Goal: Communication & Community: Answer question/provide support

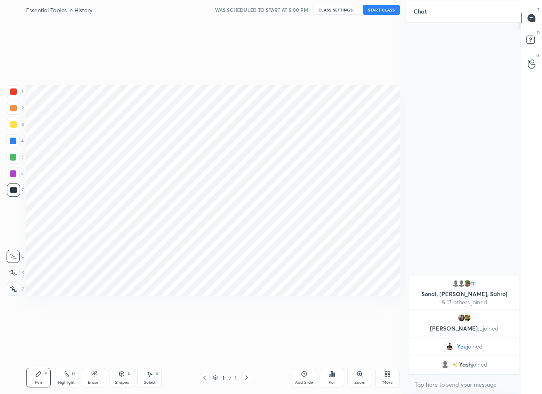
scroll to position [40567, 40534]
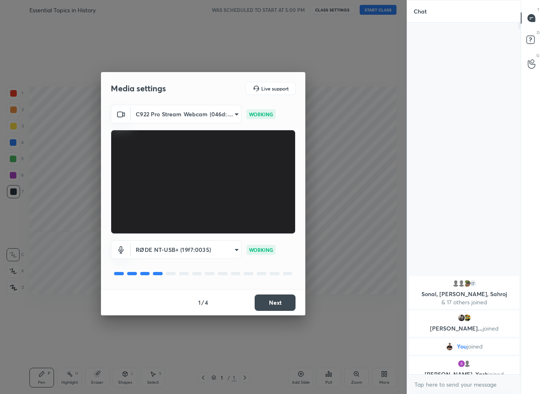
click at [270, 302] on button "Next" at bounding box center [275, 302] width 41 height 16
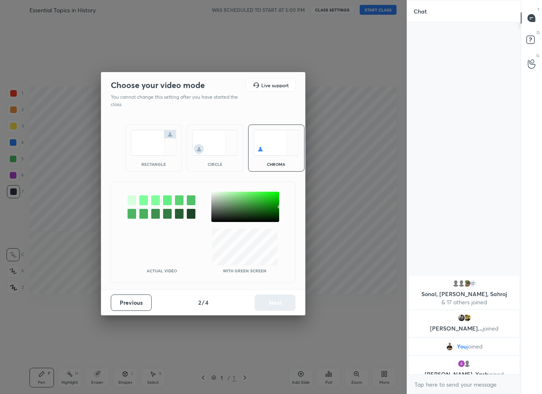
click at [213, 192] on div at bounding box center [245, 206] width 68 height 30
click at [275, 306] on button "Next" at bounding box center [275, 302] width 41 height 16
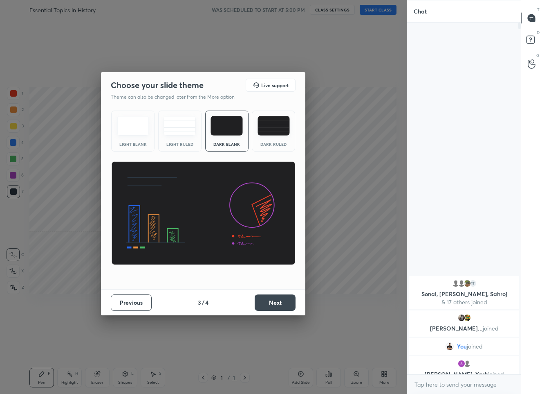
click at [269, 305] on button "Next" at bounding box center [275, 302] width 41 height 16
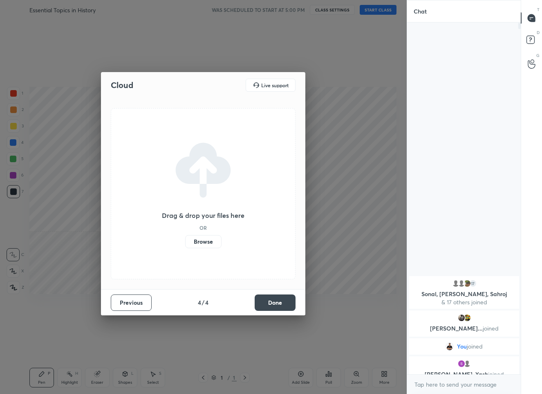
click at [269, 305] on button "Done" at bounding box center [275, 302] width 41 height 16
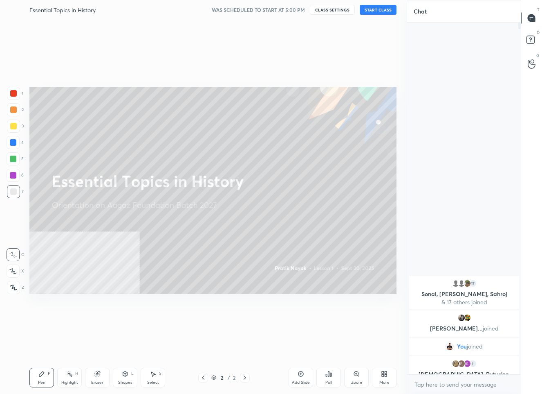
click at [365, 10] on button "START CLASS" at bounding box center [378, 10] width 37 height 10
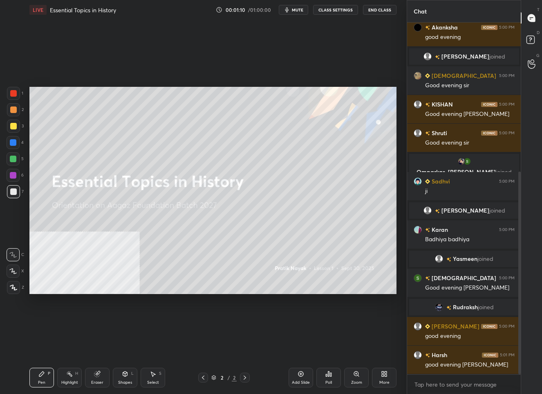
scroll to position [288, 0]
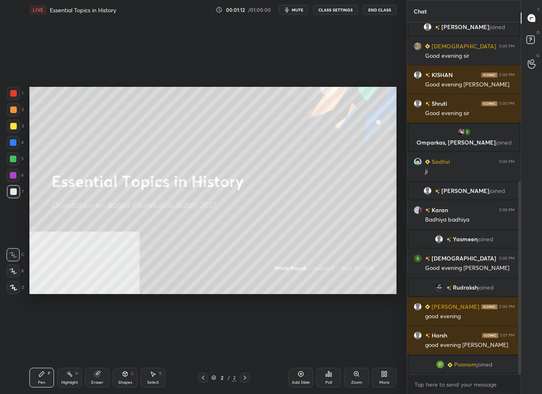
click at [10, 289] on icon at bounding box center [13, 287] width 7 height 6
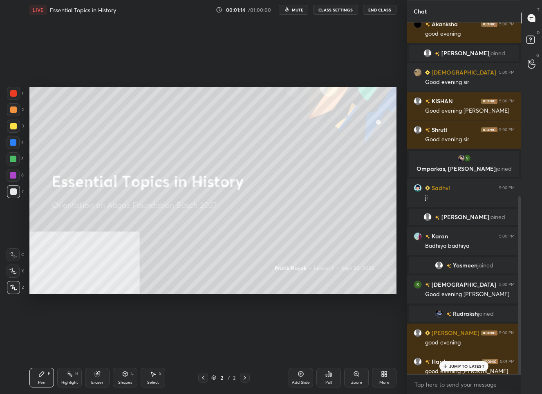
scroll to position [342, 0]
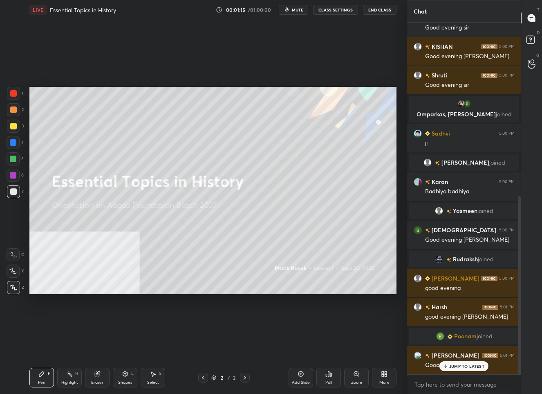
click at [455, 362] on div "JUMP TO LATEST" at bounding box center [464, 366] width 49 height 10
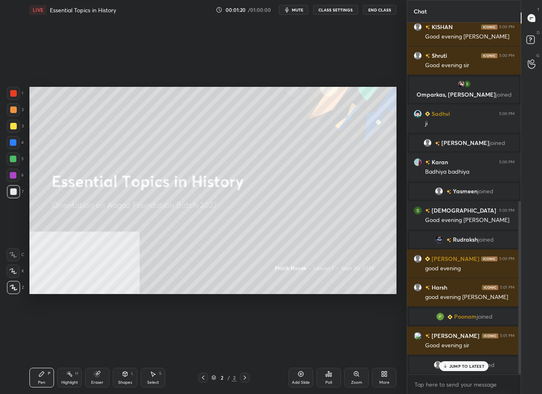
click at [458, 365] on p "JUMP TO LATEST" at bounding box center [467, 365] width 35 height 5
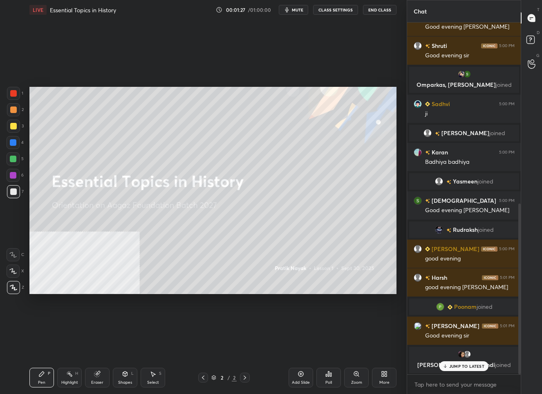
click at [454, 363] on p "JUMP TO LATEST" at bounding box center [467, 365] width 35 height 5
click at [9, 121] on div at bounding box center [13, 125] width 13 height 13
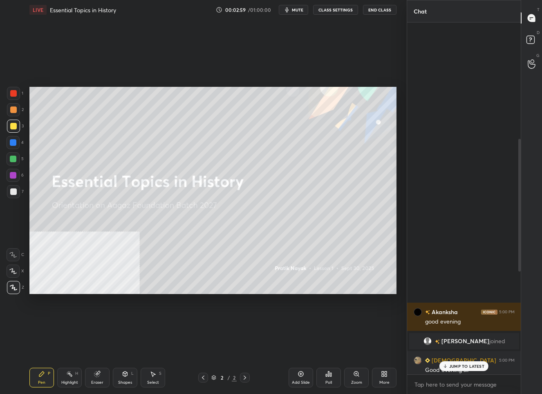
scroll to position [656, 0]
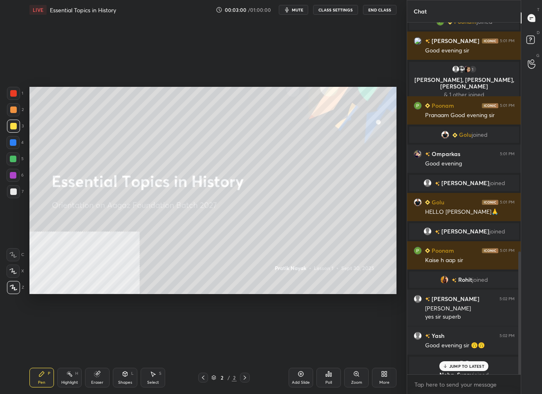
click at [464, 364] on p "JUMP TO LATEST" at bounding box center [467, 365] width 35 height 5
click at [303, 377] on div "Add Slide" at bounding box center [301, 377] width 25 height 20
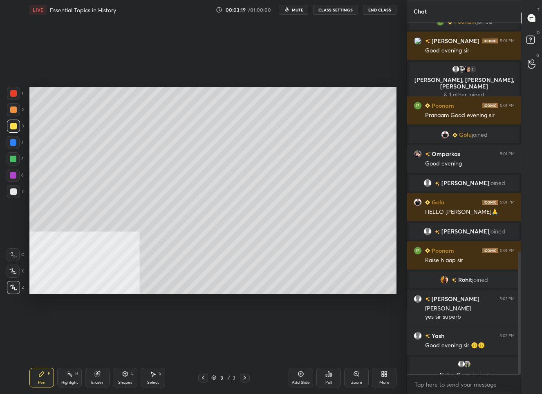
click at [203, 377] on icon at bounding box center [203, 377] width 7 height 7
click at [250, 378] on div "2 / 3" at bounding box center [224, 377] width 130 height 10
click at [246, 377] on icon at bounding box center [245, 377] width 7 height 7
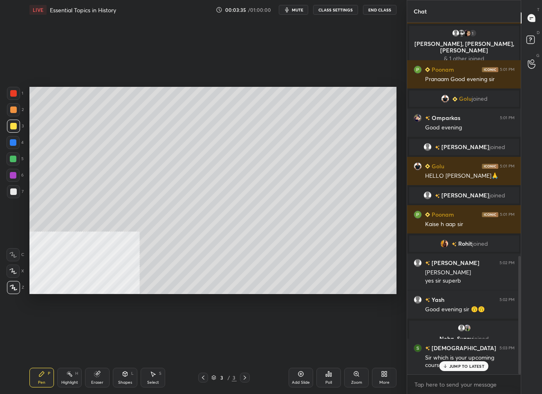
click at [471, 364] on p "JUMP TO LATEST" at bounding box center [467, 365] width 35 height 5
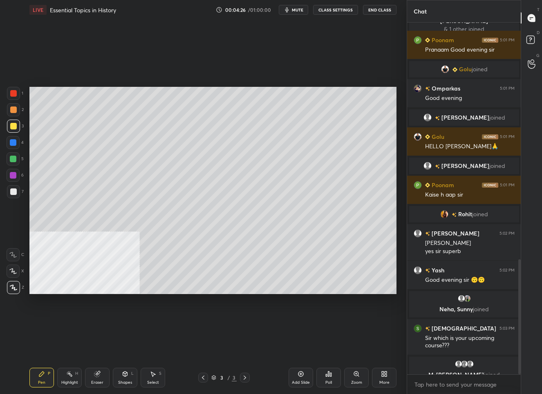
click at [18, 191] on div at bounding box center [13, 191] width 13 height 13
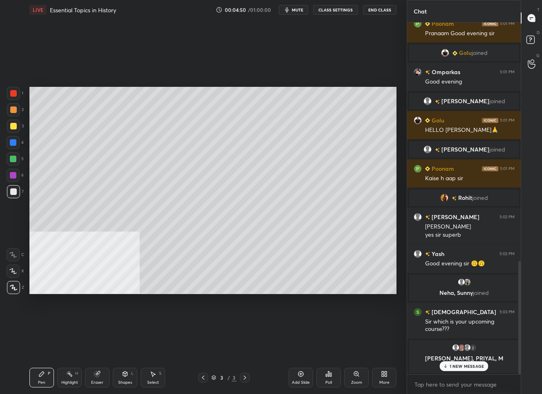
click at [456, 364] on p "1 NEW MESSAGE" at bounding box center [467, 365] width 35 height 5
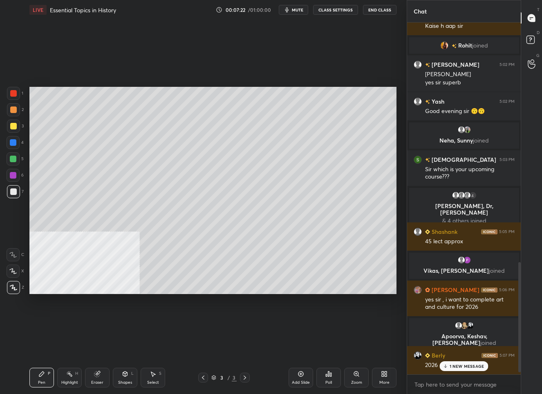
scroll to position [771, 0]
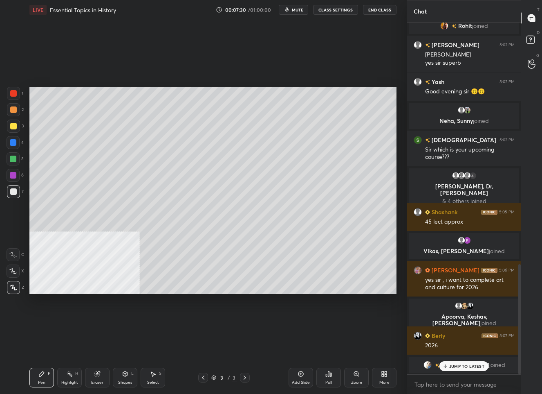
click at [458, 365] on p "JUMP TO LATEST" at bounding box center [467, 365] width 35 height 5
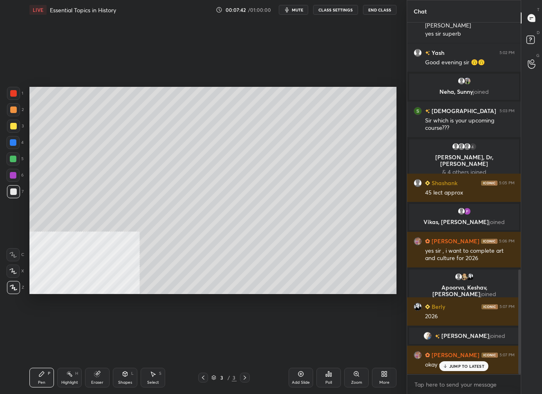
scroll to position [828, 0]
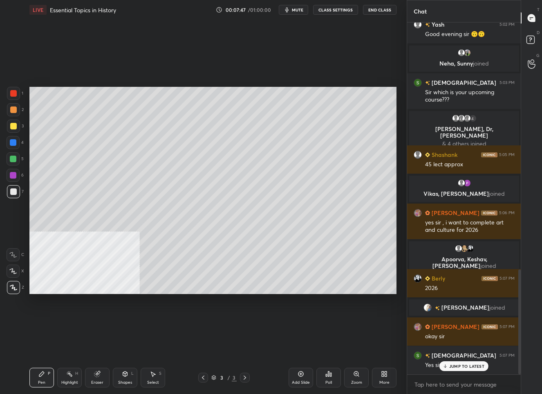
drag, startPoint x: 15, startPoint y: 128, endPoint x: 23, endPoint y: 128, distance: 7.8
click at [15, 128] on div at bounding box center [13, 126] width 7 height 7
click at [461, 365] on p "JUMP TO LATEST" at bounding box center [467, 365] width 35 height 5
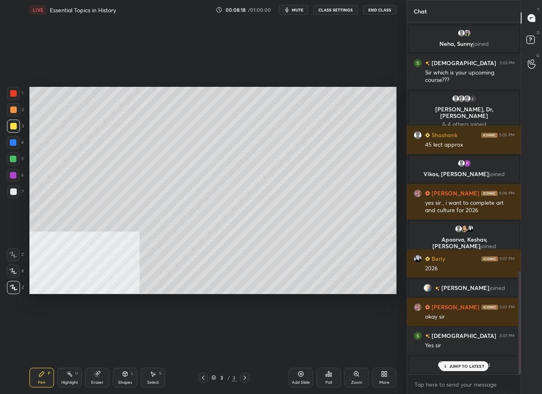
click at [451, 362] on div "JUMP TO LATEST" at bounding box center [464, 366] width 49 height 10
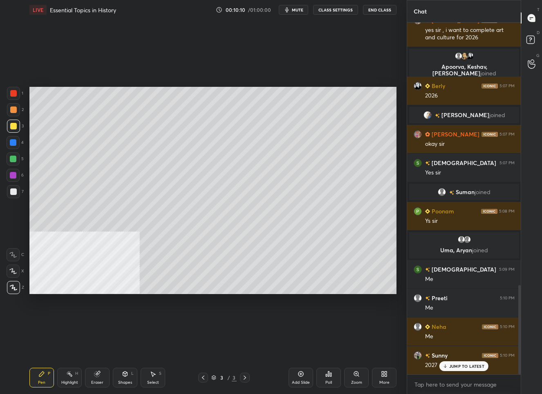
scroll to position [1031, 0]
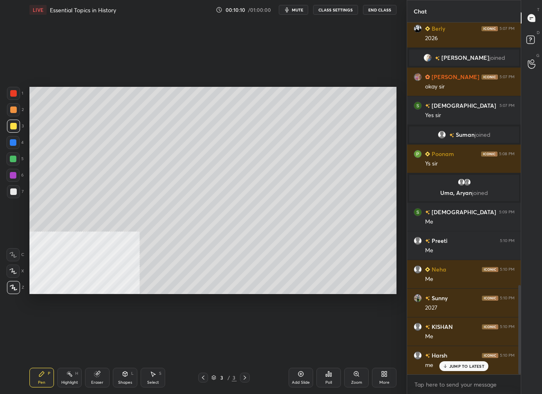
click at [461, 367] on p "JUMP TO LATEST" at bounding box center [467, 365] width 35 height 5
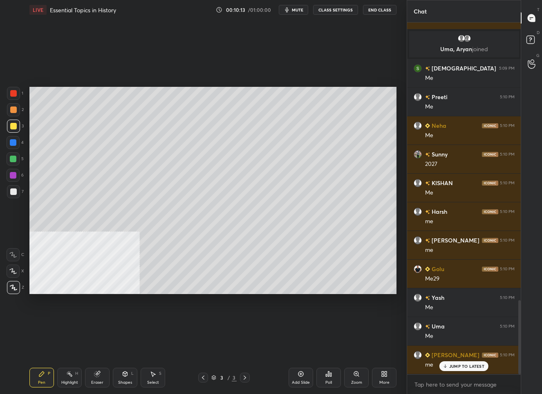
scroll to position [1317, 0]
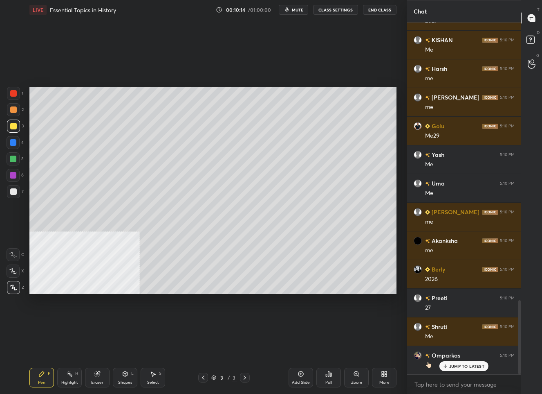
click at [380, 381] on div "More" at bounding box center [385, 382] width 10 height 4
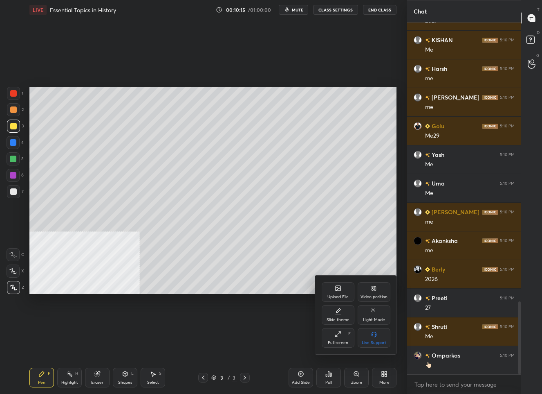
scroll to position [1346, 0]
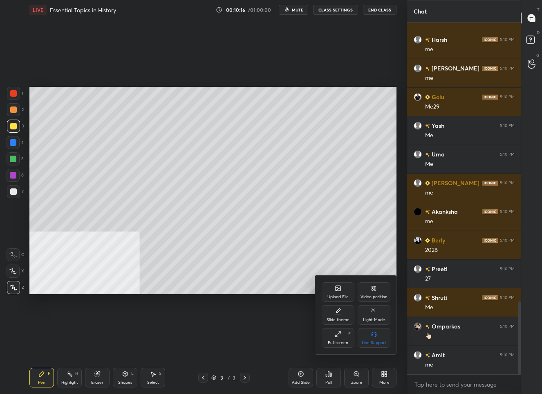
drag, startPoint x: 205, startPoint y: 351, endPoint x: 237, endPoint y: 354, distance: 32.4
click at [205, 351] on div at bounding box center [271, 197] width 542 height 394
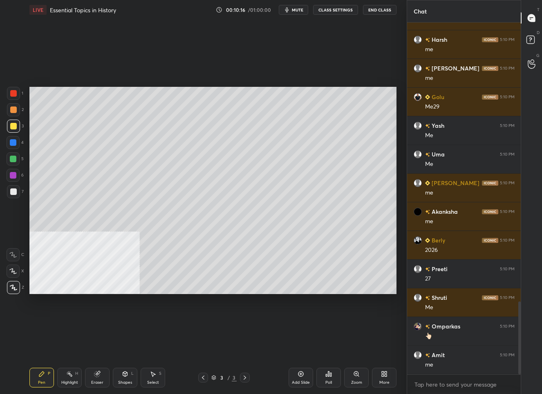
scroll to position [1375, 0]
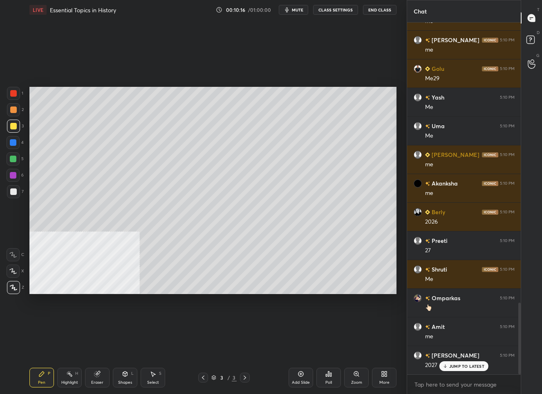
click at [298, 377] on div "Add Slide" at bounding box center [301, 377] width 25 height 20
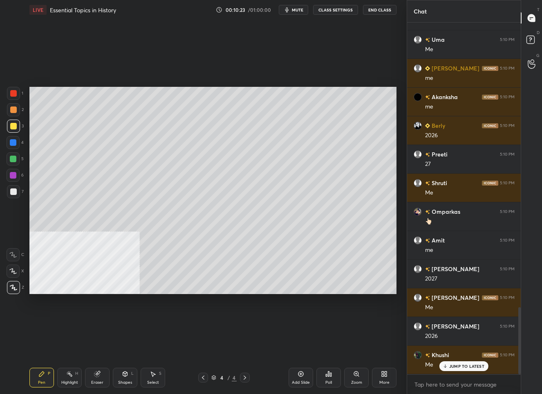
scroll to position [1489, 0]
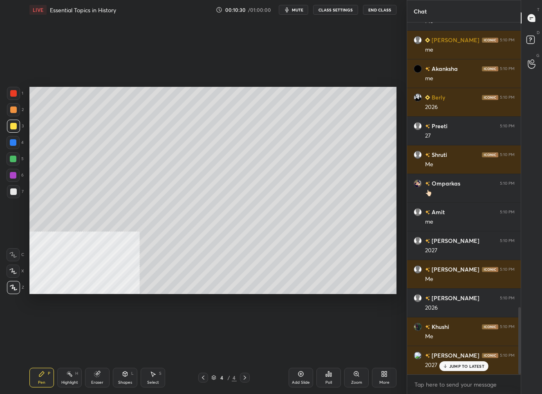
click at [384, 384] on div "More" at bounding box center [385, 382] width 10 height 4
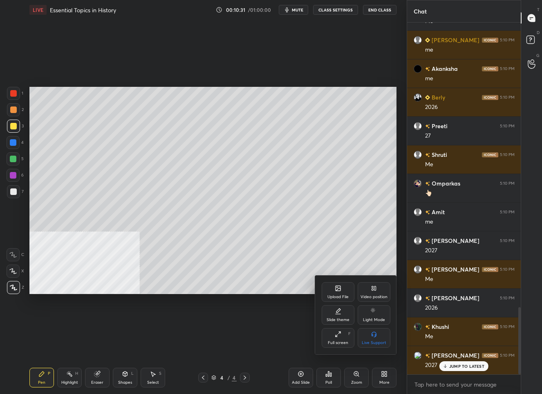
scroll to position [1518, 0]
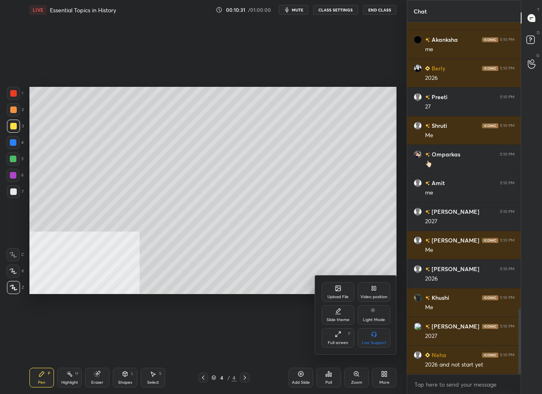
click at [339, 290] on icon at bounding box center [338, 288] width 7 height 7
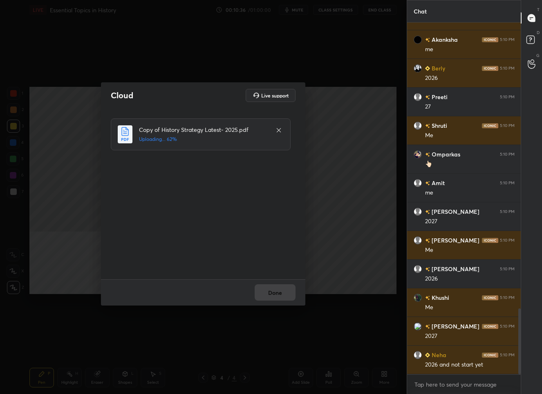
scroll to position [1546, 0]
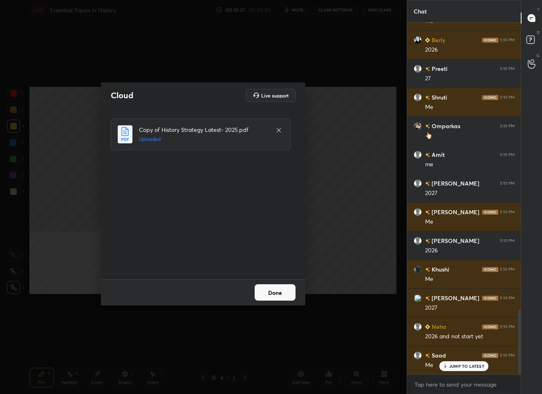
click at [269, 292] on button "Done" at bounding box center [275, 292] width 41 height 16
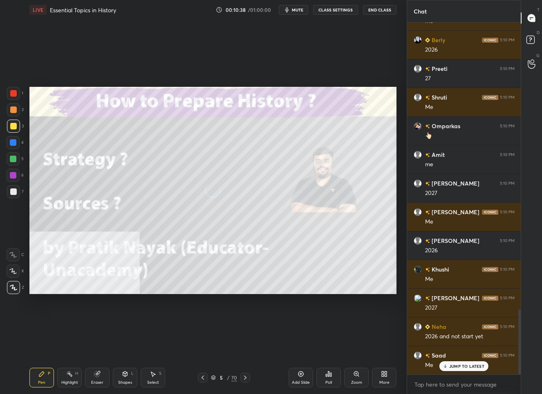
click at [205, 379] on icon at bounding box center [203, 377] width 7 height 7
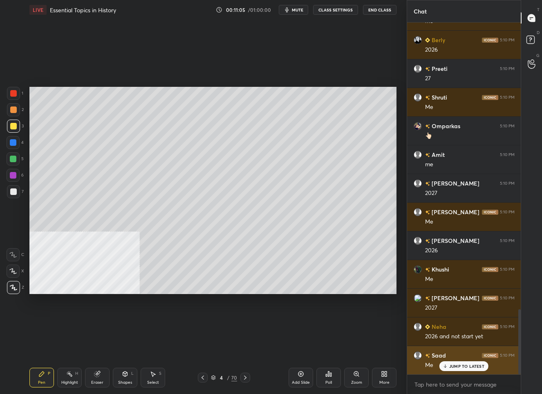
click at [450, 364] on p "JUMP TO LATEST" at bounding box center [467, 365] width 35 height 5
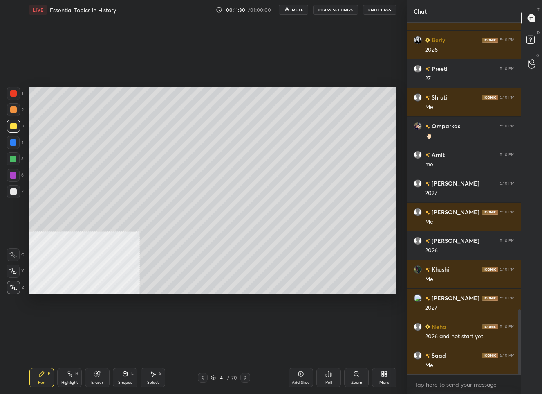
click at [221, 377] on div "4" at bounding box center [222, 377] width 8 height 5
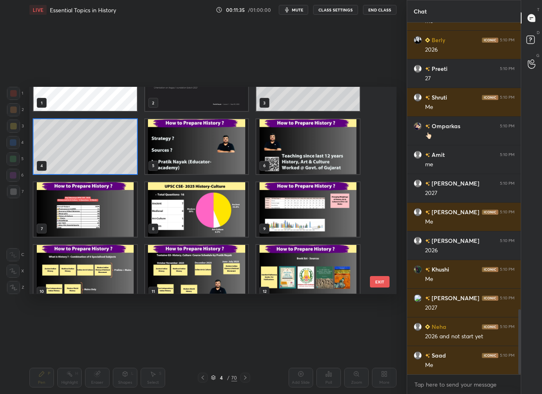
scroll to position [11, 0]
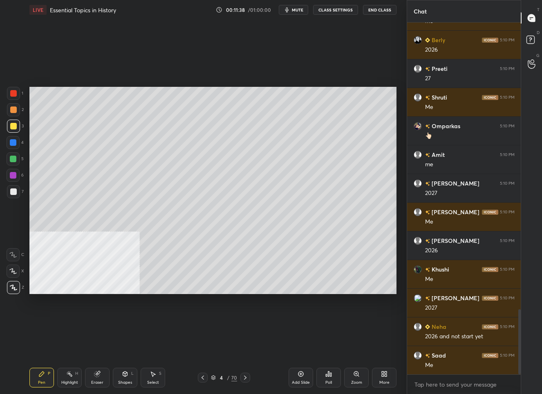
click at [303, 376] on icon at bounding box center [301, 373] width 7 height 7
drag, startPoint x: 222, startPoint y: 376, endPoint x: 221, endPoint y: 366, distance: 10.6
click at [222, 376] on div "5" at bounding box center [222, 377] width 8 height 5
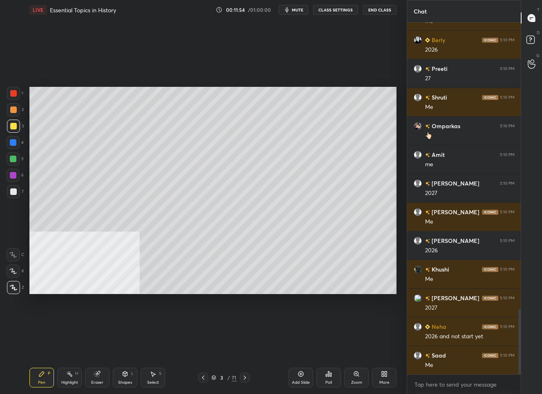
click at [218, 371] on div "Pen P Highlight H Eraser Shapes L Select S 3 / 71 Add Slide Poll Zoom More" at bounding box center [212, 377] width 367 height 33
click at [220, 381] on div "3 / 71" at bounding box center [224, 377] width 52 height 10
click at [220, 373] on div "3 / 71" at bounding box center [223, 376] width 25 height 7
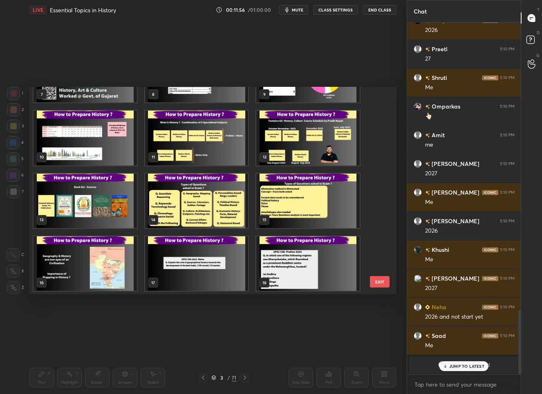
scroll to position [52, 0]
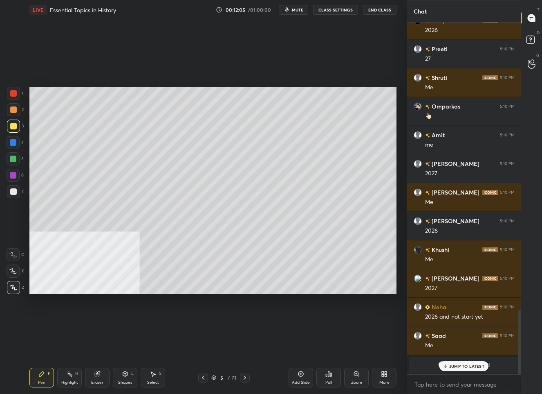
click at [458, 367] on p "JUMP TO LATEST" at bounding box center [467, 365] width 35 height 5
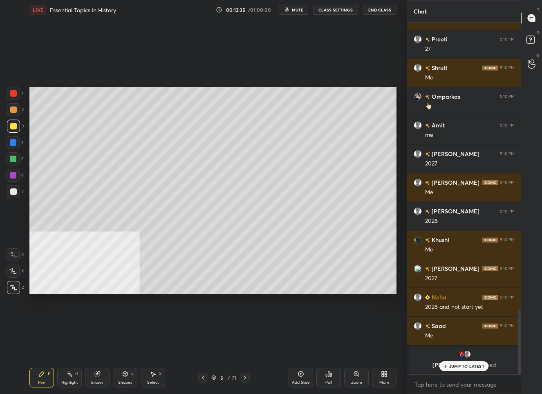
click at [457, 367] on p "JUMP TO LATEST" at bounding box center [467, 365] width 35 height 5
click at [221, 378] on div "5" at bounding box center [222, 377] width 8 height 5
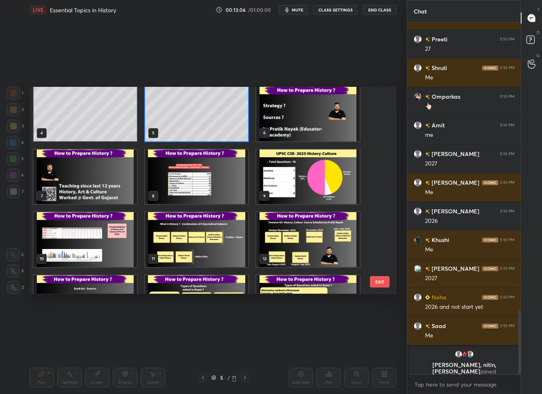
scroll to position [90, 0]
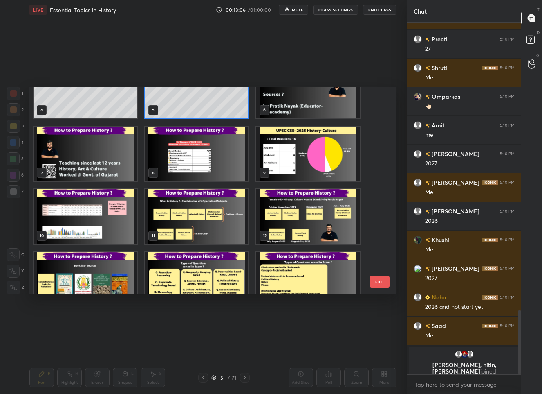
click at [184, 154] on img "grid" at bounding box center [196, 153] width 103 height 54
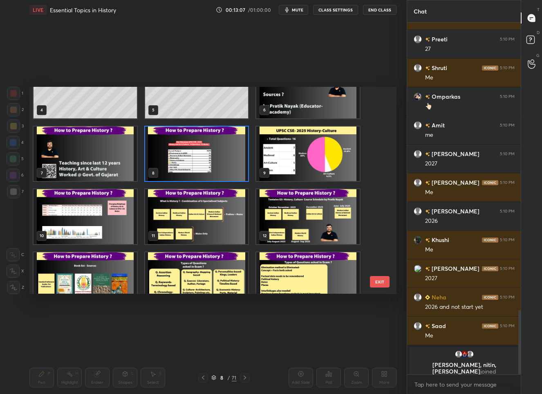
click at [322, 153] on img "grid" at bounding box center [307, 153] width 103 height 54
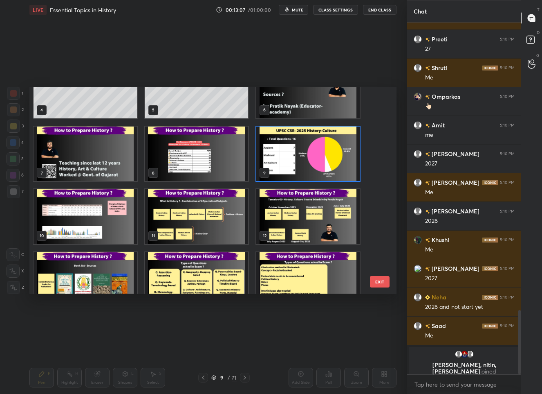
click at [322, 153] on img "grid" at bounding box center [307, 153] width 103 height 54
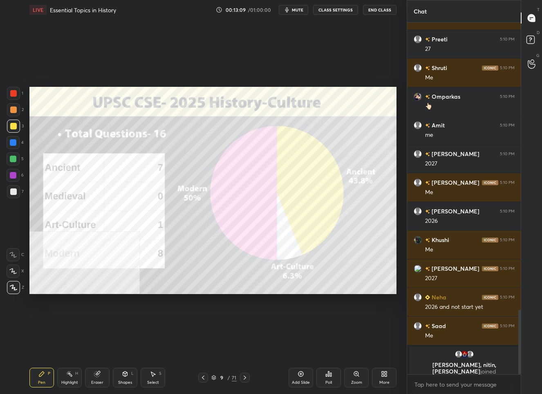
click at [15, 95] on div at bounding box center [13, 93] width 7 height 7
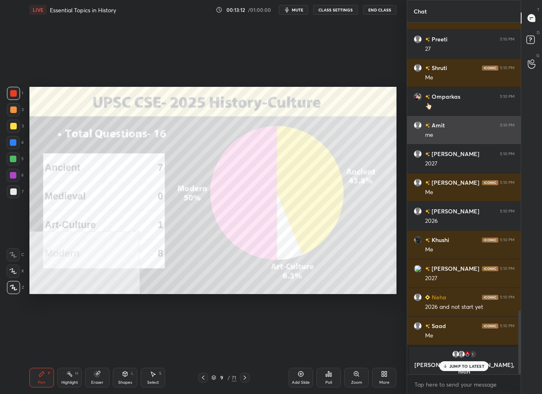
scroll to position [1582, 0]
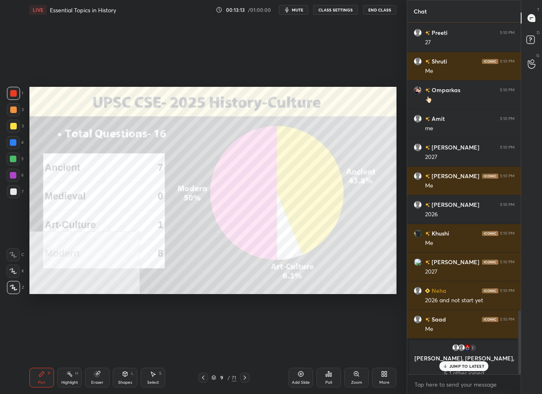
click at [467, 365] on p "JUMP TO LATEST" at bounding box center [467, 365] width 35 height 5
drag, startPoint x: 13, startPoint y: 125, endPoint x: 23, endPoint y: 121, distance: 11.2
click at [13, 125] on div at bounding box center [13, 126] width 7 height 7
drag, startPoint x: 13, startPoint y: 95, endPoint x: 18, endPoint y: 95, distance: 4.1
click at [15, 95] on div at bounding box center [13, 93] width 7 height 7
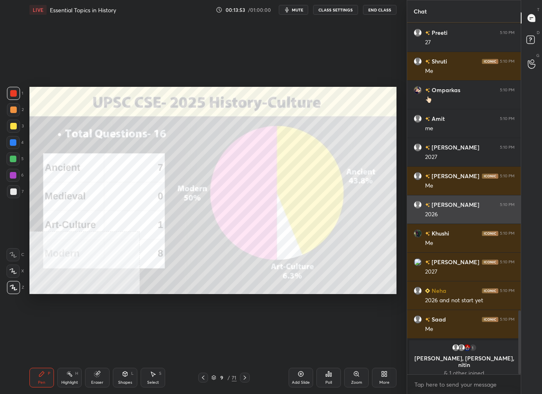
scroll to position [1427, 0]
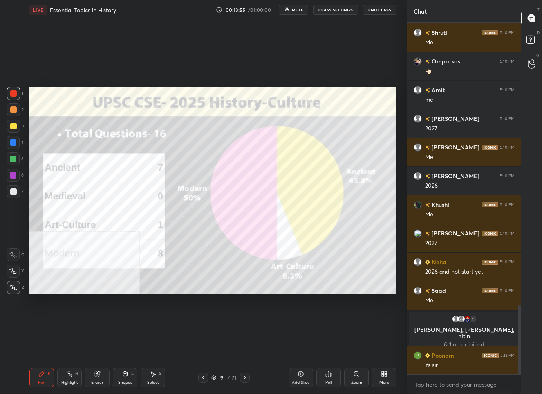
click at [224, 376] on div "9" at bounding box center [222, 377] width 8 height 5
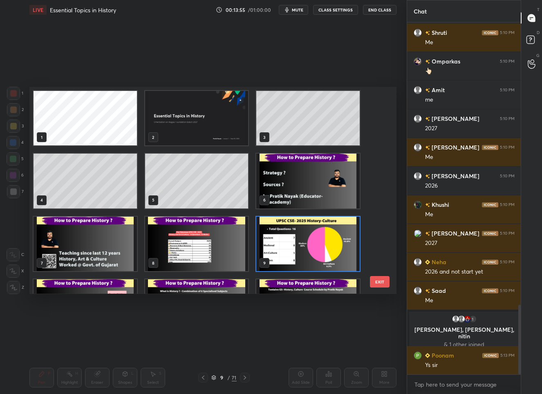
scroll to position [204, 363]
click at [296, 235] on img "grid" at bounding box center [307, 243] width 103 height 54
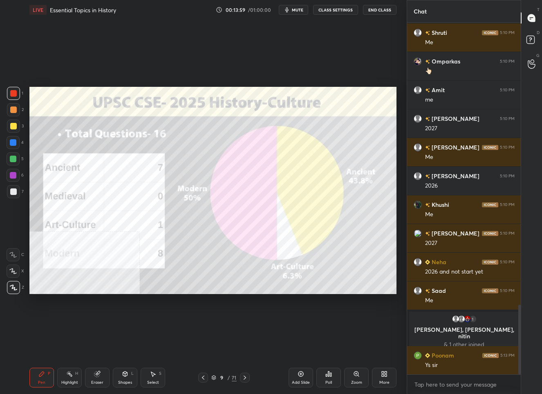
click at [387, 376] on icon at bounding box center [384, 373] width 7 height 7
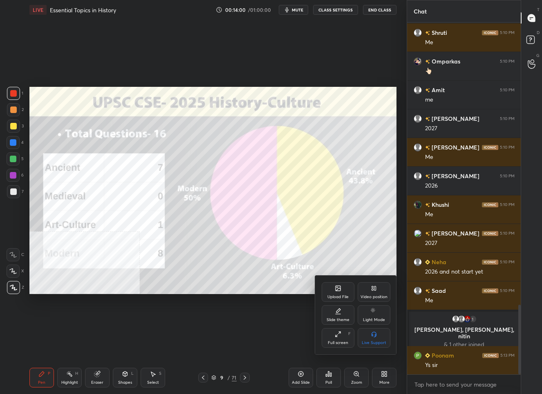
click at [335, 282] on div "Upload File" at bounding box center [338, 292] width 33 height 20
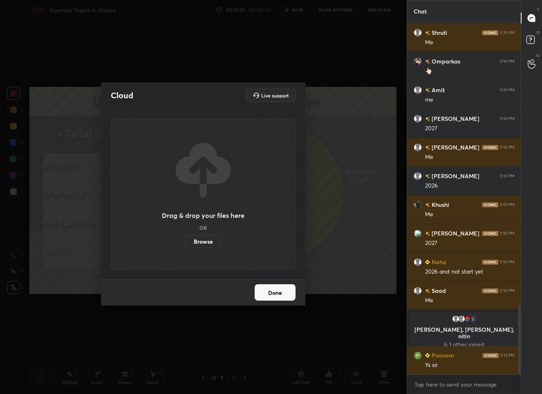
click at [200, 241] on label "Browse" at bounding box center [203, 241] width 36 height 13
click at [185, 241] on input "Browse" at bounding box center [185, 241] width 0 height 13
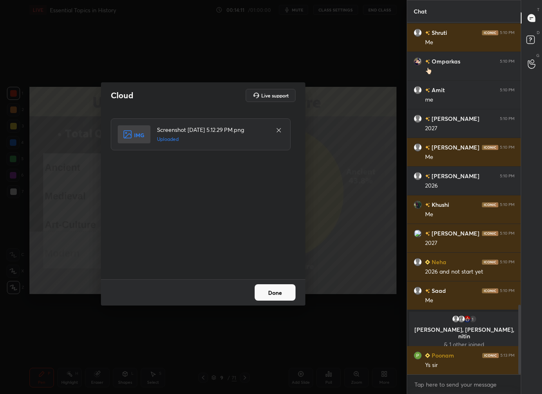
click at [265, 291] on button "Done" at bounding box center [275, 292] width 41 height 16
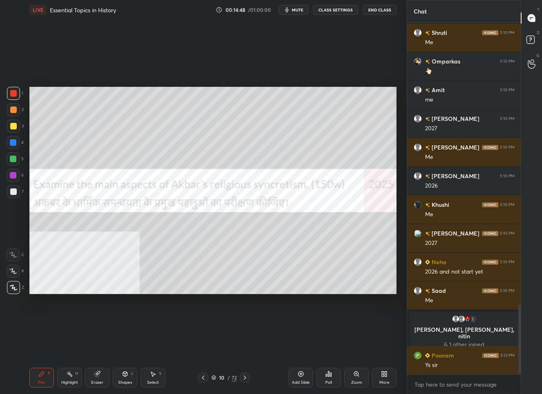
scroll to position [1456, 0]
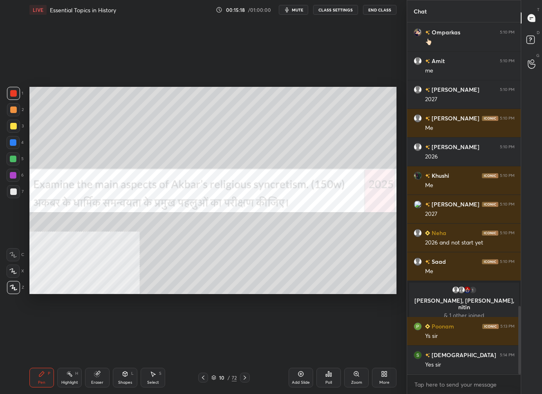
click at [216, 378] on icon at bounding box center [213, 377] width 5 height 5
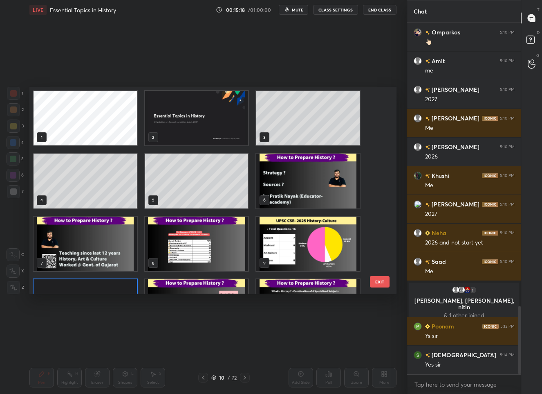
scroll to position [204, 363]
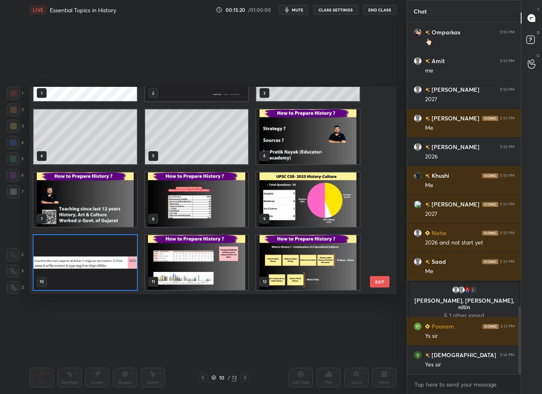
click at [264, 208] on img "grid" at bounding box center [307, 199] width 103 height 54
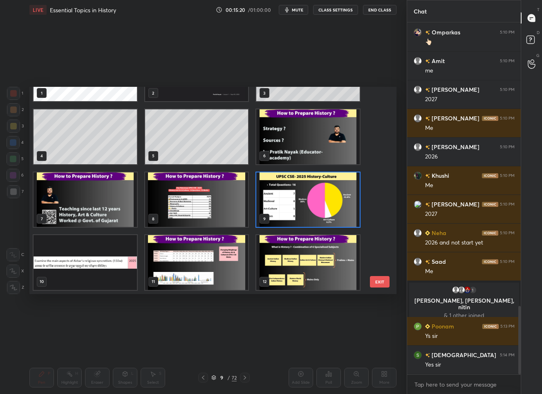
click at [264, 208] on img "grid" at bounding box center [307, 199] width 103 height 54
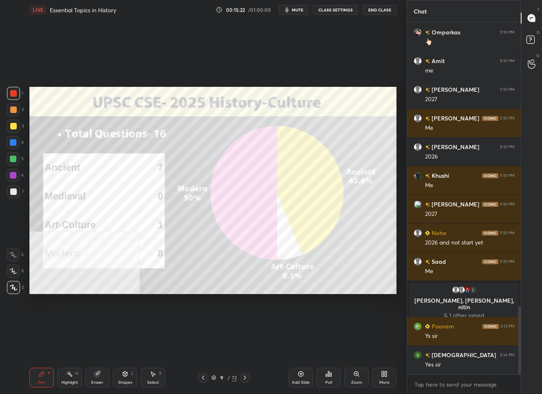
click at [391, 376] on div "More" at bounding box center [384, 377] width 25 height 20
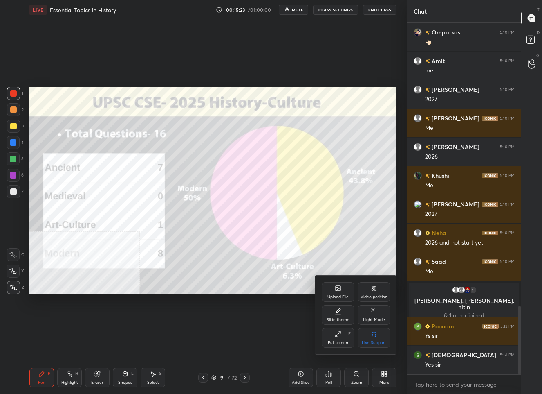
click at [335, 295] on div "Upload File" at bounding box center [338, 297] width 21 height 4
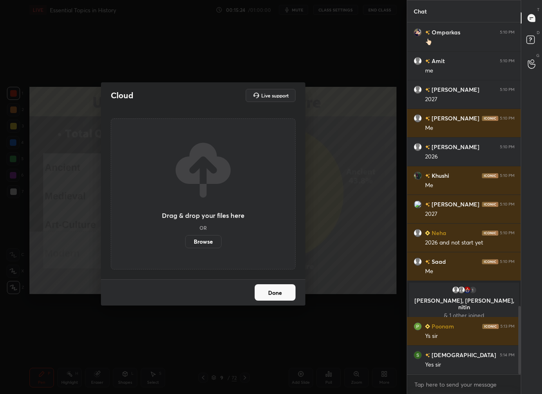
click at [207, 245] on label "Browse" at bounding box center [203, 241] width 36 height 13
click at [185, 245] on input "Browse" at bounding box center [185, 241] width 0 height 13
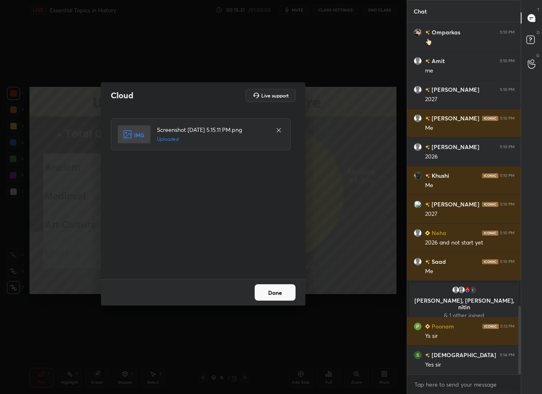
click at [279, 297] on button "Done" at bounding box center [275, 292] width 41 height 16
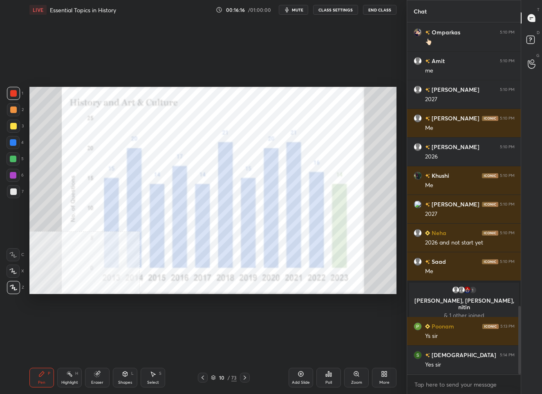
click at [225, 376] on div "10" at bounding box center [222, 377] width 8 height 5
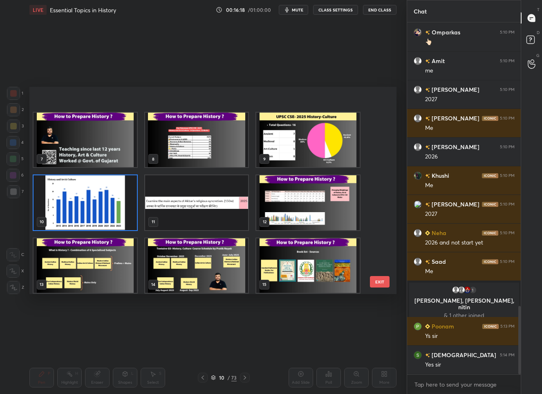
scroll to position [127, 0]
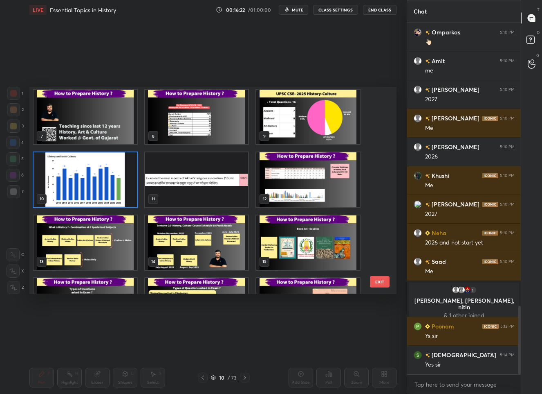
click at [296, 126] on img "grid" at bounding box center [307, 117] width 103 height 54
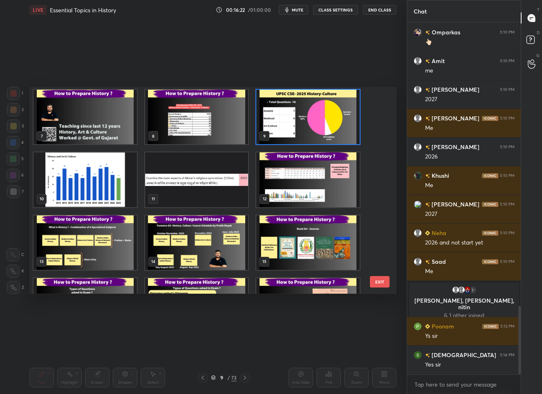
scroll to position [125, 0]
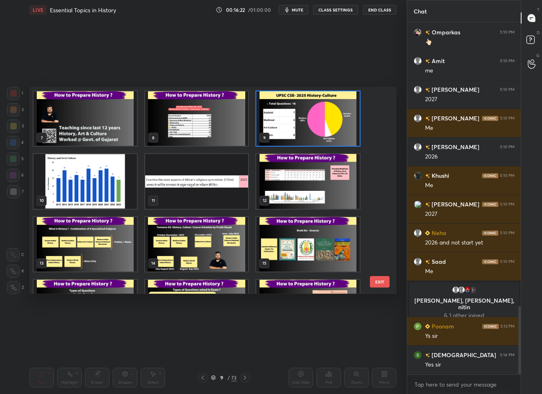
click at [296, 126] on img "grid" at bounding box center [307, 118] width 103 height 54
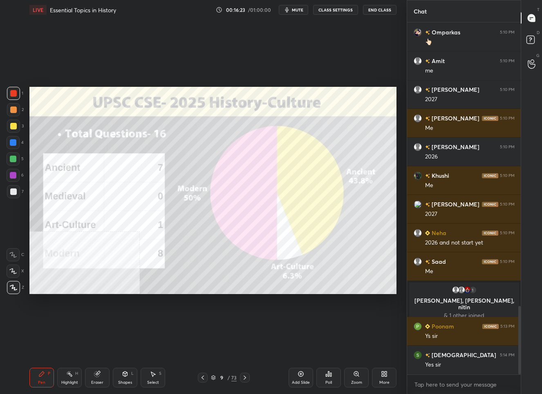
click at [296, 126] on img "grid" at bounding box center [307, 118] width 103 height 54
click at [218, 376] on div "9" at bounding box center [222, 377] width 8 height 5
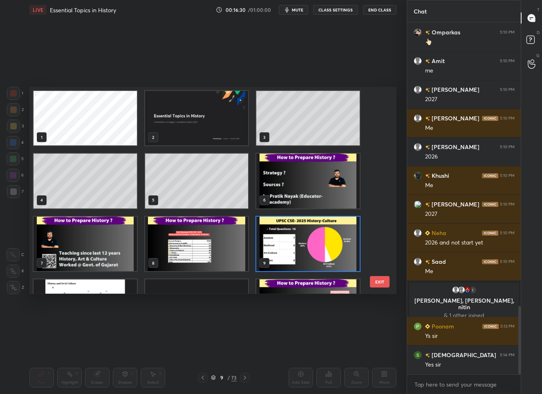
scroll to position [119, 0]
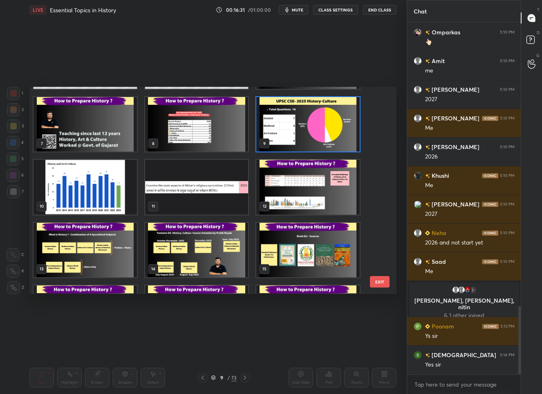
click at [97, 254] on img "grid" at bounding box center [85, 250] width 103 height 54
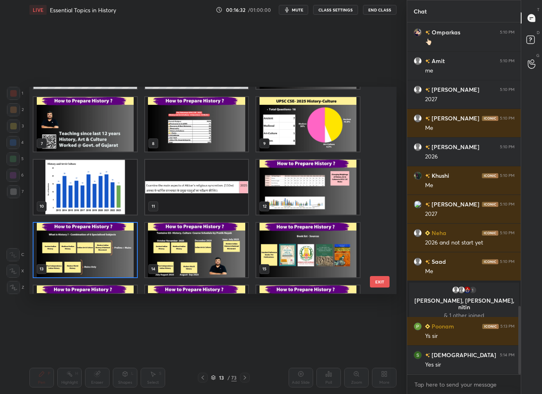
click at [97, 254] on img "grid" at bounding box center [85, 250] width 103 height 54
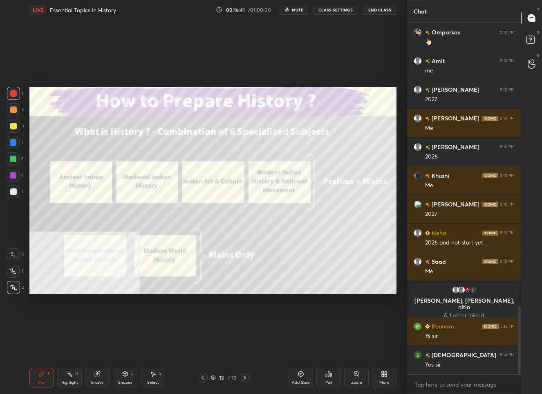
click at [380, 377] on div "More" at bounding box center [384, 377] width 25 height 20
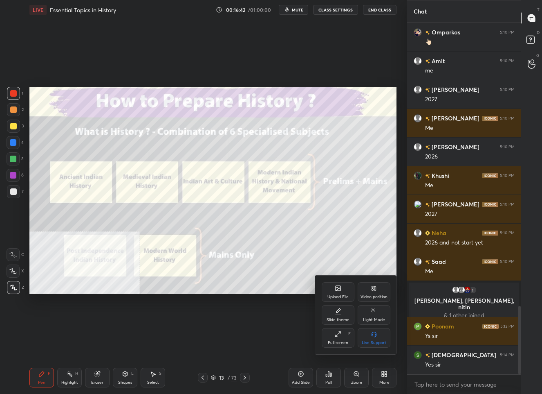
click at [370, 291] on div "Video position" at bounding box center [374, 292] width 33 height 20
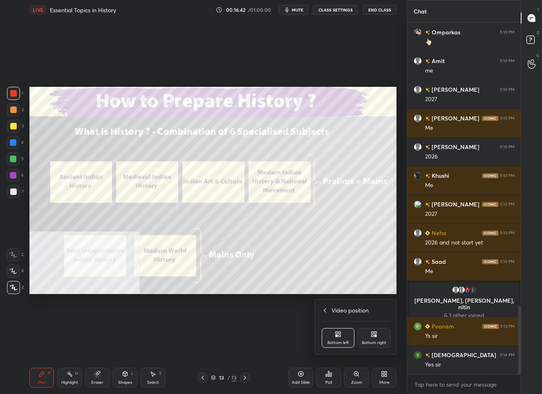
click at [373, 335] on icon at bounding box center [373, 335] width 2 height 2
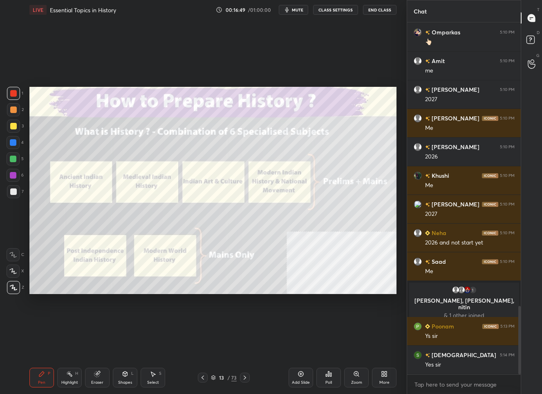
scroll to position [1476, 0]
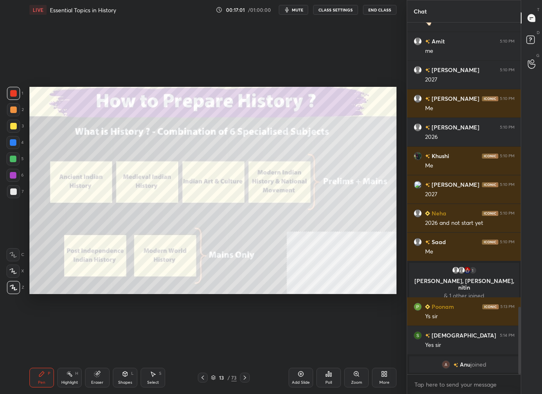
click at [223, 378] on div "13" at bounding box center [222, 377] width 8 height 5
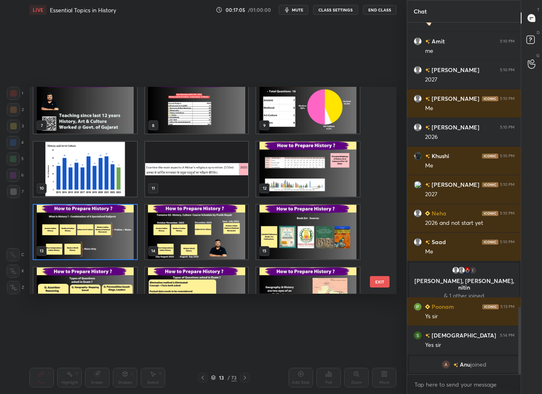
scroll to position [114, 0]
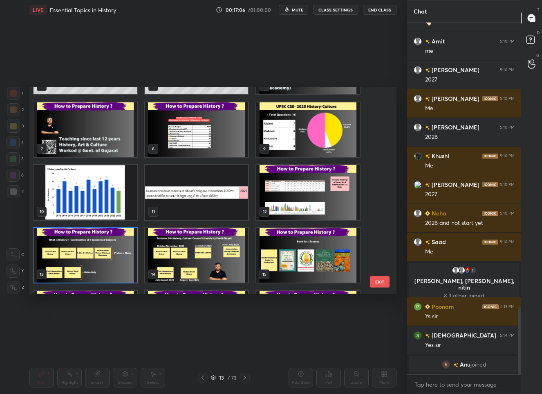
click at [293, 200] on img "grid" at bounding box center [307, 192] width 103 height 54
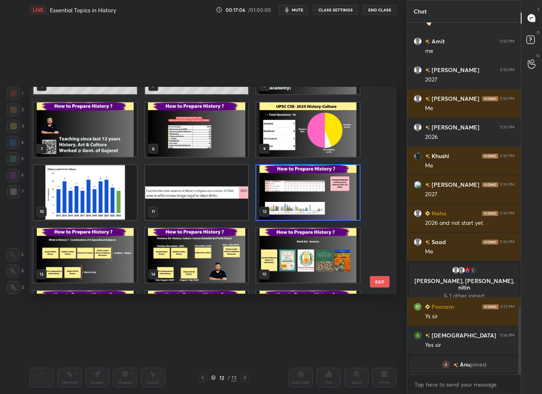
click at [293, 200] on img "grid" at bounding box center [307, 192] width 103 height 54
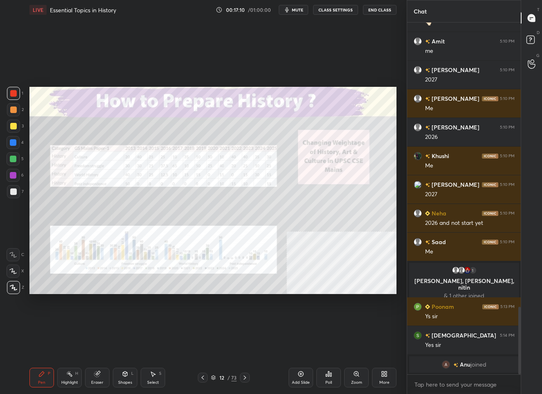
click at [362, 373] on div "Zoom" at bounding box center [356, 377] width 25 height 20
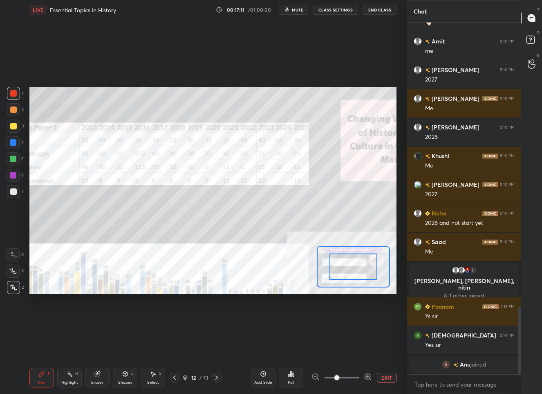
click at [367, 373] on icon at bounding box center [368, 376] width 8 height 8
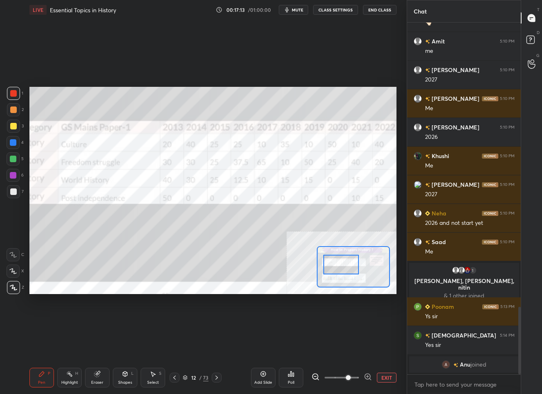
drag, startPoint x: 355, startPoint y: 270, endPoint x: 343, endPoint y: 268, distance: 12.0
click at [343, 268] on div at bounding box center [342, 264] width 36 height 20
click at [319, 374] on icon at bounding box center [316, 376] width 8 height 8
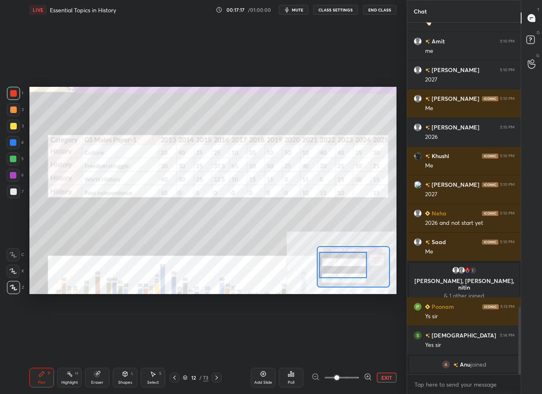
click at [349, 265] on div at bounding box center [343, 265] width 48 height 27
click at [388, 375] on button "EXIT" at bounding box center [387, 377] width 20 height 10
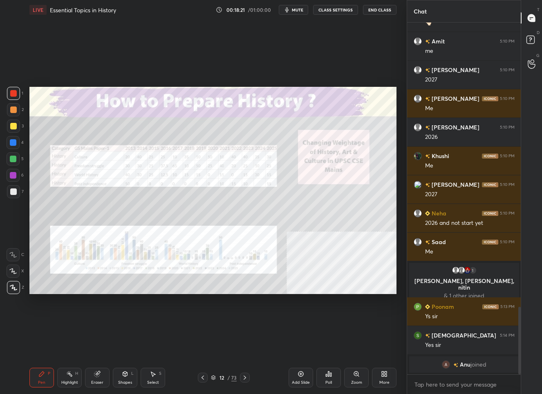
click at [230, 376] on div "12 / 73" at bounding box center [224, 376] width 26 height 7
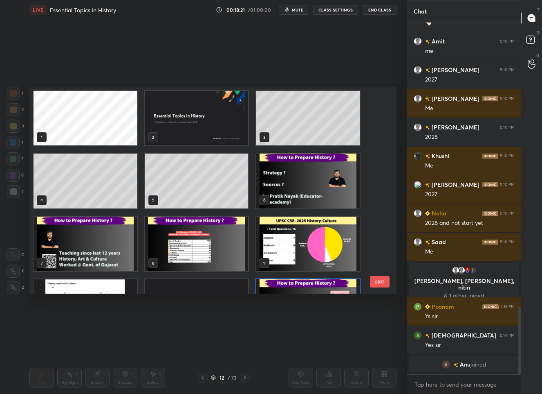
scroll to position [204, 363]
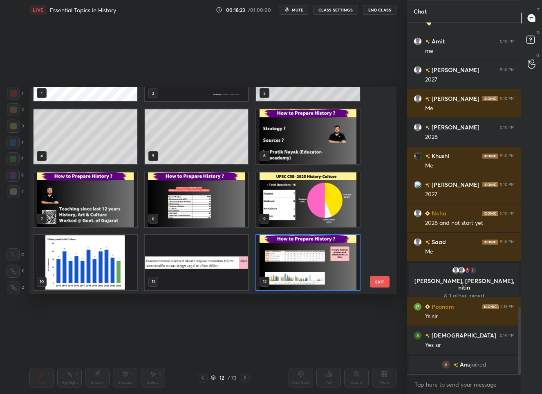
click at [265, 229] on div "9" at bounding box center [308, 199] width 112 height 63
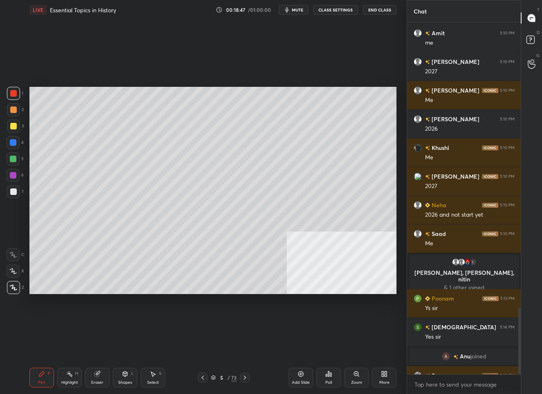
scroll to position [1503, 0]
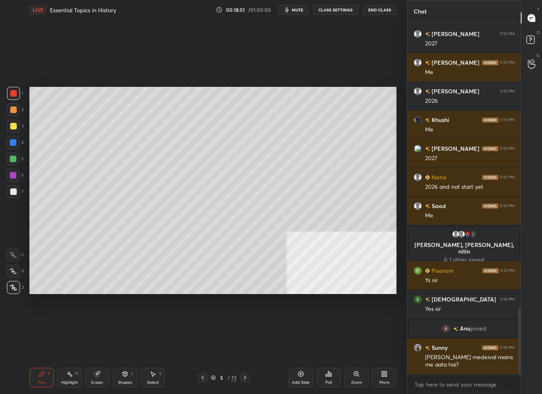
click at [219, 379] on div "5" at bounding box center [222, 377] width 8 height 5
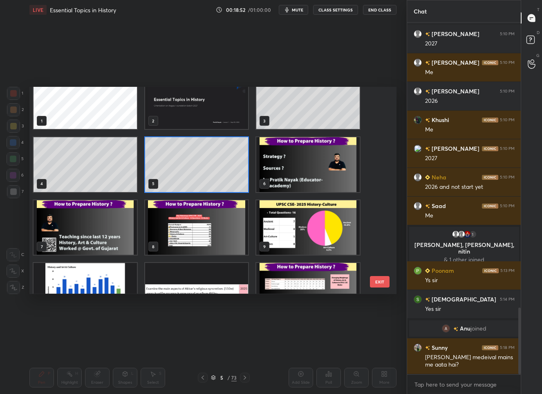
scroll to position [81, 0]
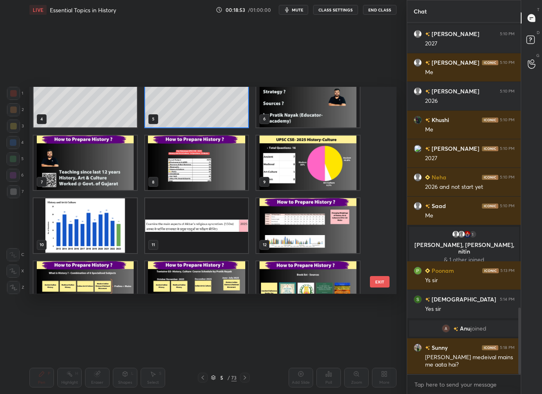
click at [194, 228] on img "grid" at bounding box center [196, 225] width 103 height 54
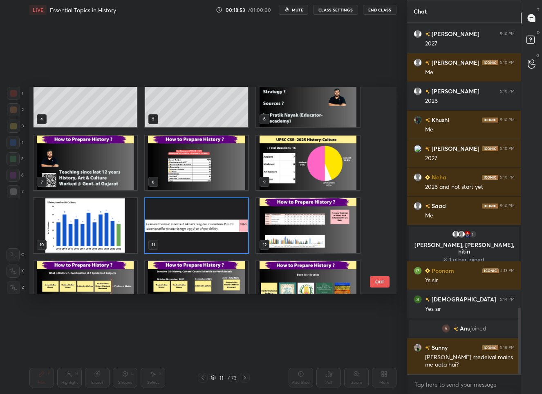
click at [194, 228] on img "grid" at bounding box center [196, 225] width 103 height 54
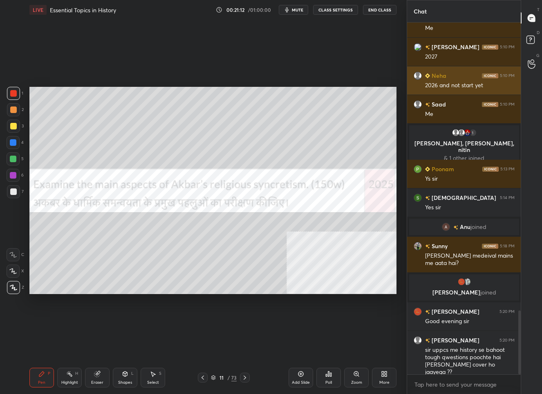
scroll to position [1617, 0]
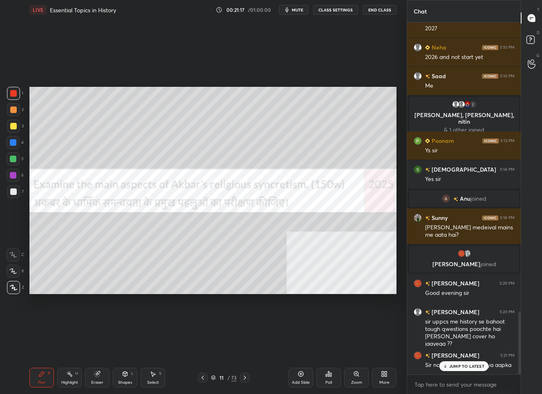
click at [461, 364] on p "JUMP TO LATEST" at bounding box center [467, 365] width 35 height 5
click at [225, 378] on div "11" at bounding box center [222, 377] width 8 height 5
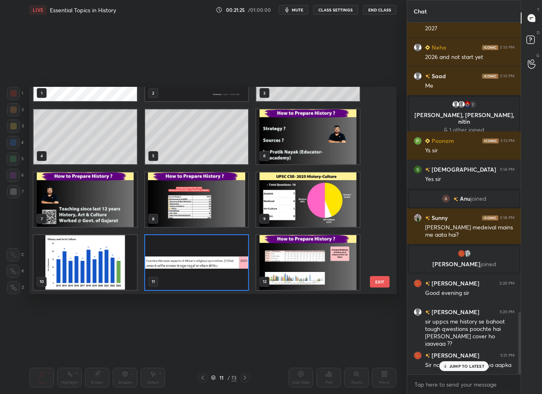
scroll to position [1636, 0]
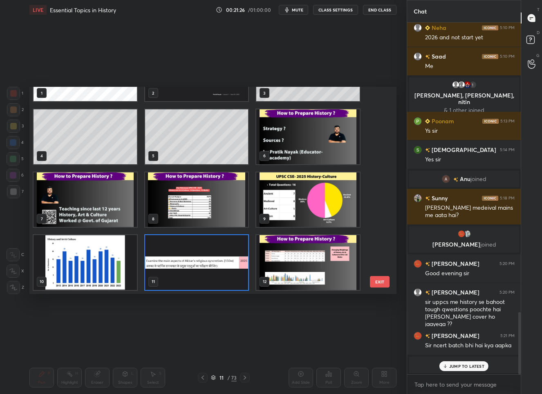
click at [447, 365] on icon at bounding box center [445, 365] width 5 height 5
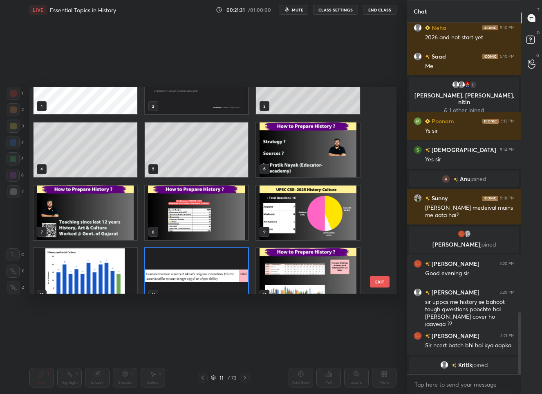
scroll to position [10, 0]
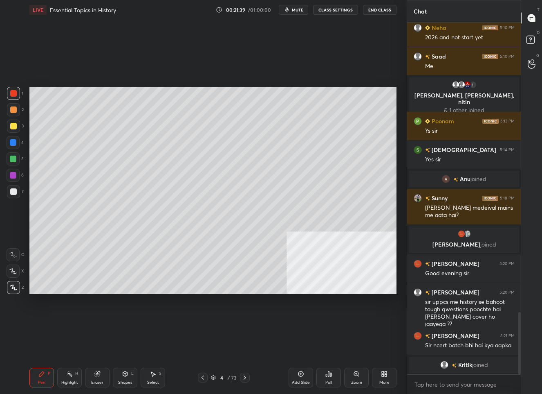
click at [247, 376] on icon at bounding box center [245, 377] width 7 height 7
click at [15, 192] on div at bounding box center [13, 191] width 7 height 7
click at [300, 380] on div "Add Slide" at bounding box center [301, 382] width 18 height 4
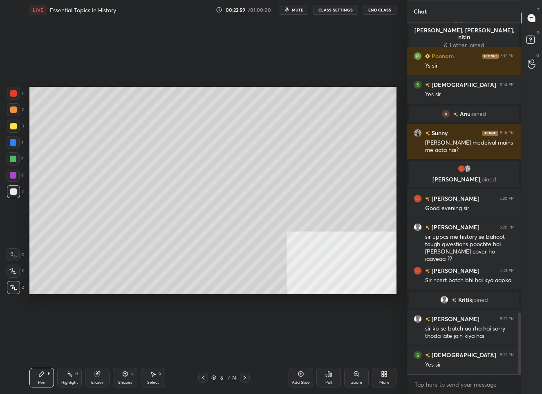
scroll to position [1687, 0]
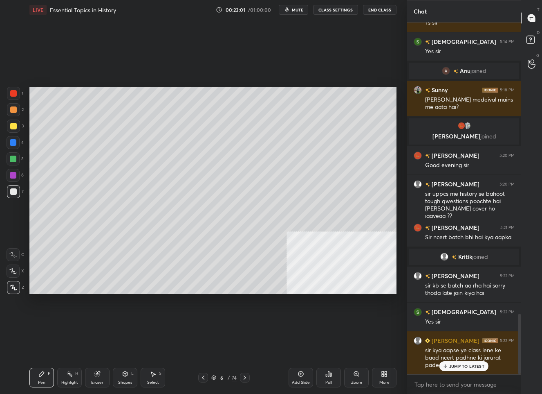
click at [452, 364] on p "JUMP TO LATEST" at bounding box center [467, 365] width 35 height 5
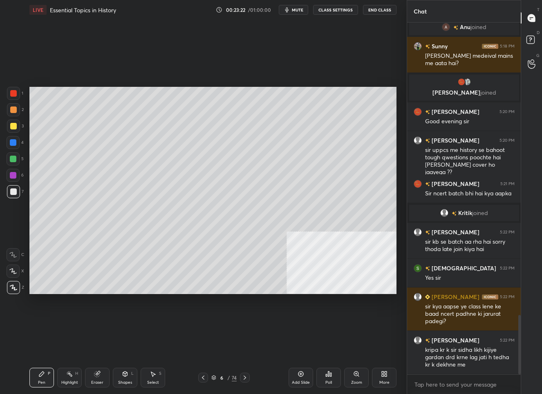
drag, startPoint x: 301, startPoint y: 378, endPoint x: 310, endPoint y: 371, distance: 10.8
click at [302, 377] on div "Add Slide" at bounding box center [301, 377] width 25 height 20
click at [384, 375] on icon at bounding box center [384, 373] width 7 height 7
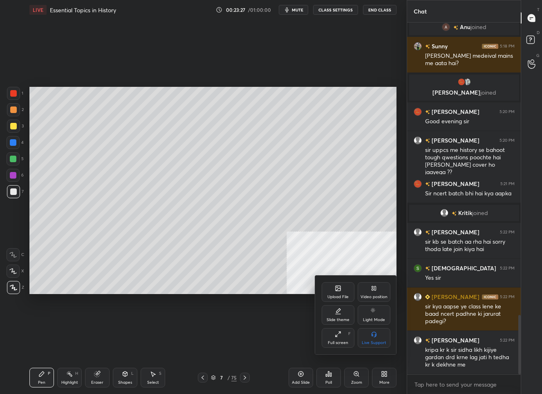
click at [343, 317] on div "Slide theme" at bounding box center [338, 319] width 23 height 4
click at [378, 335] on div "Dark Ruled" at bounding box center [374, 338] width 33 height 20
drag, startPoint x: 253, startPoint y: 301, endPoint x: 268, endPoint y: 327, distance: 29.8
click at [253, 301] on div at bounding box center [271, 197] width 542 height 394
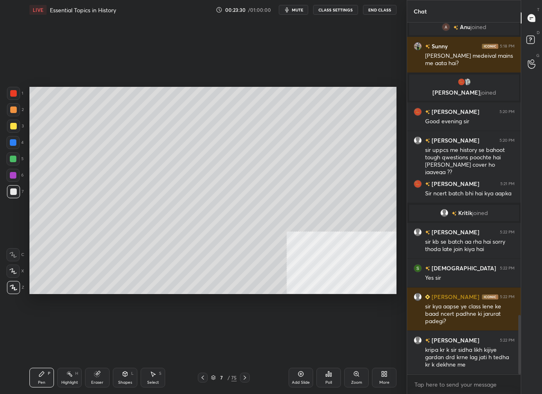
drag, startPoint x: 297, startPoint y: 372, endPoint x: 301, endPoint y: 367, distance: 6.8
click at [297, 370] on div "Add Slide" at bounding box center [301, 377] width 25 height 20
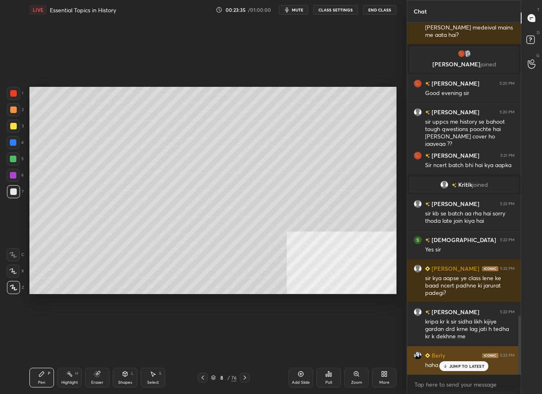
click at [455, 365] on p "JUMP TO LATEST" at bounding box center [467, 365] width 35 height 5
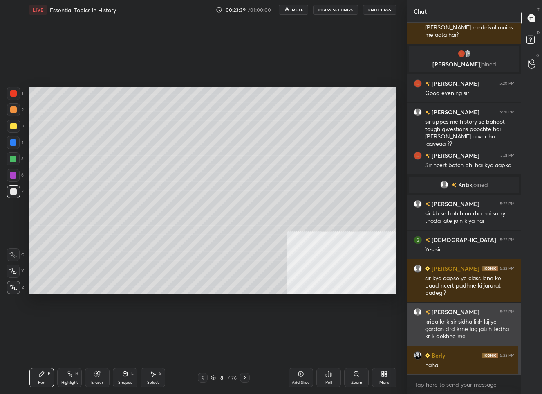
scroll to position [1788, 0]
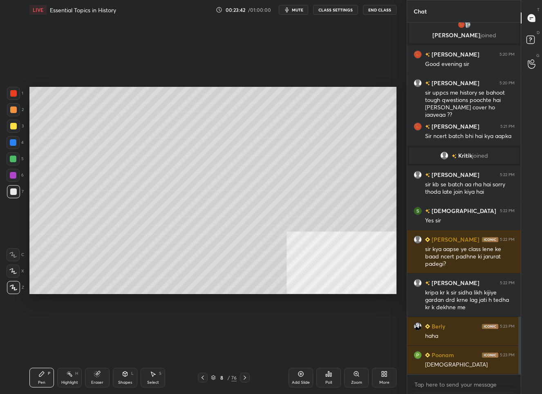
click at [13, 127] on div at bounding box center [13, 126] width 7 height 7
click at [202, 375] on icon at bounding box center [203, 377] width 7 height 7
click at [204, 376] on icon at bounding box center [203, 377] width 7 height 7
click at [246, 377] on icon at bounding box center [245, 377] width 7 height 7
click at [247, 377] on icon at bounding box center [245, 377] width 7 height 7
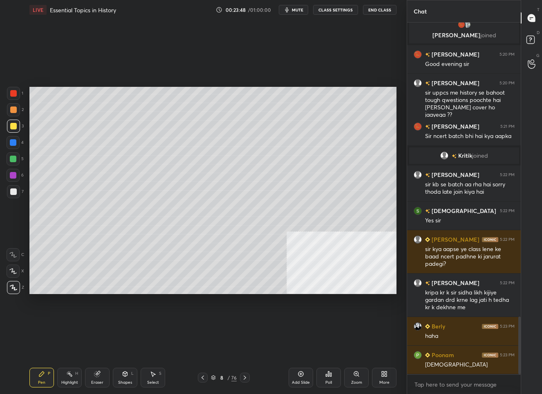
click at [205, 377] on icon at bounding box center [203, 377] width 7 height 7
click at [206, 377] on icon at bounding box center [203, 377] width 7 height 7
click at [205, 376] on icon at bounding box center [203, 377] width 7 height 7
click at [245, 378] on icon at bounding box center [245, 377] width 7 height 7
click at [245, 377] on icon at bounding box center [245, 377] width 7 height 7
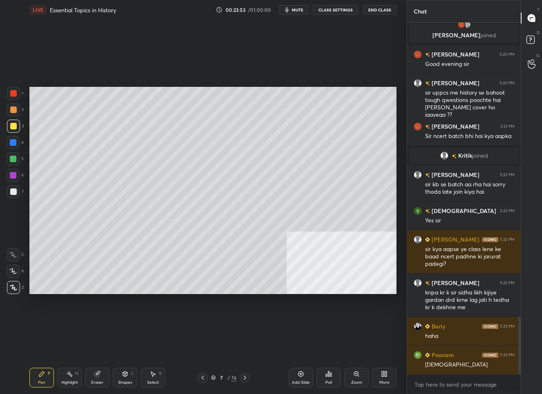
drag, startPoint x: 244, startPoint y: 379, endPoint x: 243, endPoint y: 375, distance: 4.3
click at [244, 378] on icon at bounding box center [245, 377] width 7 height 7
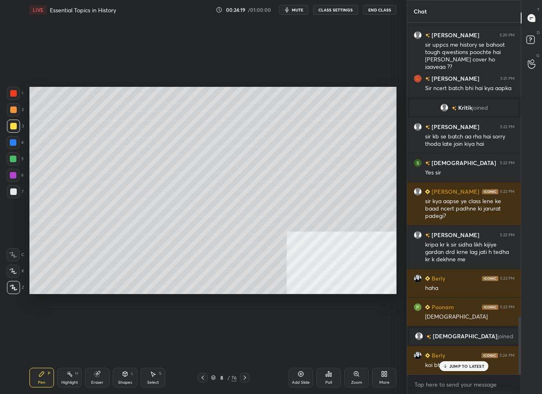
scroll to position [1816, 0]
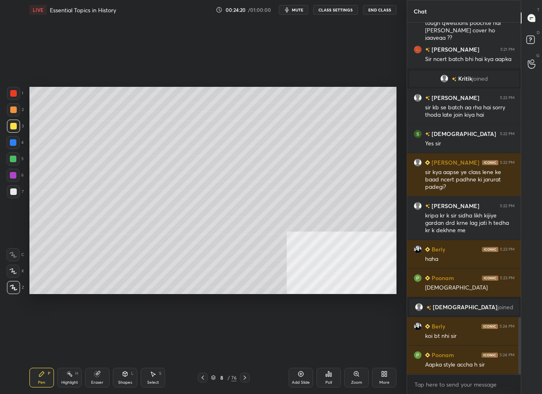
click at [216, 374] on div "8 / 76" at bounding box center [224, 376] width 26 height 7
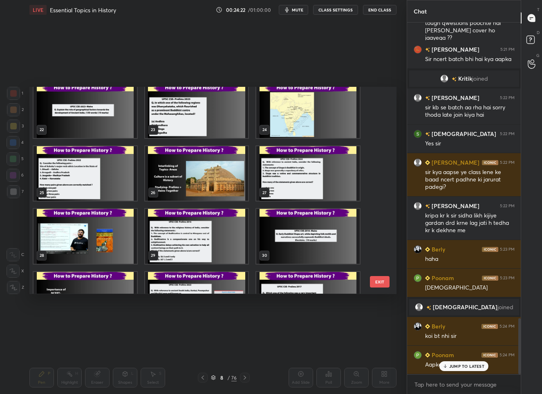
scroll to position [1844, 0]
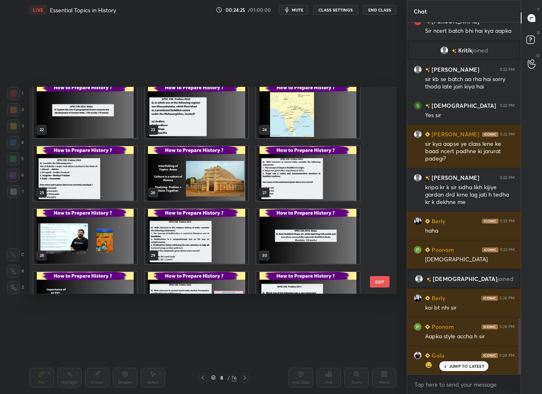
click at [295, 183] on img "grid" at bounding box center [307, 173] width 103 height 54
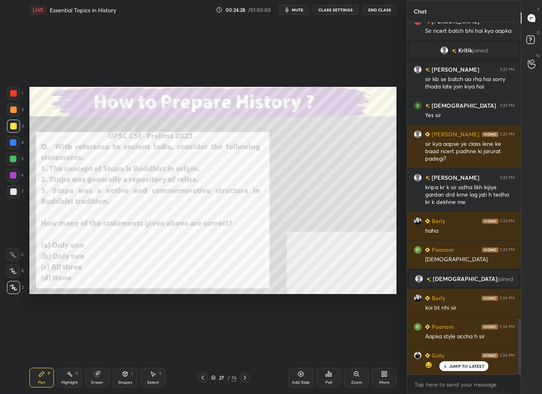
click at [14, 95] on div at bounding box center [13, 93] width 7 height 7
click at [449, 364] on div "JUMP TO LATEST" at bounding box center [464, 366] width 49 height 10
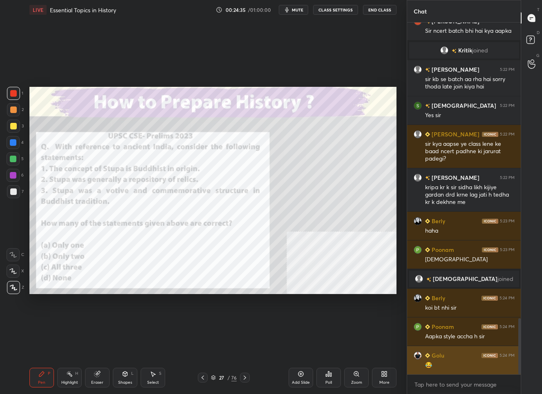
click at [414, 351] on div "Golu" at bounding box center [429, 355] width 31 height 9
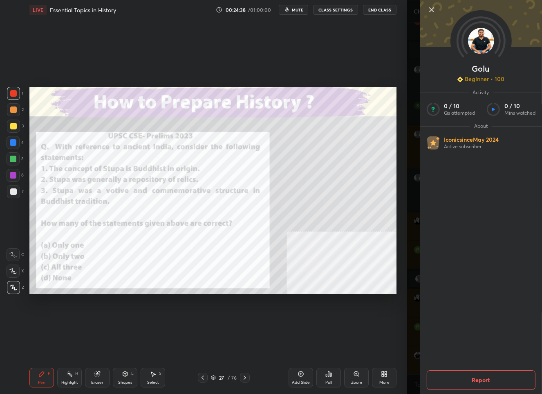
click at [430, 9] on icon at bounding box center [432, 10] width 10 height 10
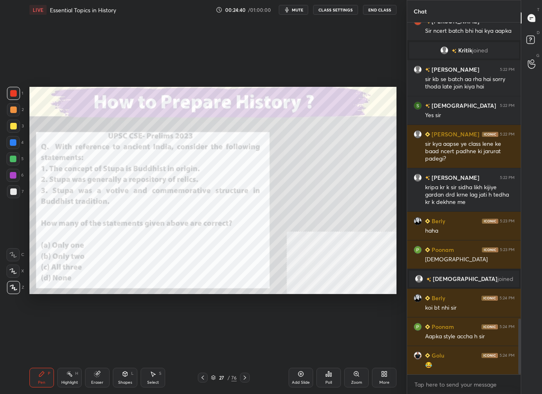
scroll to position [1873, 0]
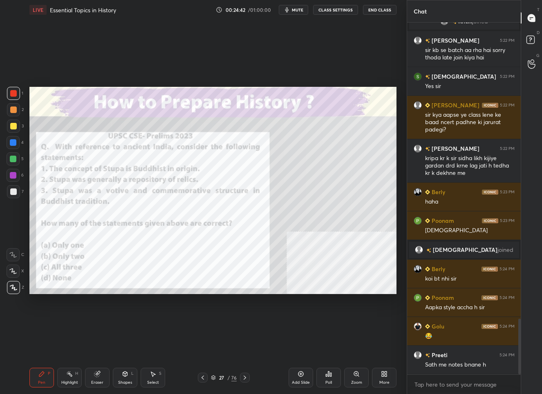
click at [225, 378] on div "27" at bounding box center [222, 377] width 8 height 5
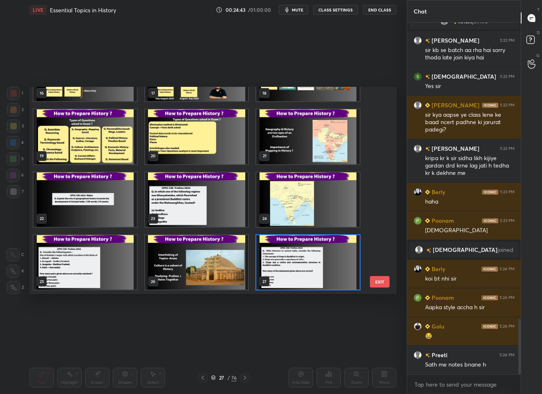
scroll to position [422, 0]
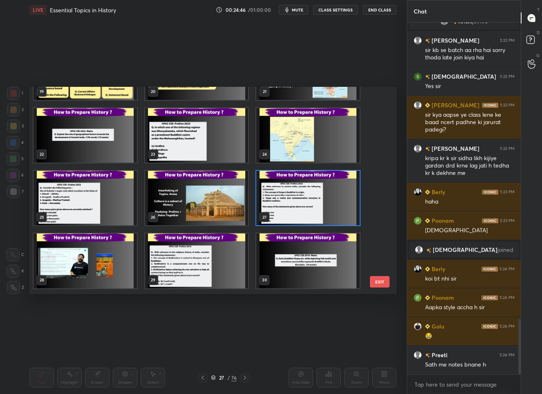
click at [328, 270] on img "grid" at bounding box center [307, 261] width 103 height 54
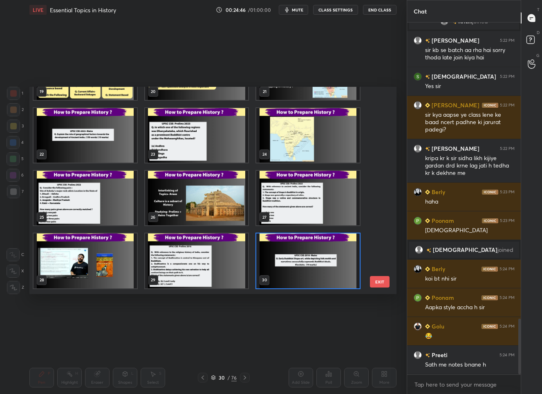
click at [328, 270] on img "grid" at bounding box center [307, 261] width 103 height 54
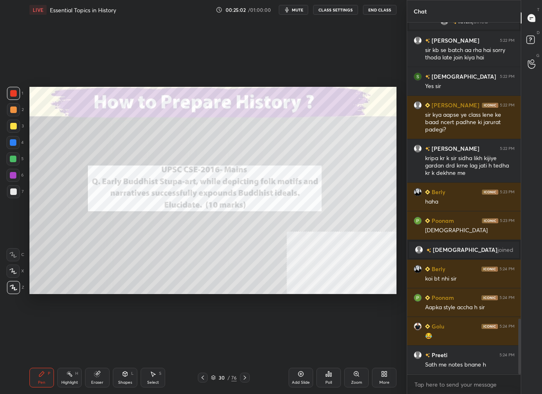
click at [223, 376] on div "30" at bounding box center [222, 377] width 8 height 5
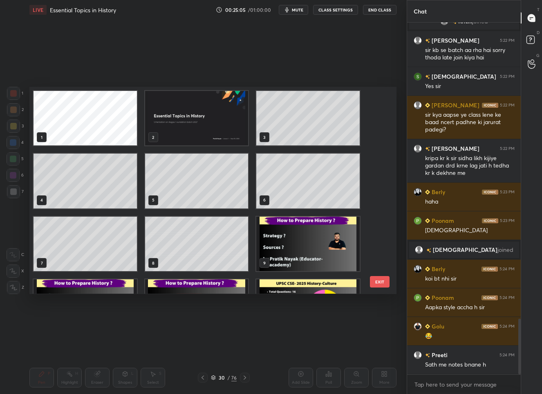
scroll to position [100, 0]
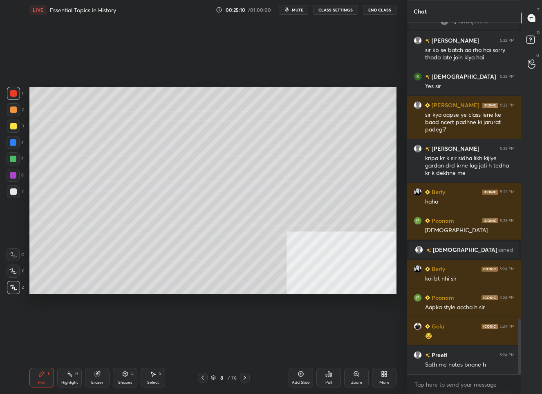
click at [11, 193] on div at bounding box center [13, 191] width 7 height 7
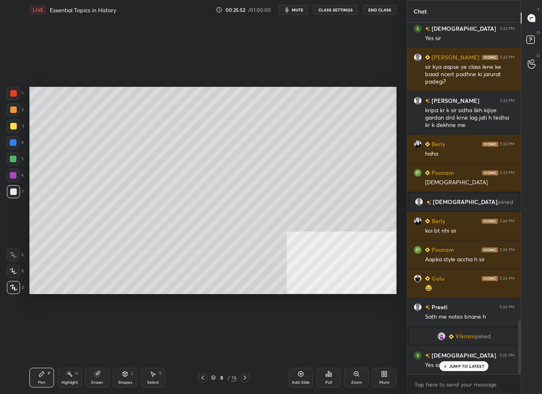
scroll to position [1932, 0]
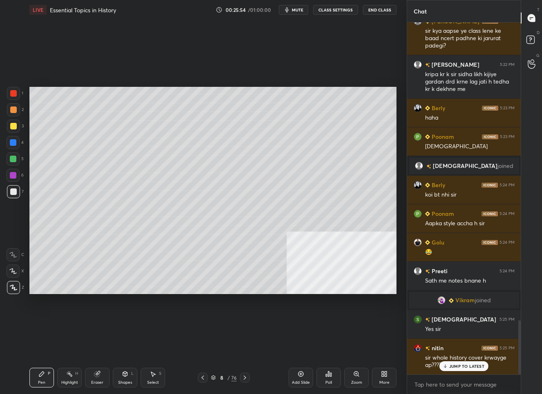
click at [462, 363] on p "JUMP TO LATEST" at bounding box center [467, 365] width 35 height 5
drag, startPoint x: 304, startPoint y: 379, endPoint x: 306, endPoint y: 376, distance: 4.2
click at [304, 378] on div "Add Slide" at bounding box center [301, 377] width 25 height 20
click at [214, 379] on div "9 / 77" at bounding box center [223, 376] width 25 height 7
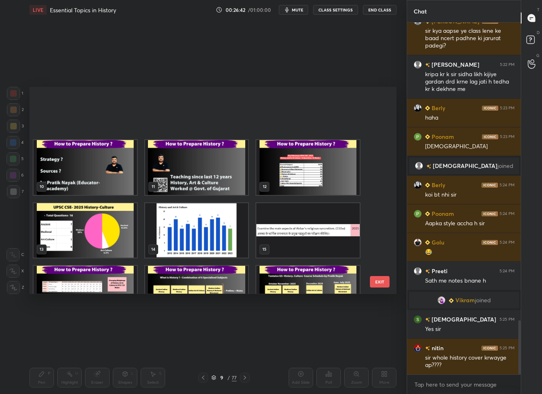
scroll to position [239, 0]
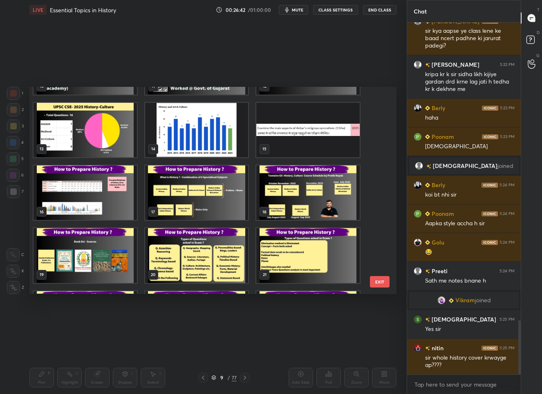
click at [223, 188] on img "grid" at bounding box center [196, 192] width 103 height 54
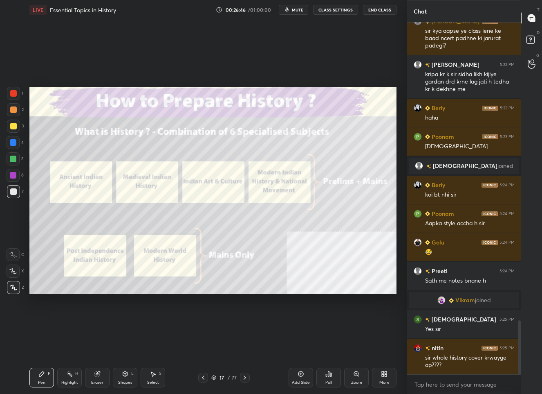
scroll to position [3, 3]
click at [104, 373] on div "Eraser" at bounding box center [97, 377] width 25 height 20
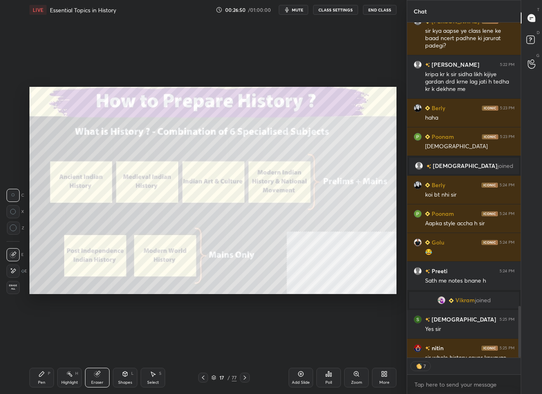
click at [7, 289] on span "Erase all" at bounding box center [13, 287] width 12 height 6
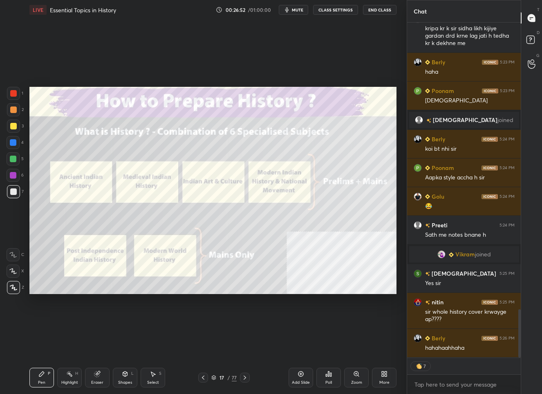
scroll to position [2007, 0]
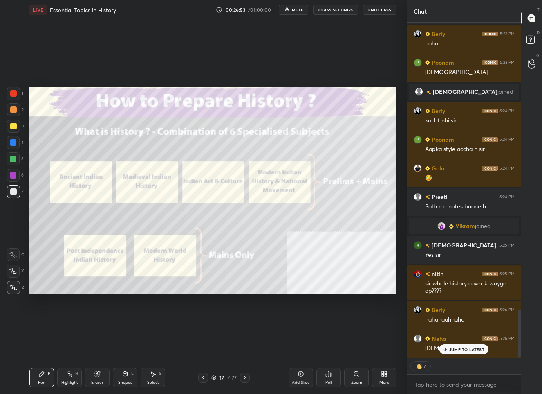
click at [11, 90] on div at bounding box center [13, 93] width 7 height 7
click at [461, 348] on p "JUMP TO LATEST" at bounding box center [467, 348] width 35 height 5
click at [224, 375] on div "17" at bounding box center [222, 377] width 8 height 5
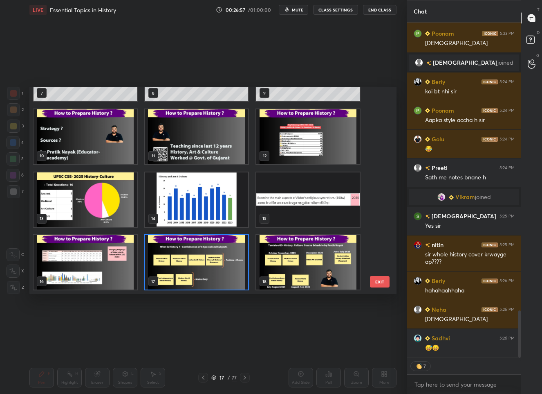
scroll to position [2055, 0]
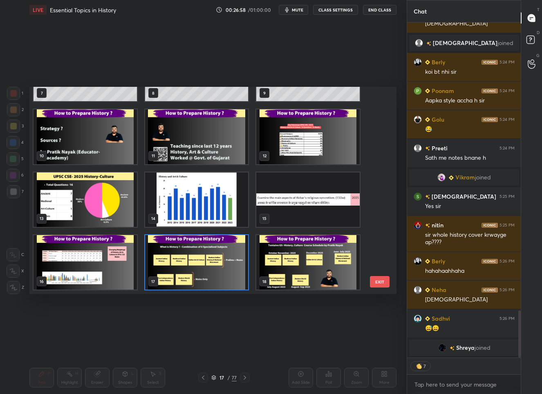
click at [190, 264] on img "grid" at bounding box center [196, 262] width 103 height 54
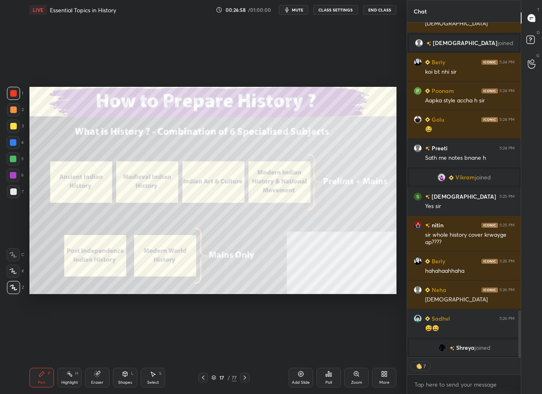
click at [190, 264] on img "grid" at bounding box center [196, 262] width 103 height 54
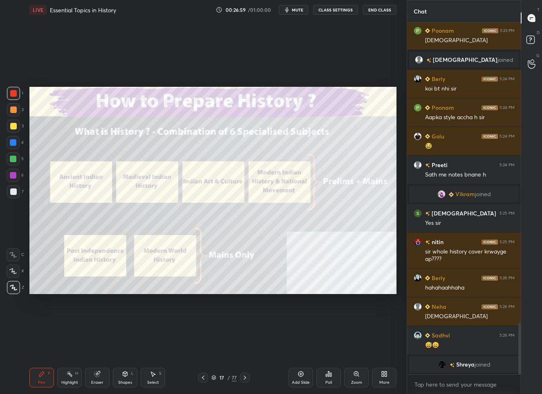
scroll to position [2038, 0]
drag, startPoint x: 10, startPoint y: 194, endPoint x: 18, endPoint y: 189, distance: 9.5
click at [10, 194] on div at bounding box center [13, 191] width 13 height 13
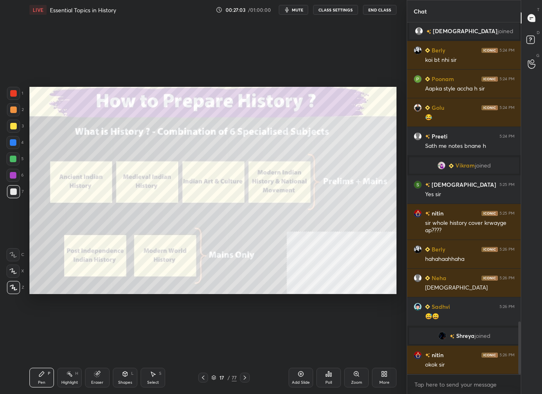
scroll to position [1996, 0]
drag, startPoint x: 16, startPoint y: 127, endPoint x: 25, endPoint y: 124, distance: 9.8
click at [16, 127] on div at bounding box center [13, 126] width 7 height 7
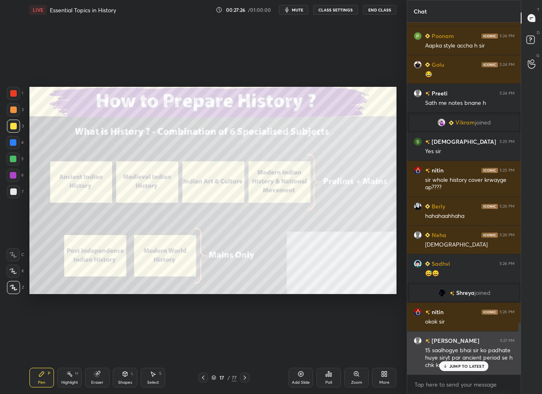
click at [460, 367] on p "JUMP TO LATEST" at bounding box center [467, 365] width 35 height 5
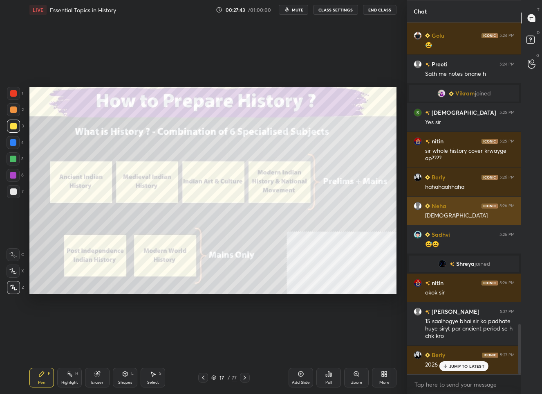
scroll to position [2111, 0]
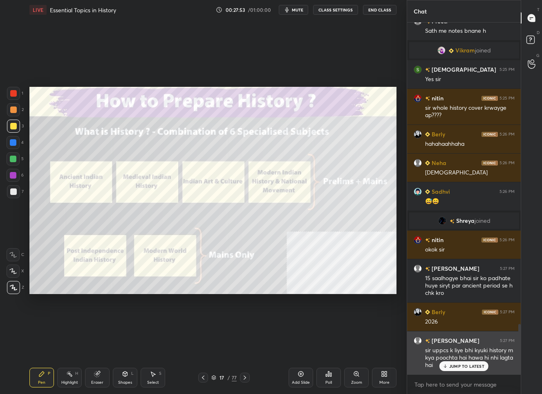
click at [458, 369] on div "JUMP TO LATEST" at bounding box center [464, 366] width 49 height 10
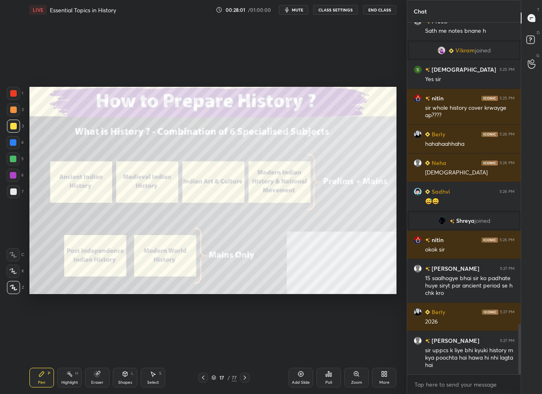
click at [218, 378] on div "17" at bounding box center [222, 377] width 8 height 5
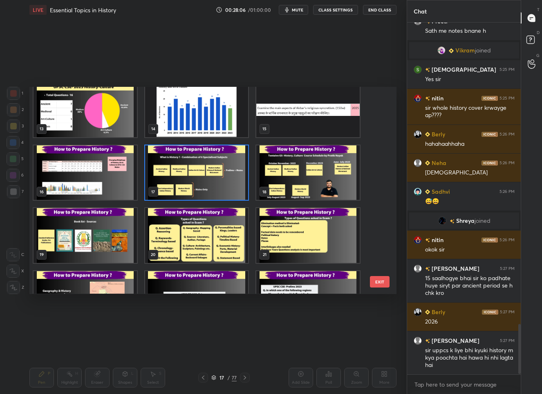
scroll to position [2130, 0]
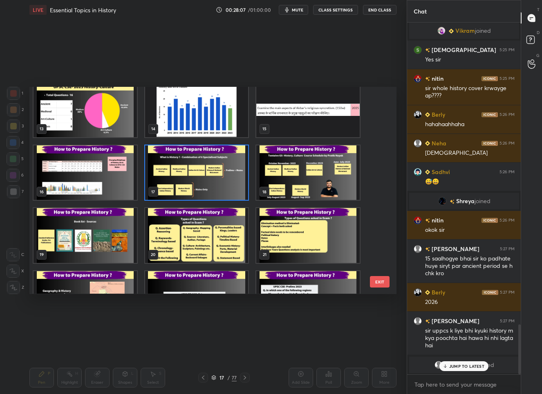
click at [219, 196] on img "grid" at bounding box center [196, 172] width 103 height 54
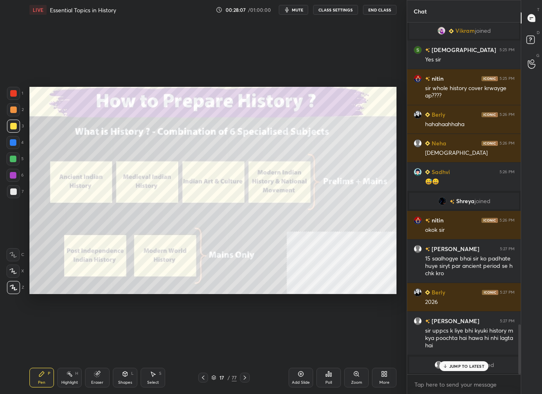
click at [219, 196] on img "grid" at bounding box center [196, 172] width 103 height 54
click at [463, 365] on p "JUMP TO LATEST" at bounding box center [467, 365] width 35 height 5
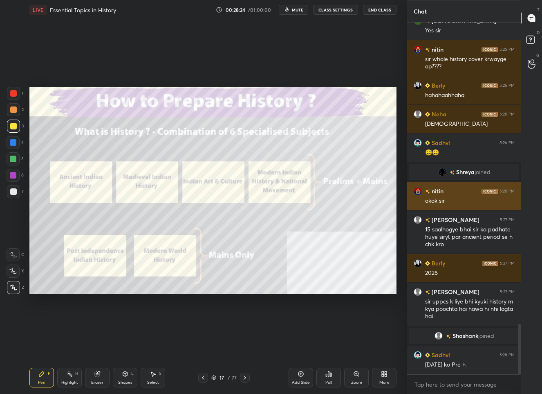
scroll to position [2096, 0]
click at [223, 372] on div "17 / 77" at bounding box center [224, 377] width 52 height 10
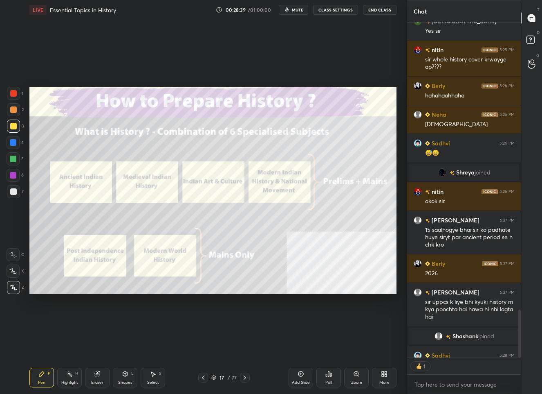
scroll to position [3, 3]
click at [223, 381] on div "17 / 77" at bounding box center [224, 377] width 52 height 10
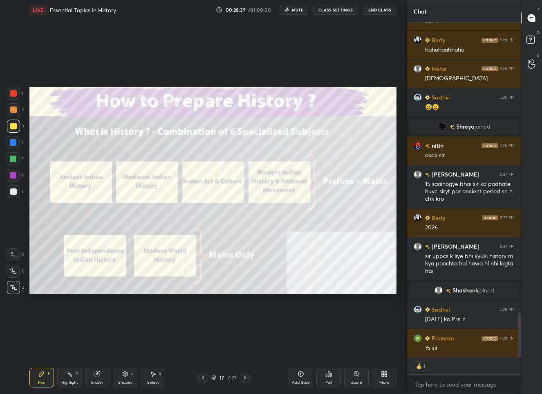
click at [223, 379] on div "17" at bounding box center [222, 377] width 8 height 5
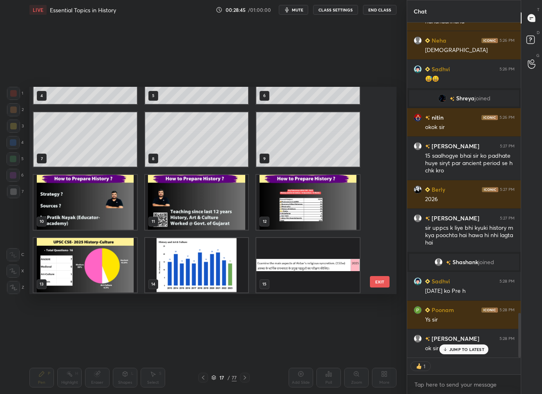
scroll to position [2199, 0]
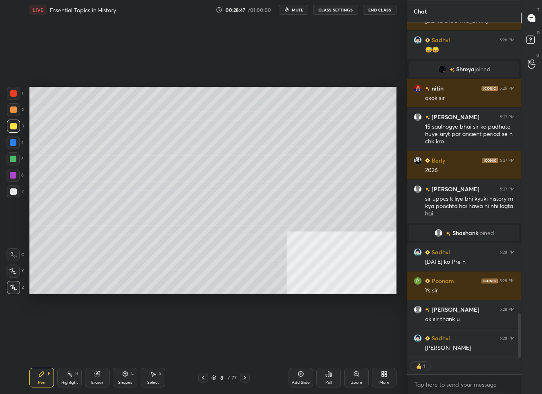
click at [247, 375] on icon at bounding box center [245, 377] width 7 height 7
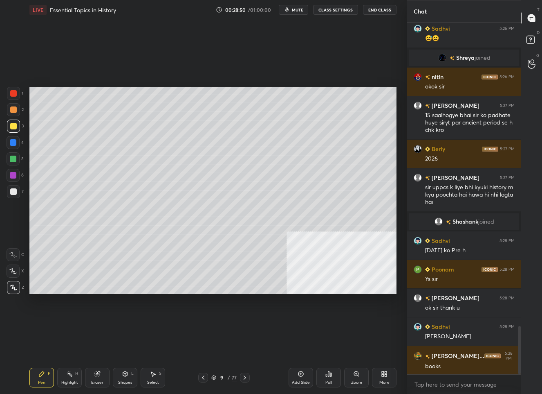
scroll to position [2247, 0]
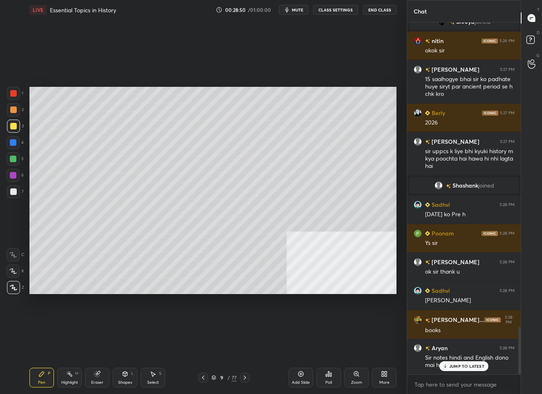
click at [224, 377] on div "9" at bounding box center [222, 377] width 8 height 5
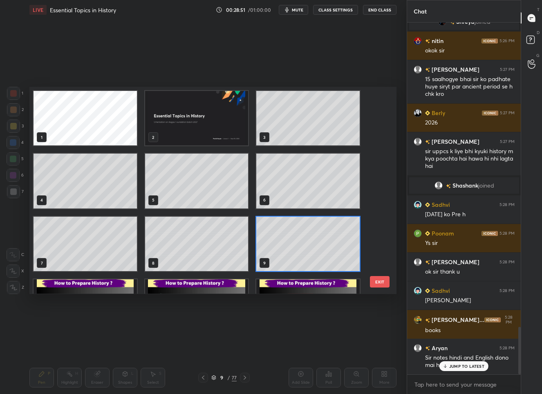
scroll to position [204, 363]
click at [460, 362] on div "JUMP TO LATEST" at bounding box center [464, 366] width 49 height 10
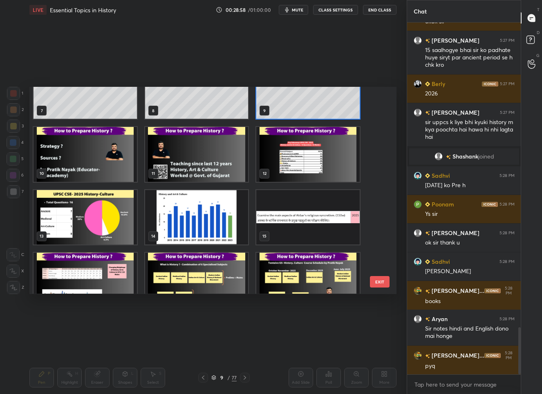
scroll to position [95, 0]
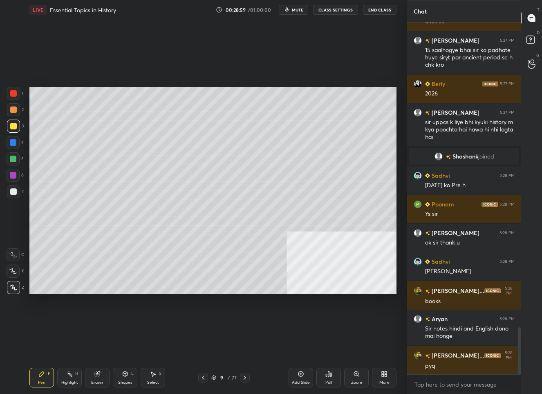
click at [306, 376] on div "Add Slide" at bounding box center [301, 377] width 25 height 20
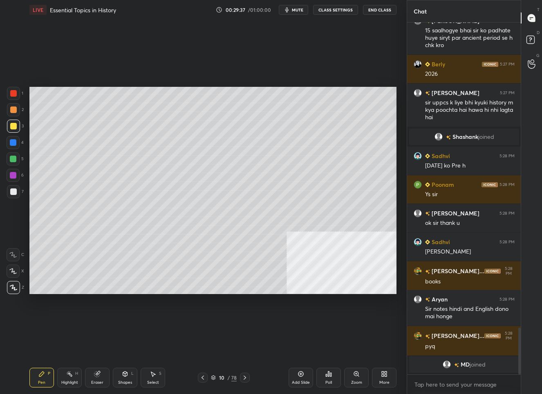
click at [227, 375] on div "10 / 78" at bounding box center [224, 376] width 26 height 7
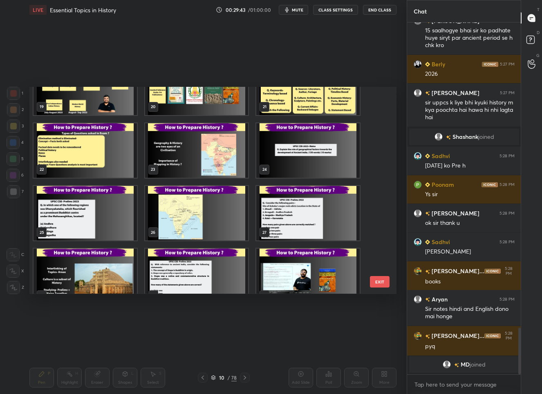
scroll to position [384, 0]
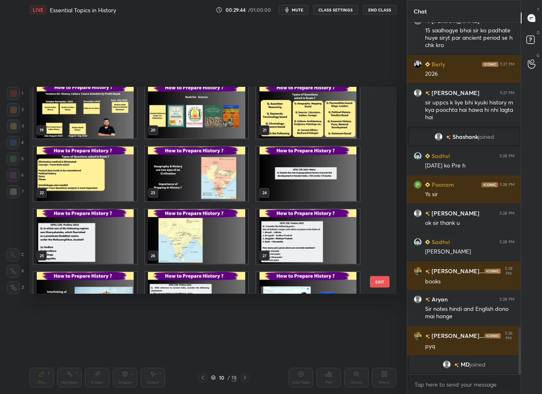
click at [265, 177] on img "grid" at bounding box center [307, 173] width 103 height 54
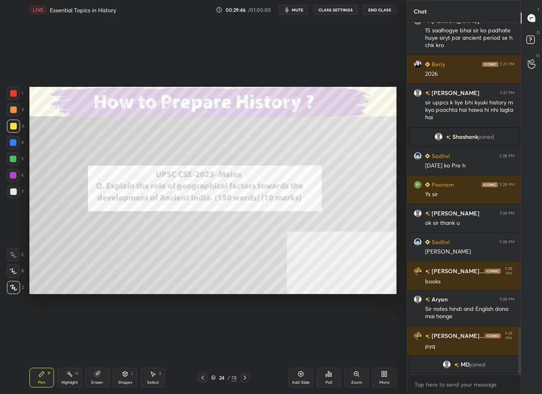
scroll to position [2253, 0]
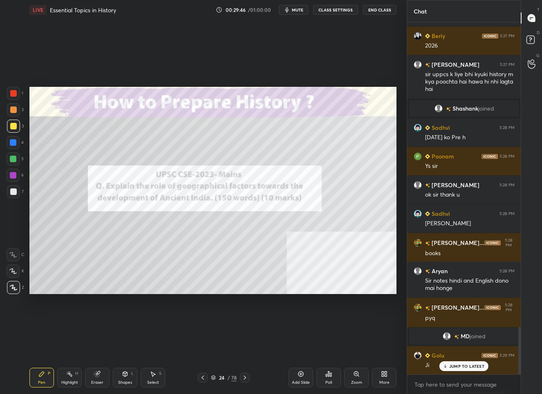
click at [14, 96] on div at bounding box center [13, 93] width 7 height 7
click at [448, 364] on div "JUMP TO LATEST" at bounding box center [464, 366] width 49 height 10
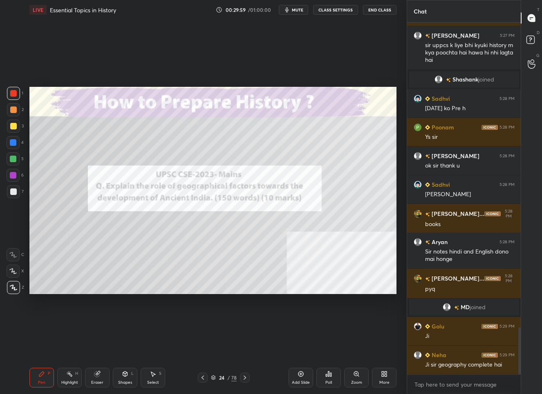
scroll to position [2318, 0]
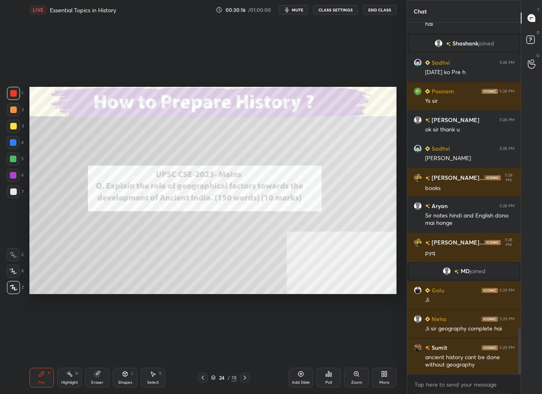
click at [304, 375] on div "Add Slide" at bounding box center [301, 377] width 25 height 20
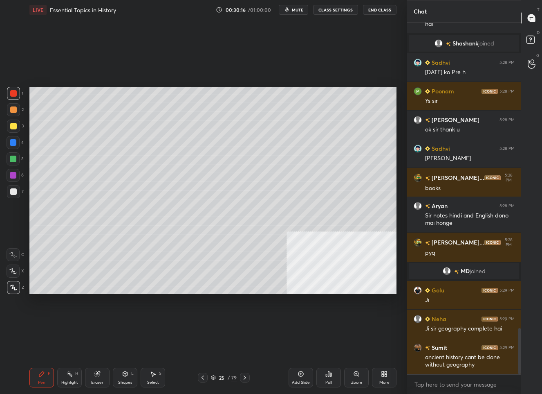
click at [129, 376] on div "Shapes L" at bounding box center [125, 377] width 25 height 20
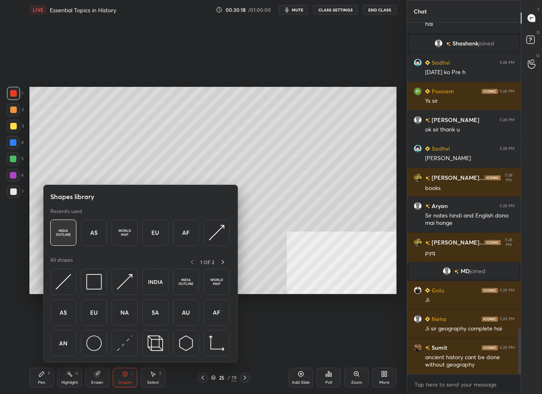
click at [66, 234] on img at bounding box center [64, 233] width 16 height 16
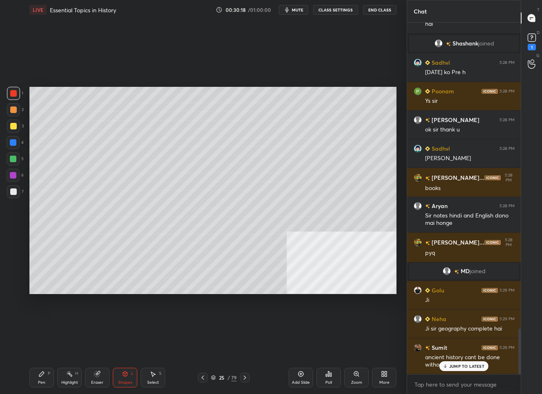
scroll to position [2353, 0]
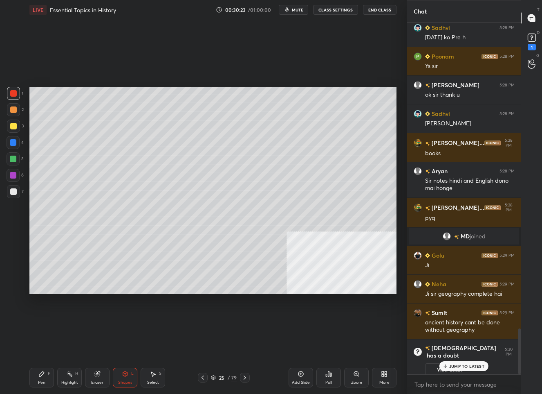
drag, startPoint x: 49, startPoint y: 376, endPoint x: 50, endPoint y: 371, distance: 4.9
click at [51, 374] on div "Pen P" at bounding box center [41, 377] width 25 height 20
click at [14, 196] on div at bounding box center [13, 191] width 13 height 13
drag, startPoint x: 469, startPoint y: 366, endPoint x: 469, endPoint y: 362, distance: 4.5
click at [469, 366] on p "JUMP TO LATEST" at bounding box center [467, 365] width 35 height 5
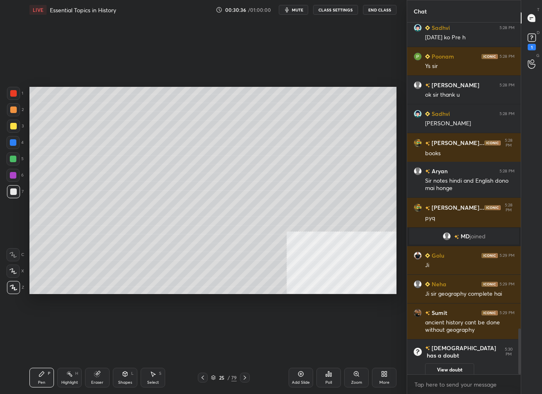
drag, startPoint x: 14, startPoint y: 126, endPoint x: 24, endPoint y: 128, distance: 10.3
click at [14, 127] on div at bounding box center [13, 126] width 7 height 7
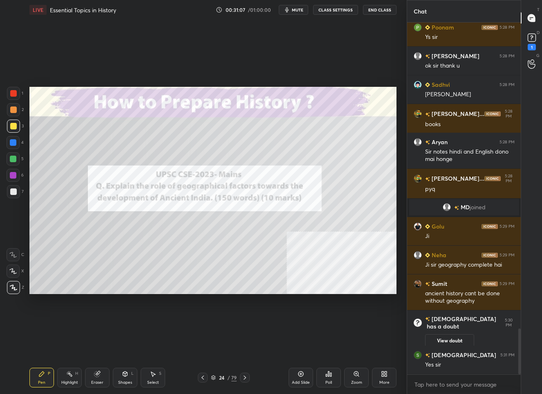
scroll to position [2343, 0]
click at [244, 378] on icon at bounding box center [245, 377] width 7 height 7
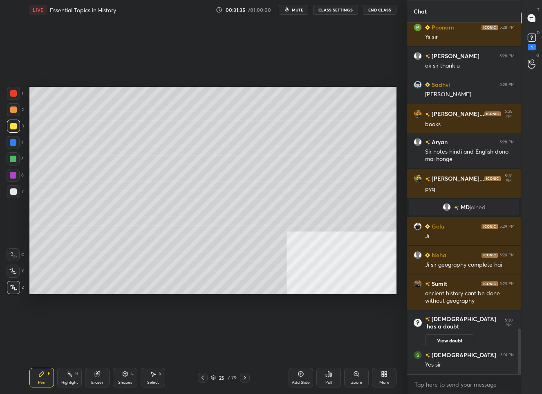
click at [297, 374] on div "Add Slide" at bounding box center [301, 377] width 25 height 20
click at [128, 380] on div "Shapes" at bounding box center [125, 382] width 14 height 4
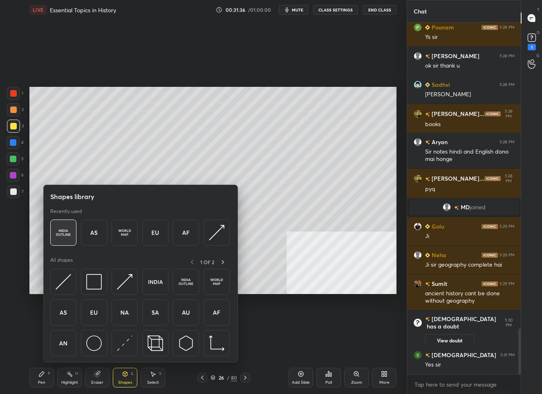
click at [65, 227] on img at bounding box center [64, 233] width 16 height 16
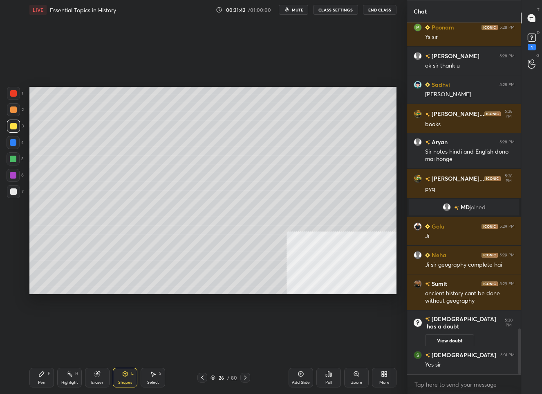
click at [14, 192] on div at bounding box center [13, 191] width 7 height 7
click at [47, 374] on div "Pen P" at bounding box center [41, 377] width 25 height 20
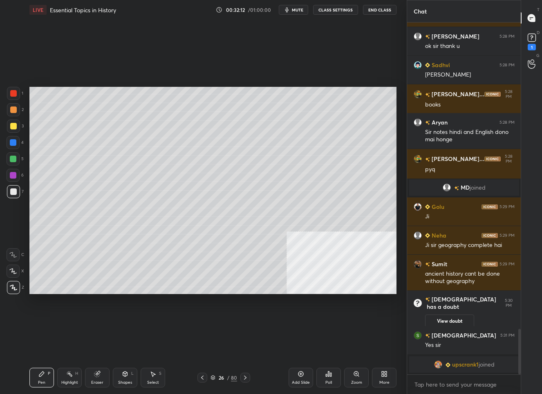
click at [293, 378] on div "Add Slide" at bounding box center [301, 377] width 25 height 20
click at [130, 378] on div "Shapes L" at bounding box center [125, 377] width 25 height 20
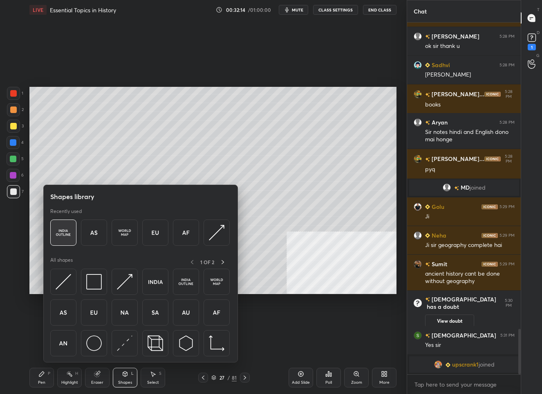
click at [65, 240] on div at bounding box center [63, 232] width 26 height 26
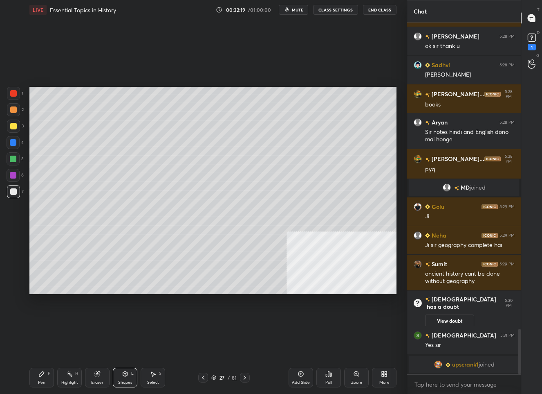
drag, startPoint x: 11, startPoint y: 125, endPoint x: 16, endPoint y: 125, distance: 4.9
click at [12, 125] on div at bounding box center [13, 126] width 7 height 7
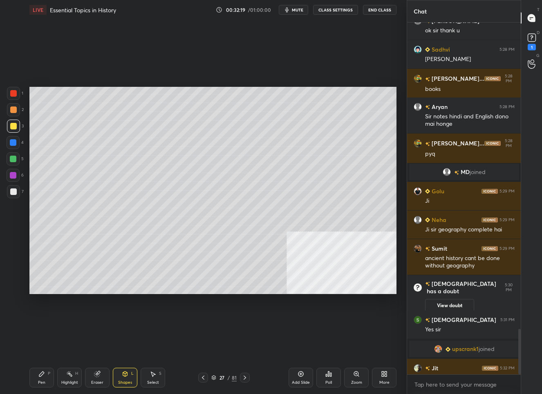
scroll to position [2376, 0]
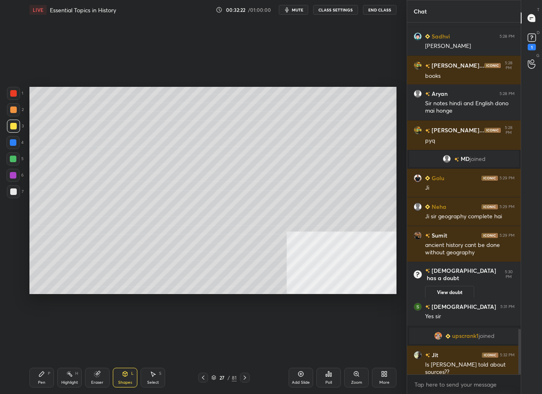
click at [46, 375] on div "Pen P" at bounding box center [41, 377] width 25 height 20
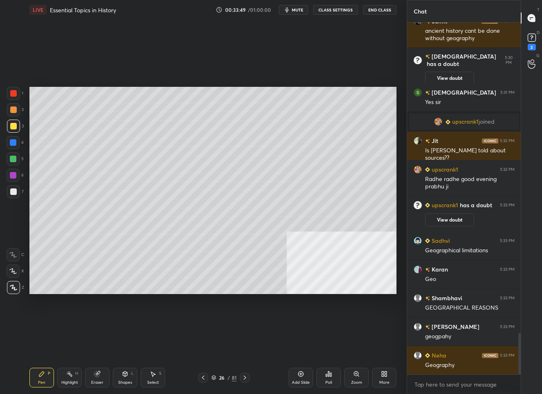
scroll to position [2642, 0]
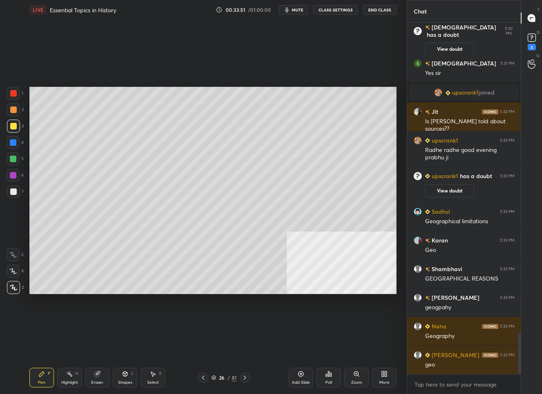
click at [13, 144] on div at bounding box center [13, 142] width 7 height 7
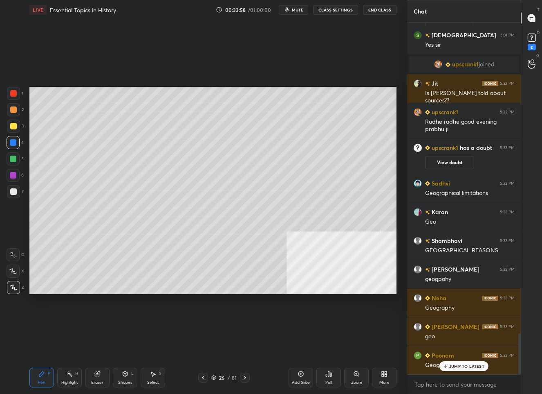
click at [460, 364] on p "JUMP TO LATEST" at bounding box center [467, 365] width 35 height 5
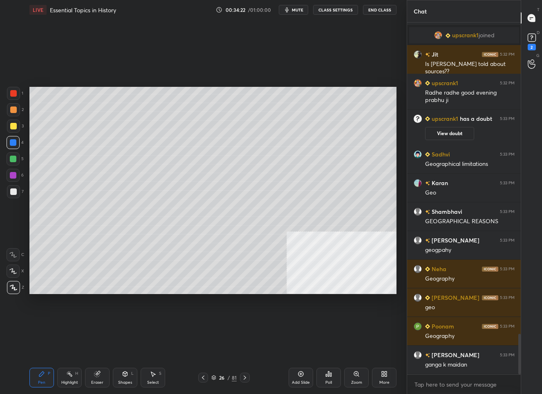
click at [245, 377] on icon at bounding box center [245, 377] width 7 height 7
click at [17, 128] on div at bounding box center [13, 125] width 13 height 13
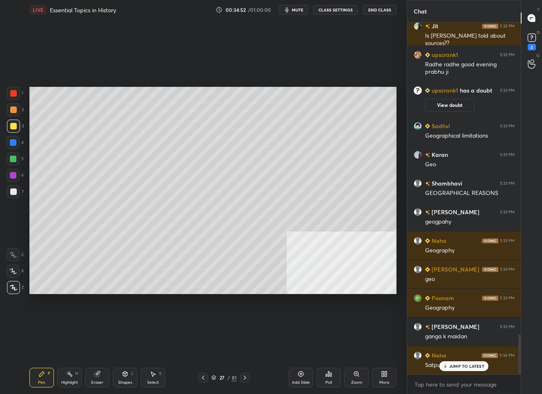
click at [465, 368] on p "JUMP TO LATEST" at bounding box center [467, 365] width 35 height 5
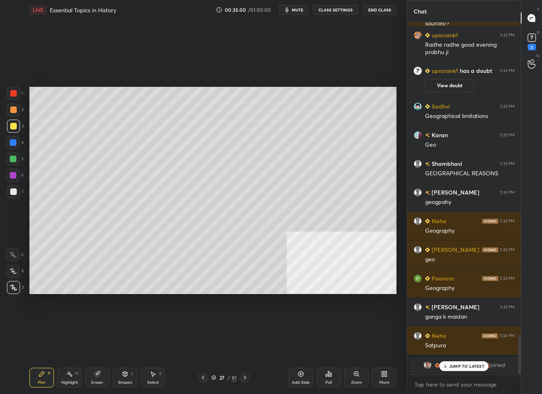
click at [462, 367] on p "JUMP TO LATEST" at bounding box center [467, 365] width 35 height 5
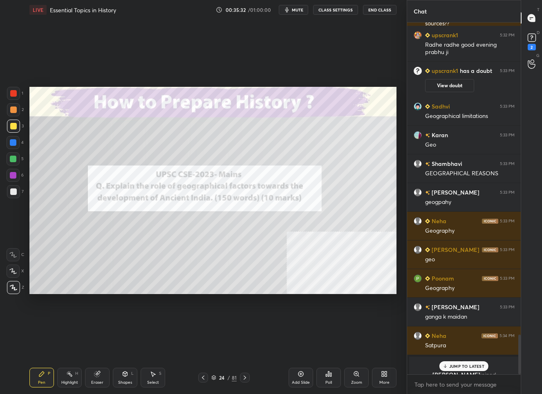
scroll to position [2757, 0]
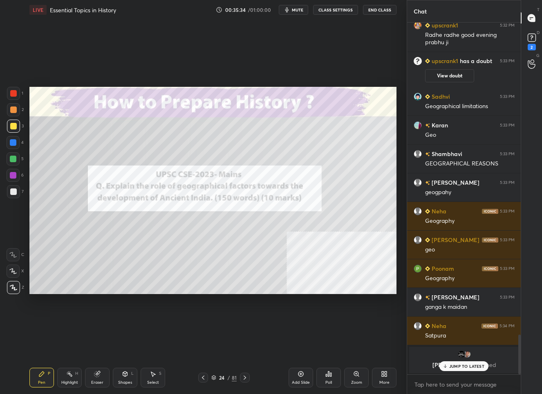
click at [461, 367] on p "JUMP TO LATEST" at bounding box center [467, 365] width 35 height 5
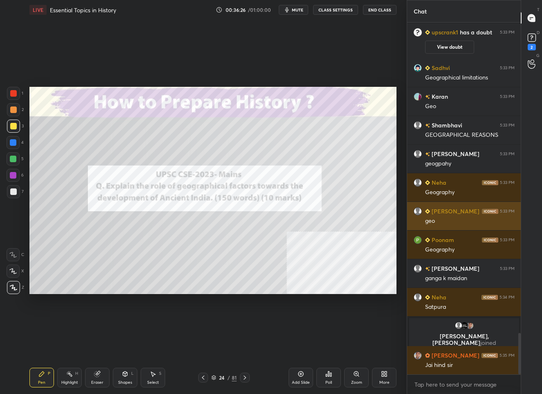
scroll to position [2656, 0]
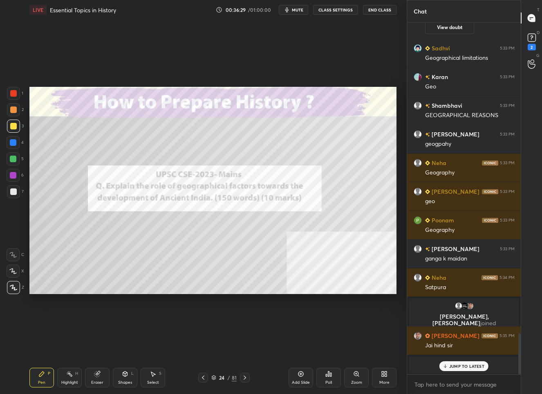
click at [467, 367] on p "JUMP TO LATEST" at bounding box center [467, 365] width 35 height 5
click at [218, 377] on div "24" at bounding box center [222, 377] width 8 height 5
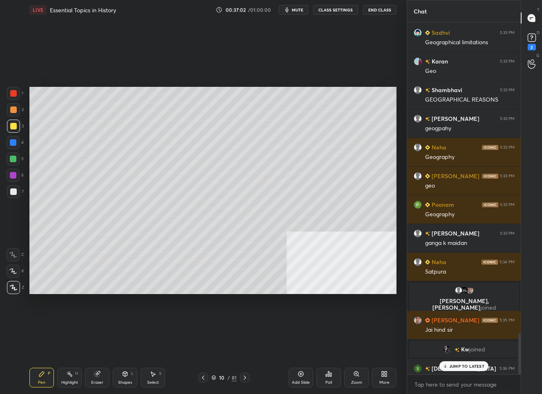
scroll to position [2669, 0]
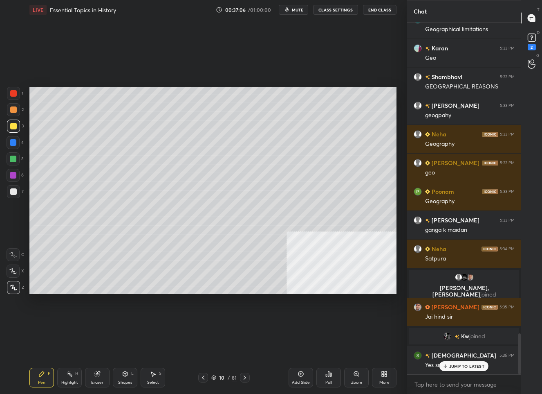
click at [452, 367] on p "JUMP TO LATEST" at bounding box center [467, 365] width 35 height 5
click at [222, 378] on div "10" at bounding box center [222, 377] width 8 height 5
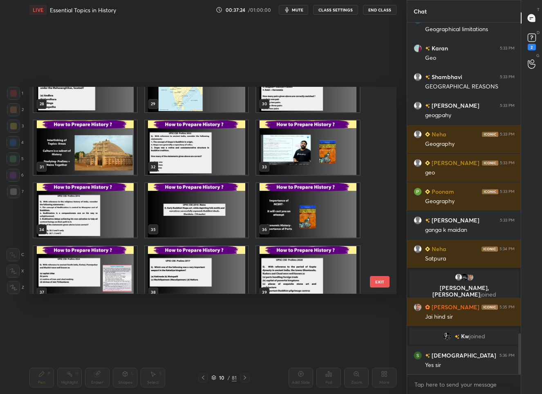
scroll to position [526, 0]
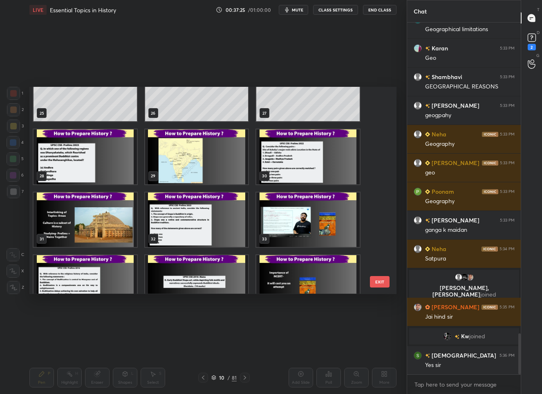
click at [276, 162] on img "grid" at bounding box center [307, 157] width 103 height 54
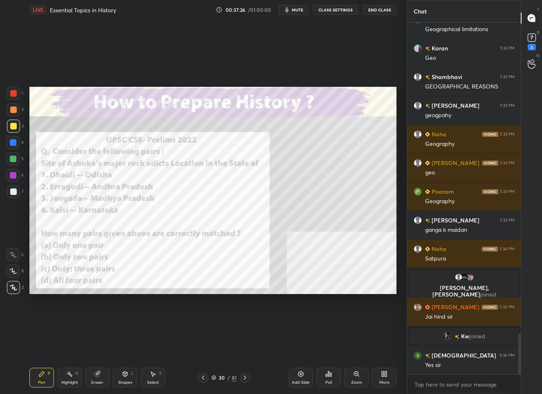
click at [15, 92] on div at bounding box center [13, 93] width 7 height 7
click at [217, 379] on div "30 / 81" at bounding box center [223, 376] width 25 height 7
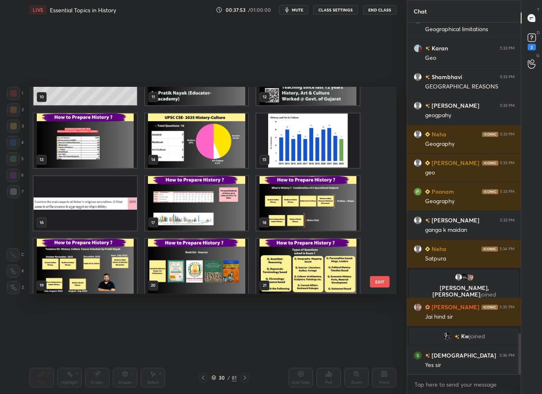
scroll to position [128, 0]
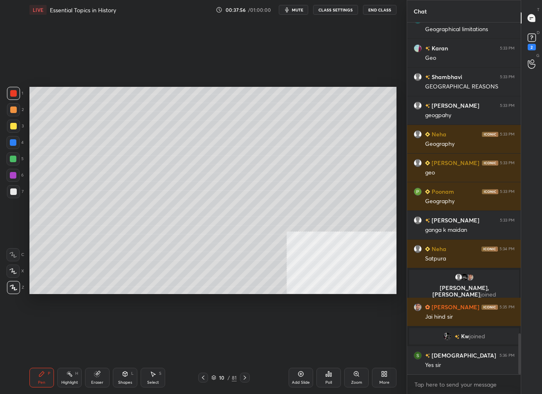
click at [15, 192] on div at bounding box center [13, 191] width 7 height 7
click at [290, 378] on div "Add Slide" at bounding box center [301, 377] width 25 height 20
click at [223, 378] on div "11" at bounding box center [222, 377] width 8 height 5
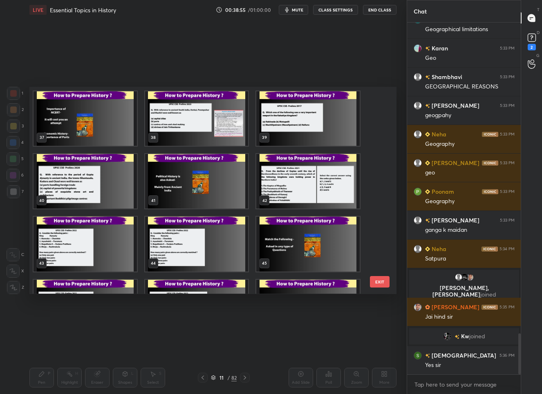
scroll to position [767, 0]
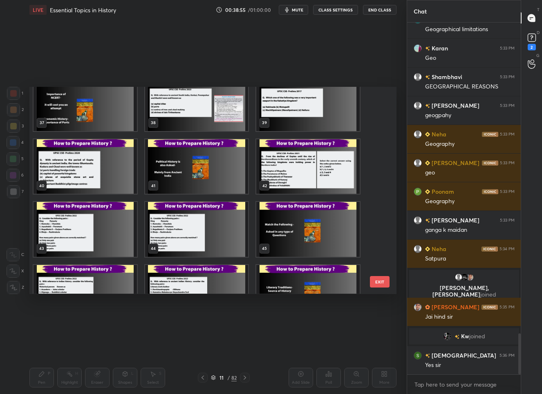
click at [177, 226] on img "grid" at bounding box center [196, 229] width 103 height 54
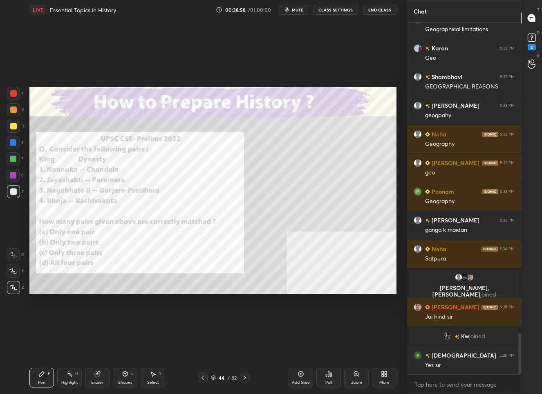
click at [13, 93] on div at bounding box center [13, 93] width 7 height 7
click at [388, 377] on div "More" at bounding box center [384, 377] width 25 height 20
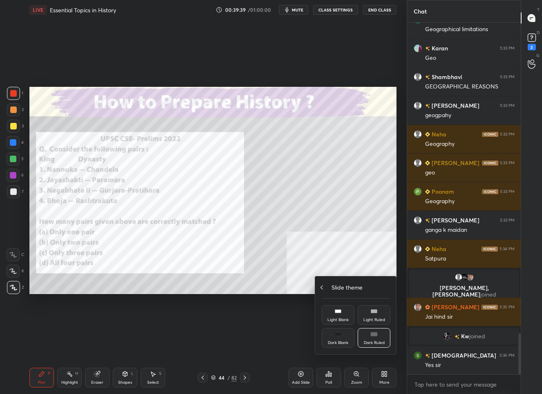
click at [328, 287] on div "Slide theme" at bounding box center [356, 287] width 69 height 9
click at [335, 295] on div "Upload File" at bounding box center [338, 297] width 21 height 4
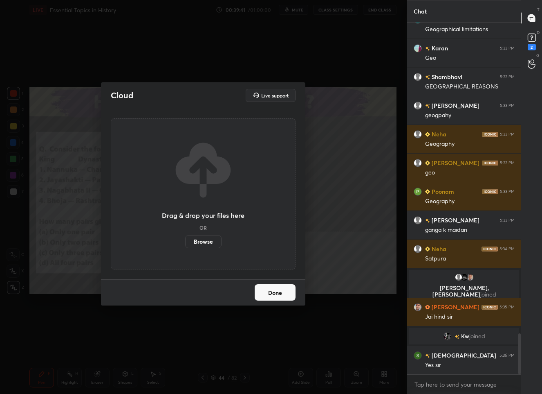
click at [205, 244] on label "Browse" at bounding box center [203, 241] width 36 height 13
click at [185, 244] on input "Browse" at bounding box center [185, 241] width 0 height 13
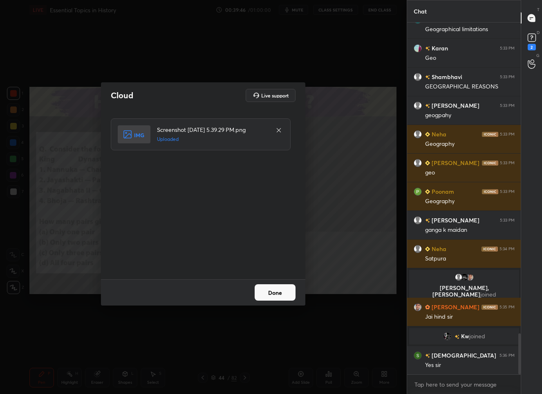
click at [271, 295] on button "Done" at bounding box center [275, 292] width 41 height 16
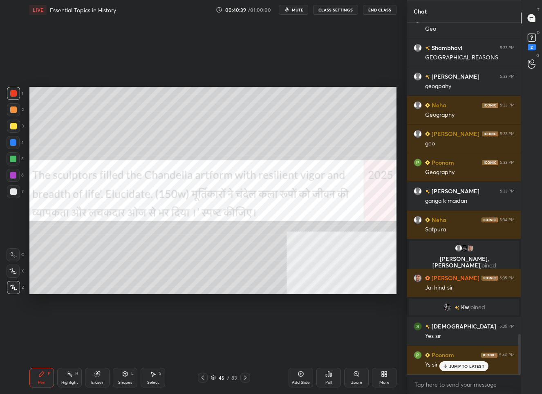
scroll to position [2726, 0]
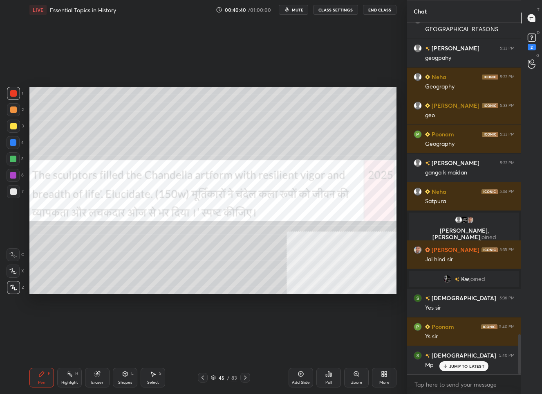
click at [465, 365] on p "JUMP TO LATEST" at bounding box center [467, 365] width 35 height 5
click at [204, 378] on icon at bounding box center [203, 377] width 2 height 4
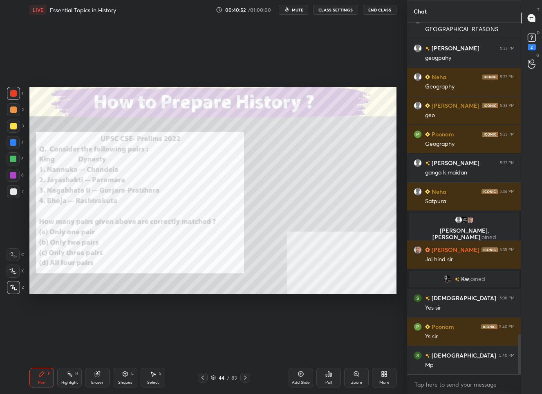
click at [220, 380] on div "44" at bounding box center [222, 377] width 8 height 5
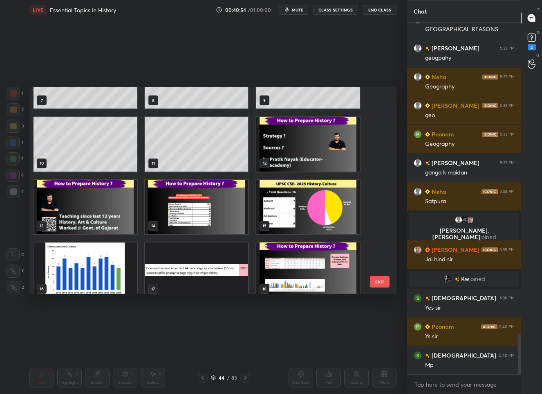
scroll to position [123, 0]
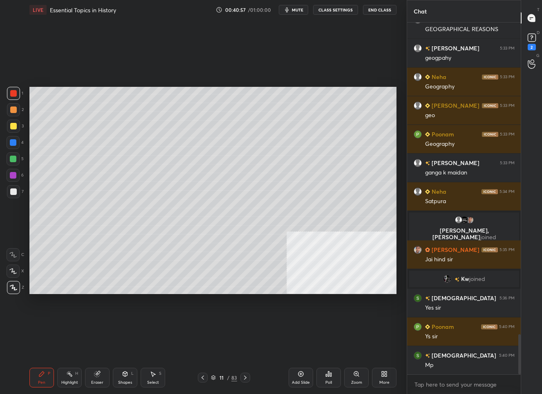
click at [13, 125] on div at bounding box center [13, 126] width 7 height 7
click at [224, 379] on div "11" at bounding box center [222, 377] width 8 height 5
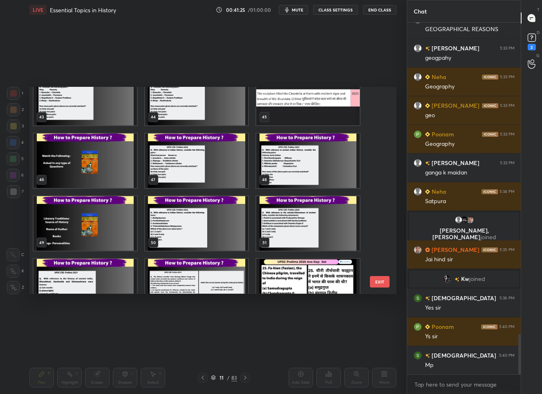
scroll to position [945, 0]
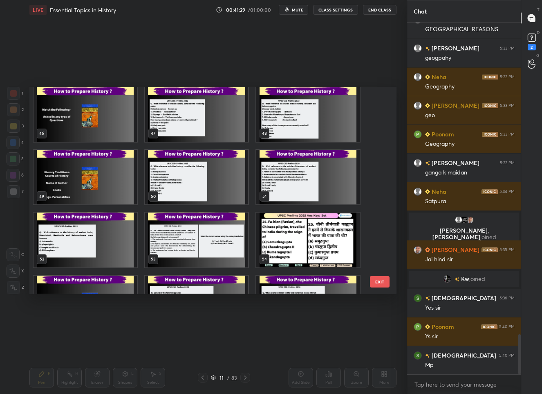
click at [302, 245] on img "grid" at bounding box center [307, 240] width 103 height 54
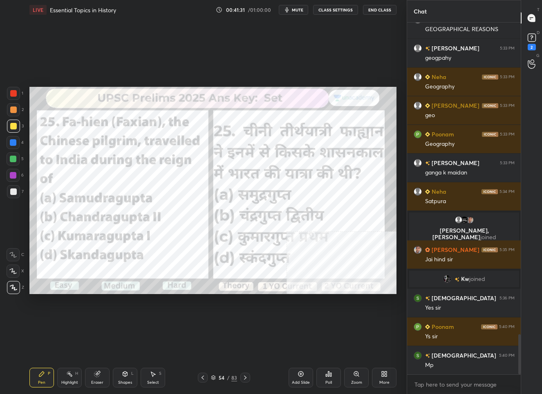
click at [11, 91] on div at bounding box center [13, 93] width 7 height 7
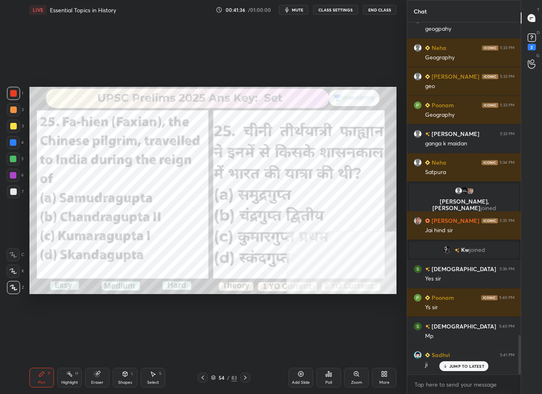
scroll to position [2783, 0]
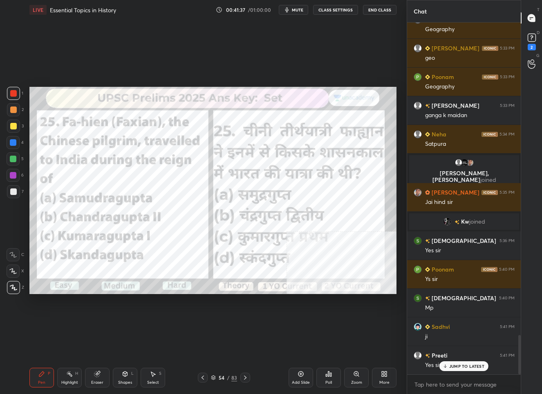
click at [456, 365] on p "JUMP TO LATEST" at bounding box center [467, 365] width 35 height 5
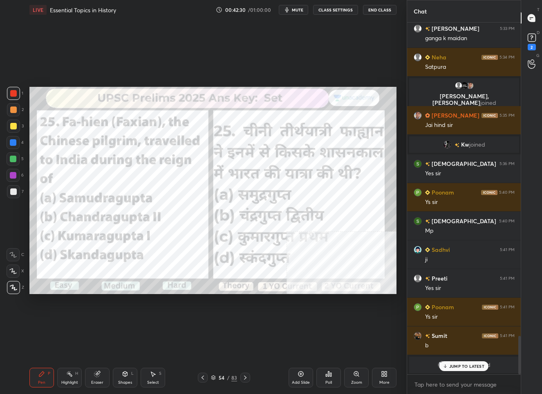
scroll to position [3, 3]
click at [459, 350] on p "JUMP TO LATEST" at bounding box center [467, 348] width 35 height 5
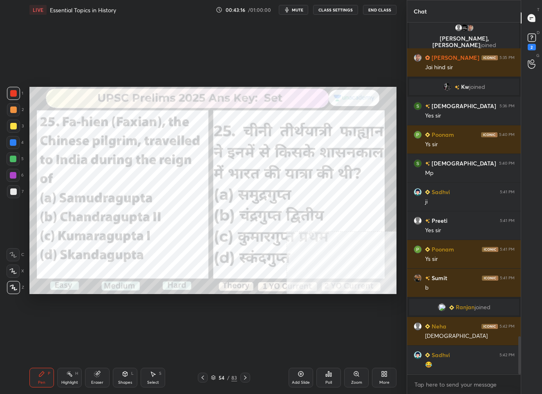
scroll to position [2876, 0]
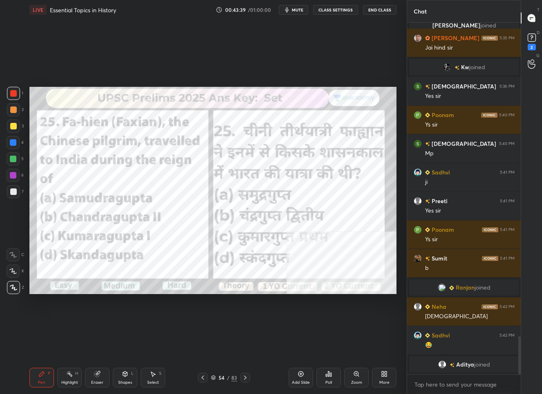
click at [218, 373] on div "54 / 83" at bounding box center [224, 376] width 26 height 7
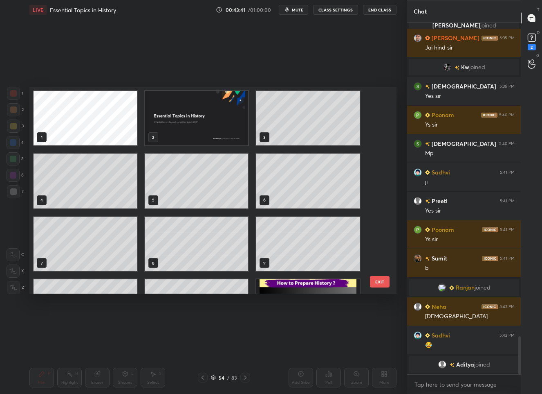
scroll to position [188, 0]
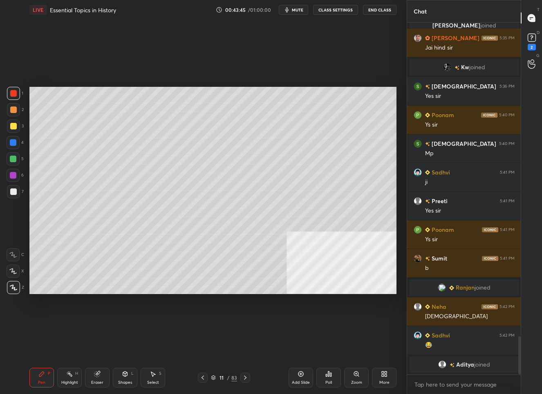
click at [14, 126] on div at bounding box center [13, 126] width 7 height 7
click at [222, 377] on div "11" at bounding box center [222, 377] width 8 height 5
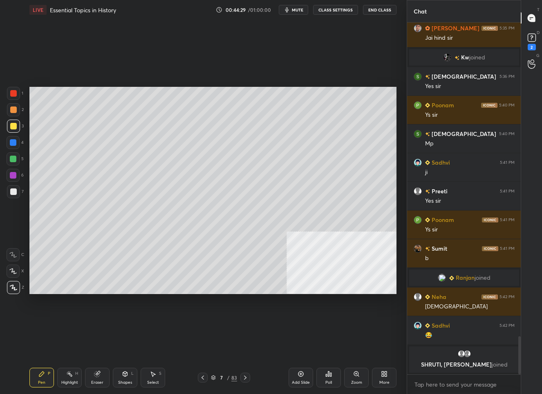
click at [217, 373] on div "7 / 83" at bounding box center [224, 376] width 26 height 7
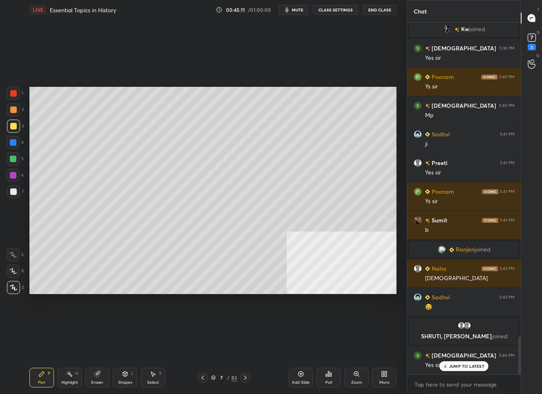
scroll to position [349, 112]
click at [212, 380] on div "7 / 83" at bounding box center [224, 376] width 26 height 7
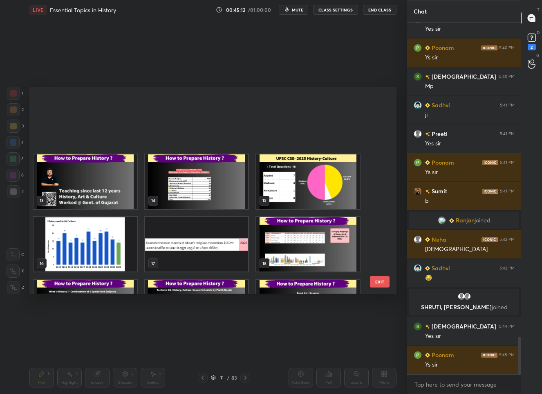
scroll to position [280, 0]
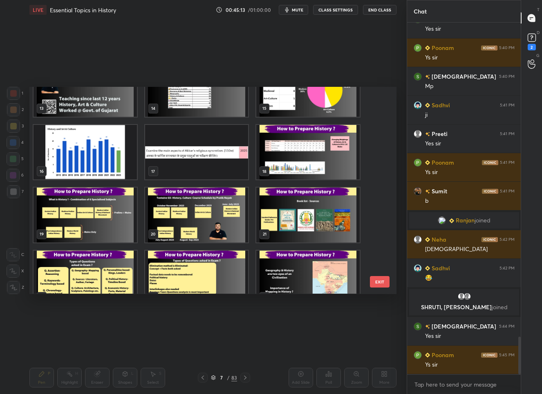
click at [315, 163] on img "grid" at bounding box center [307, 152] width 103 height 54
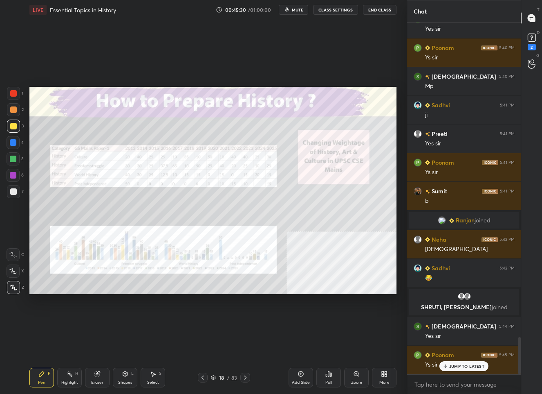
scroll to position [2972, 0]
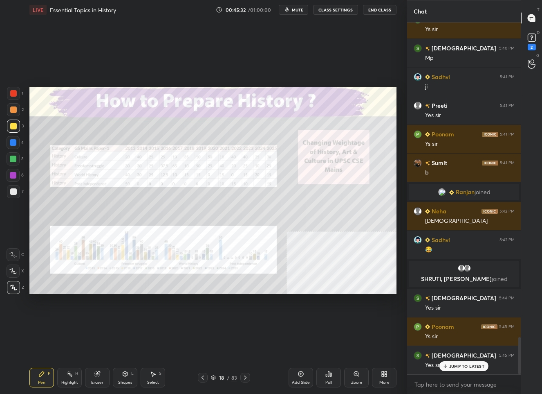
click at [454, 366] on p "JUMP TO LATEST" at bounding box center [467, 365] width 35 height 5
click at [220, 381] on div "18 / 83" at bounding box center [224, 377] width 52 height 10
click at [220, 378] on div "18" at bounding box center [222, 377] width 8 height 5
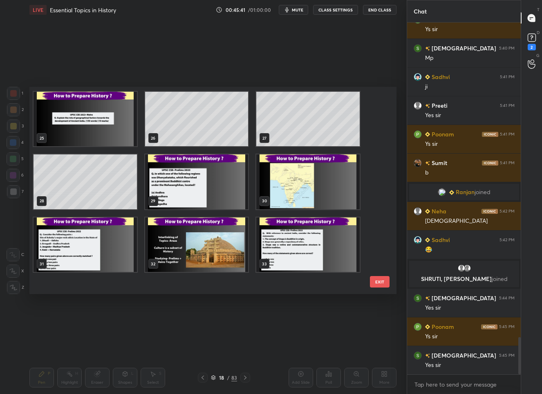
scroll to position [478, 0]
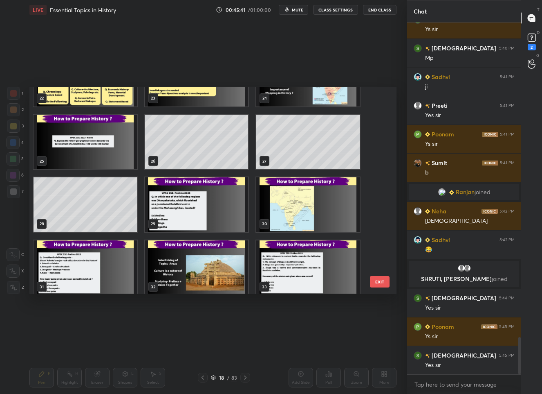
click at [73, 142] on img "grid" at bounding box center [85, 142] width 103 height 54
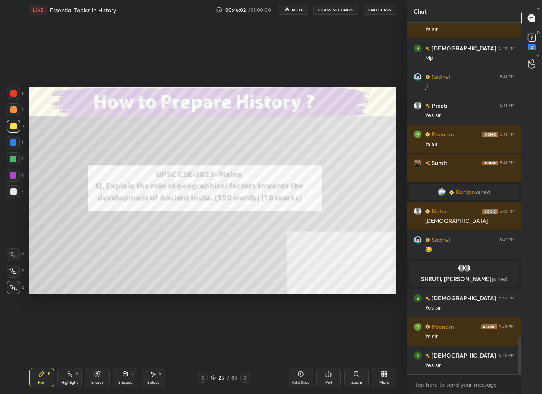
click at [216, 378] on icon at bounding box center [213, 377] width 5 height 5
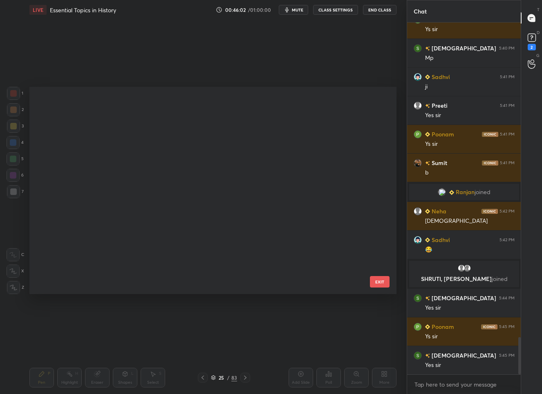
scroll to position [1550, 0]
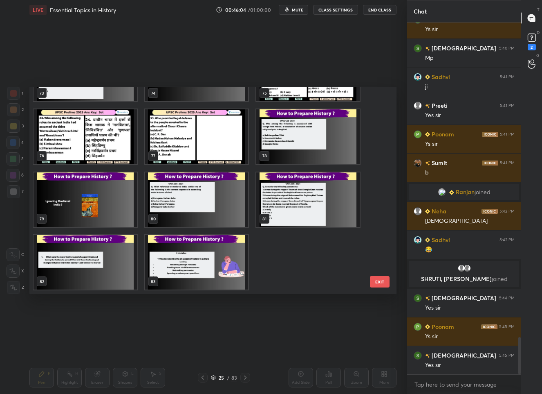
click at [76, 263] on img "grid" at bounding box center [85, 262] width 103 height 54
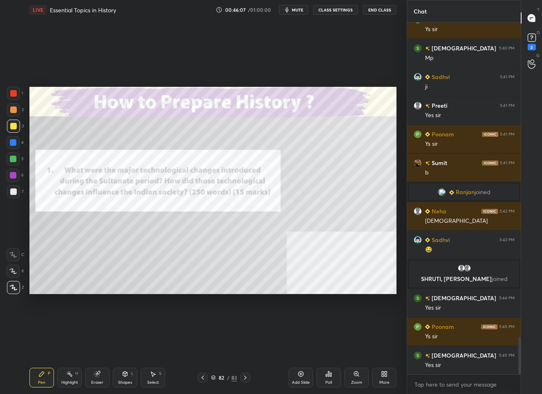
click at [13, 94] on div at bounding box center [13, 93] width 7 height 7
click at [224, 375] on div "82" at bounding box center [222, 377] width 8 height 5
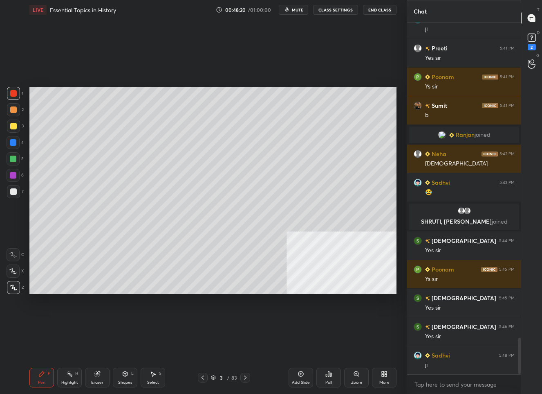
scroll to position [3058, 0]
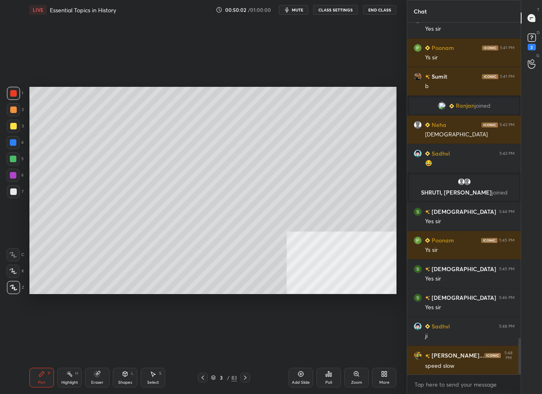
click at [224, 373] on div "3 / 83" at bounding box center [224, 377] width 52 height 10
click at [228, 373] on div "3 / 83" at bounding box center [224, 377] width 52 height 10
click at [227, 375] on div "/" at bounding box center [228, 377] width 2 height 5
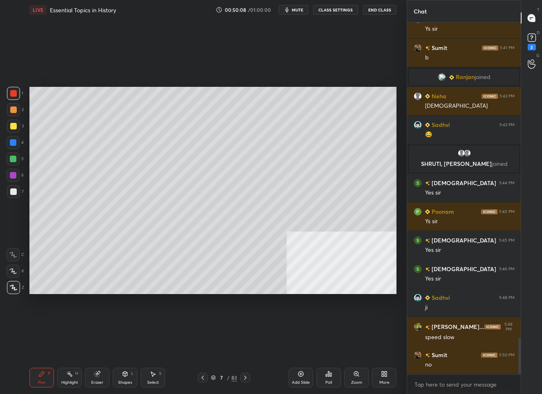
click at [126, 377] on div "Shapes L" at bounding box center [125, 377] width 25 height 20
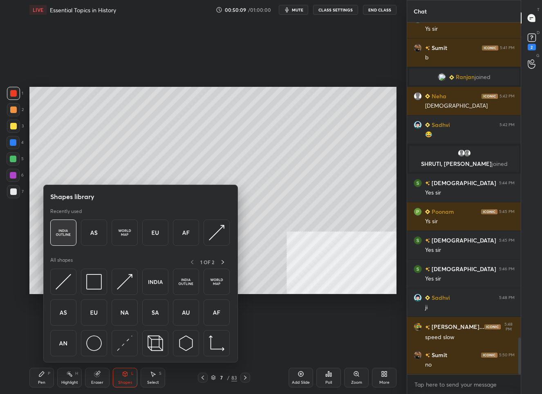
click at [69, 234] on img at bounding box center [64, 233] width 16 height 16
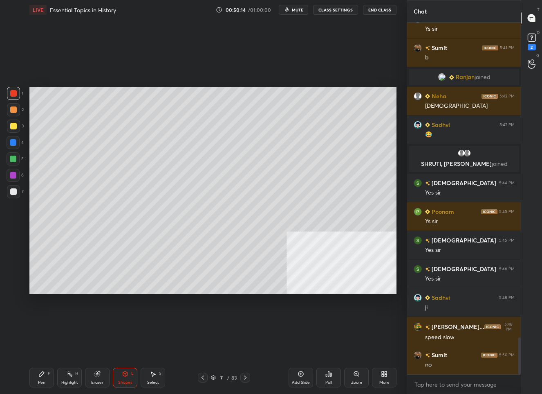
click at [47, 375] on div "Pen P" at bounding box center [41, 377] width 25 height 20
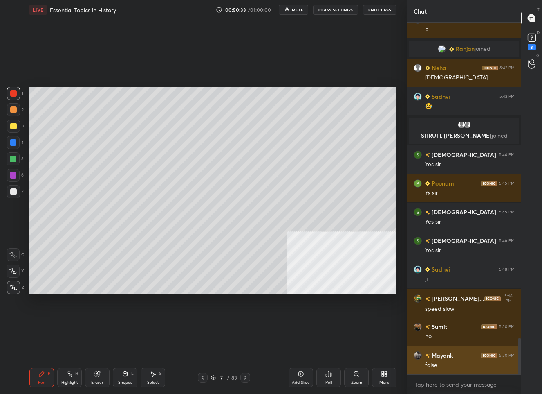
click at [415, 353] on img "grid" at bounding box center [418, 355] width 8 height 8
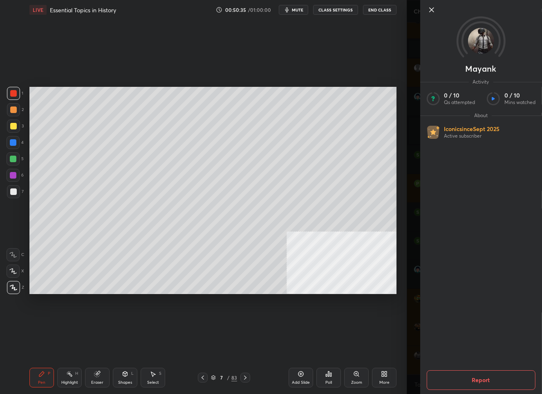
click at [430, 9] on icon at bounding box center [432, 10] width 10 height 10
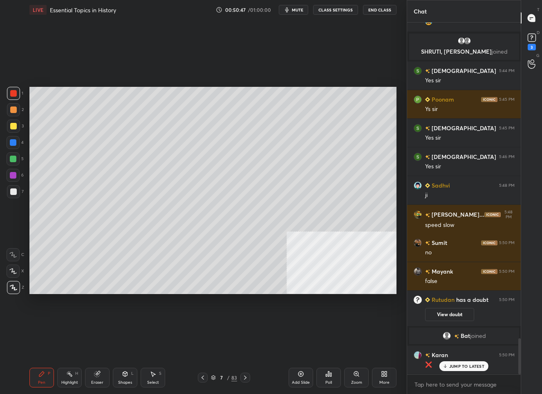
scroll to position [3086, 0]
click at [13, 190] on div at bounding box center [13, 191] width 7 height 7
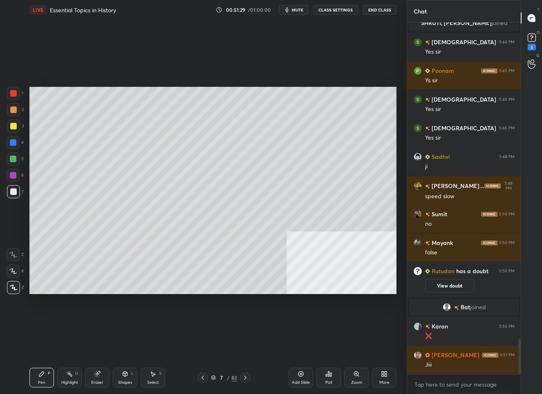
click at [224, 375] on div "7" at bounding box center [222, 377] width 8 height 5
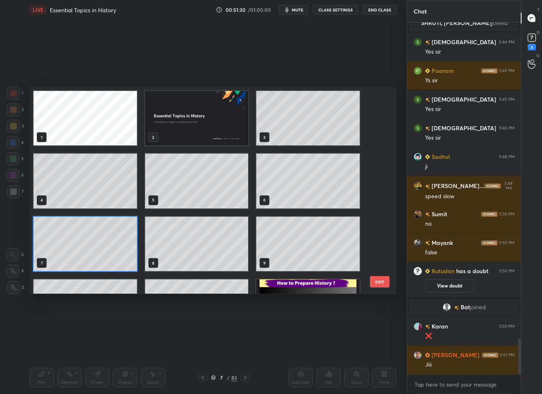
scroll to position [204, 363]
click at [219, 129] on img "grid" at bounding box center [196, 118] width 103 height 54
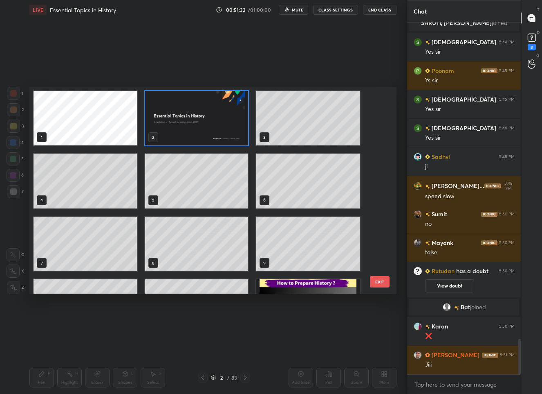
click at [219, 129] on img "grid" at bounding box center [196, 118] width 103 height 54
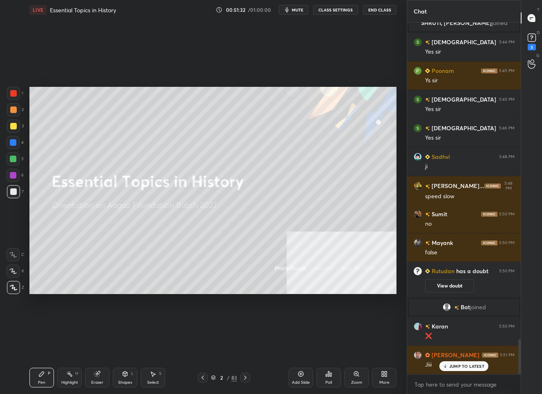
scroll to position [3143, 0]
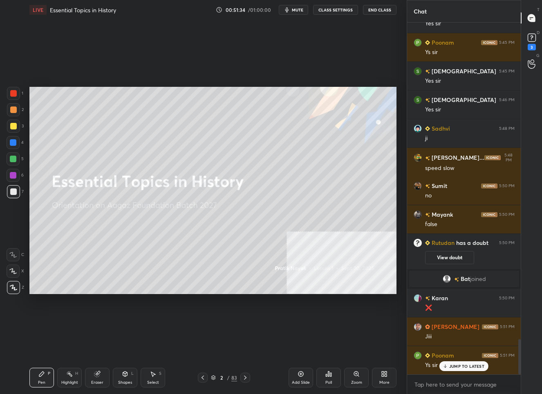
click at [448, 368] on div "JUMP TO LATEST" at bounding box center [464, 366] width 49 height 10
click at [300, 380] on div "Add Slide" at bounding box center [301, 382] width 18 height 4
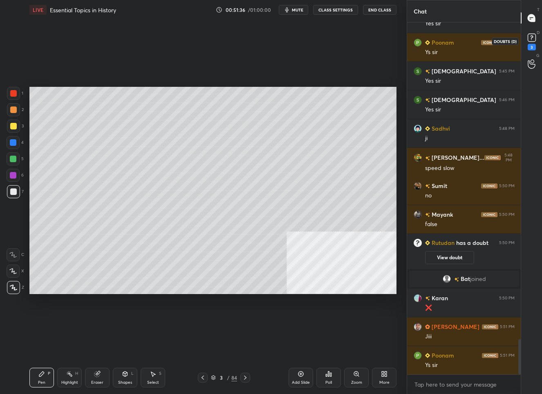
click at [533, 41] on rect at bounding box center [532, 38] width 8 height 8
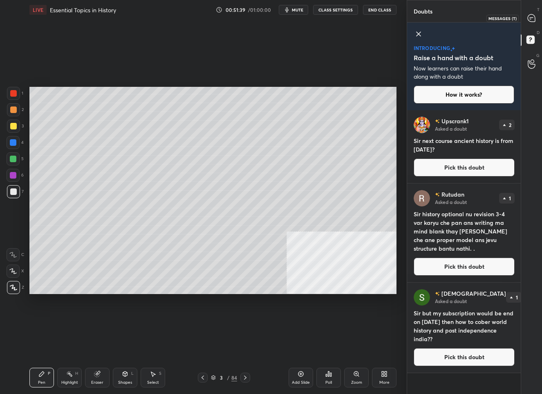
click at [536, 18] on div at bounding box center [532, 18] width 16 height 15
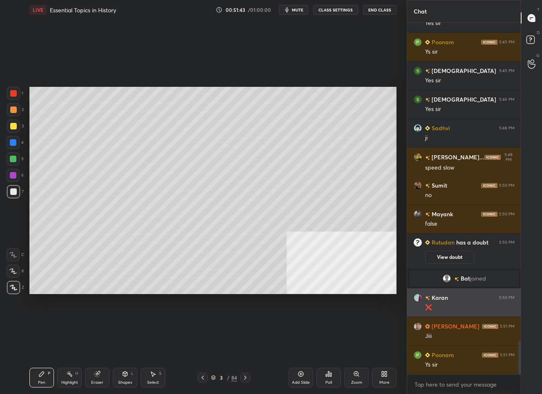
scroll to position [3349, 0]
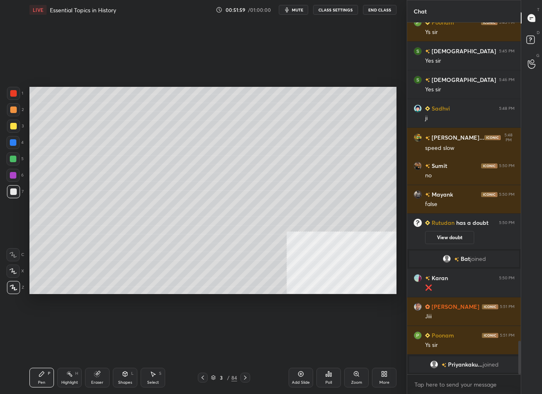
click at [217, 378] on div "3 / 84" at bounding box center [224, 376] width 26 height 7
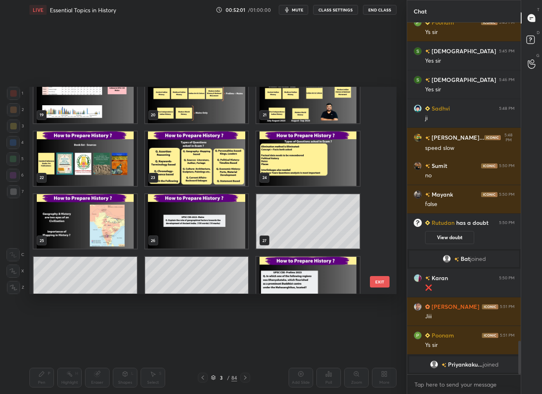
scroll to position [376, 0]
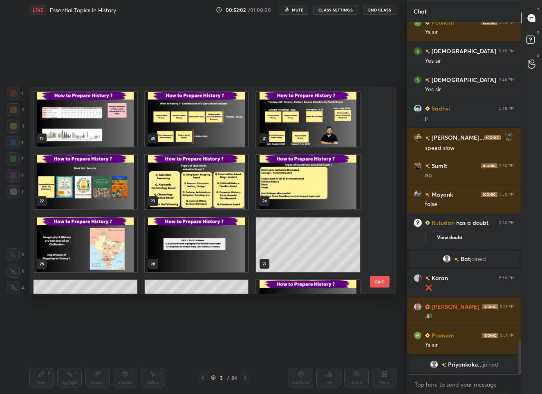
click at [130, 180] on img "grid" at bounding box center [85, 182] width 103 height 54
click at [103, 182] on img "grid" at bounding box center [85, 182] width 103 height 54
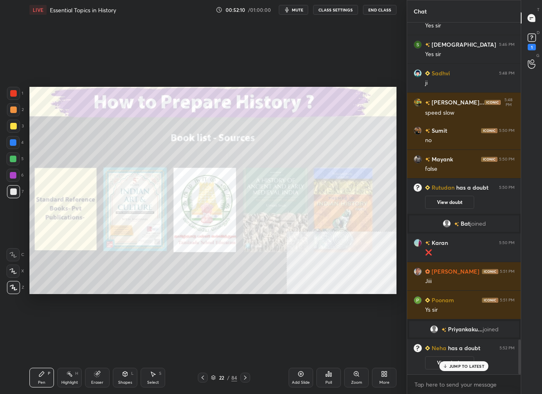
scroll to position [3181, 0]
click at [454, 365] on p "JUMP TO LATEST" at bounding box center [467, 365] width 35 height 5
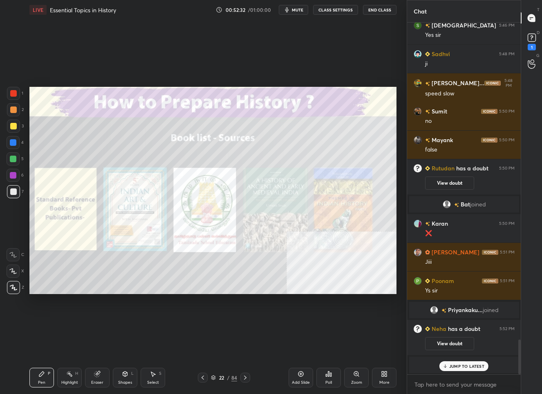
click at [463, 368] on div "JUMP TO LATEST" at bounding box center [464, 366] width 49 height 10
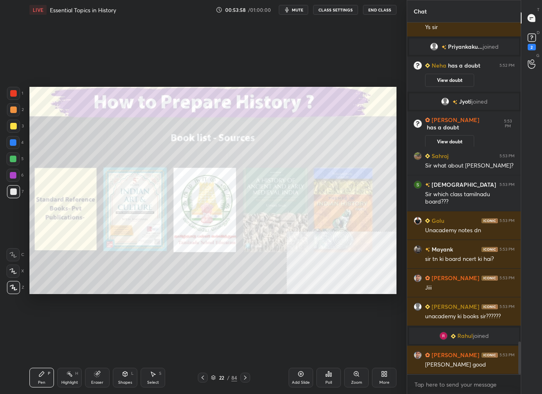
scroll to position [3428, 0]
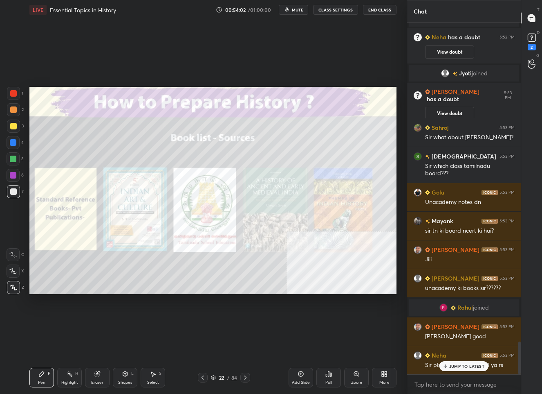
click at [467, 365] on p "JUMP TO LATEST" at bounding box center [467, 365] width 35 height 5
click at [298, 376] on div "Add Slide" at bounding box center [301, 377] width 25 height 20
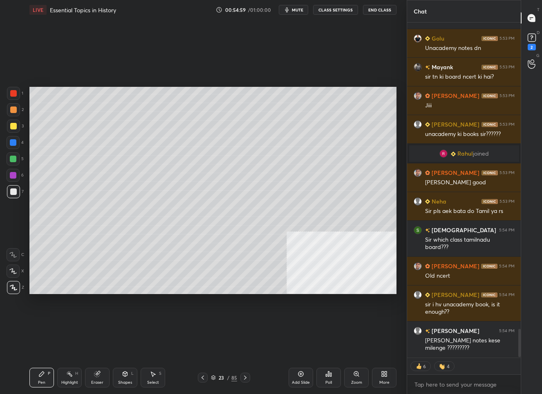
scroll to position [3610, 0]
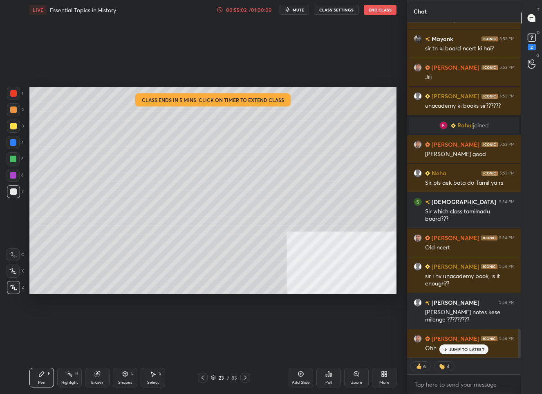
click at [237, 8] on div "00:55:02" at bounding box center [236, 9] width 23 height 5
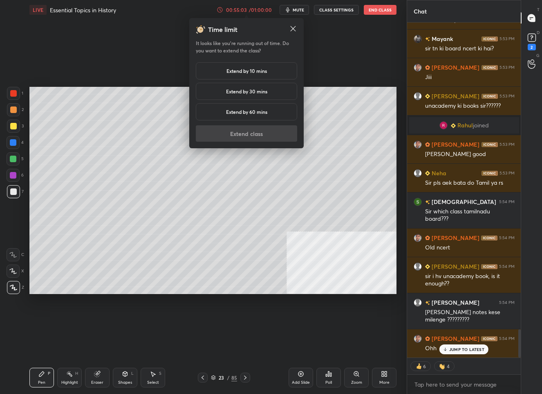
click at [219, 66] on div "Extend by 10 mins" at bounding box center [246, 70] width 101 height 17
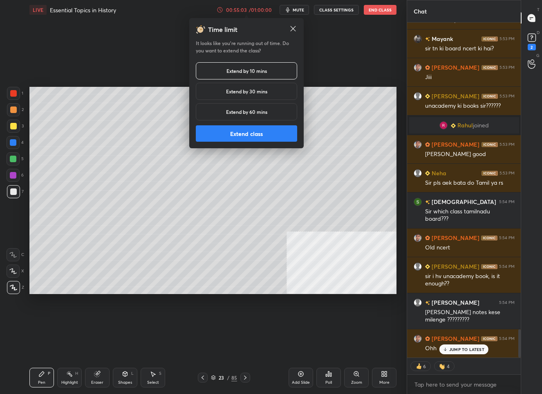
click at [236, 134] on button "Extend class" at bounding box center [246, 133] width 101 height 16
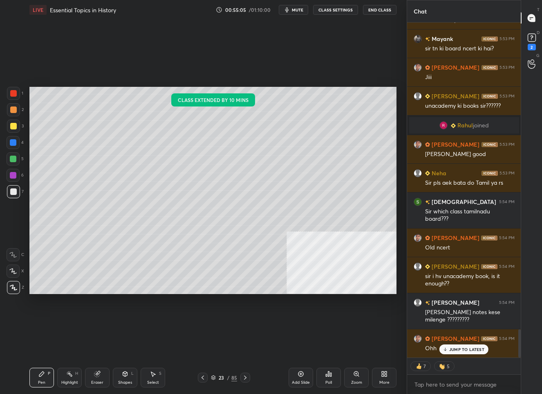
click at [459, 347] on p "JUMP TO LATEST" at bounding box center [467, 348] width 35 height 5
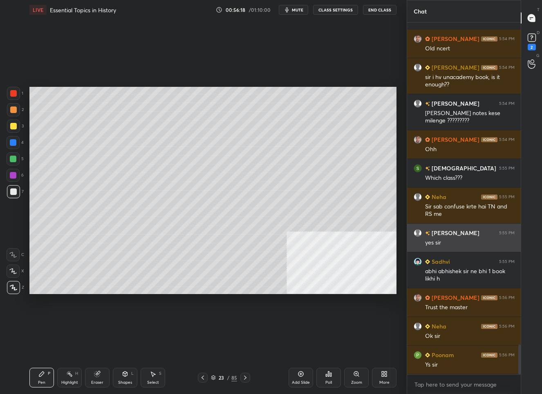
scroll to position [3837, 0]
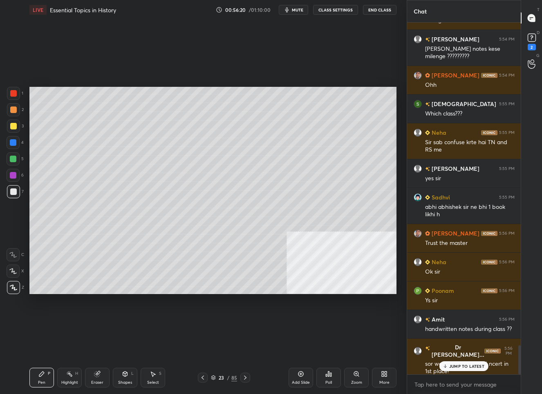
click at [452, 365] on p "JUMP TO LATEST" at bounding box center [467, 365] width 35 height 5
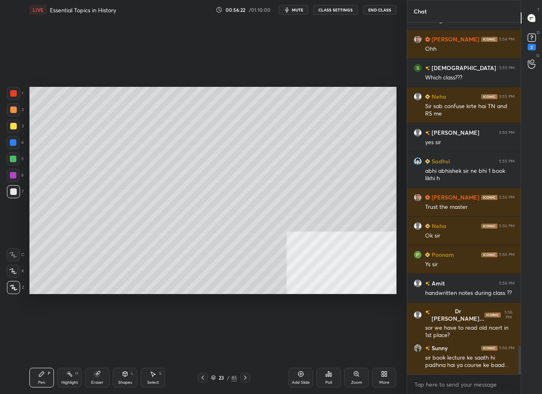
scroll to position [3938, 0]
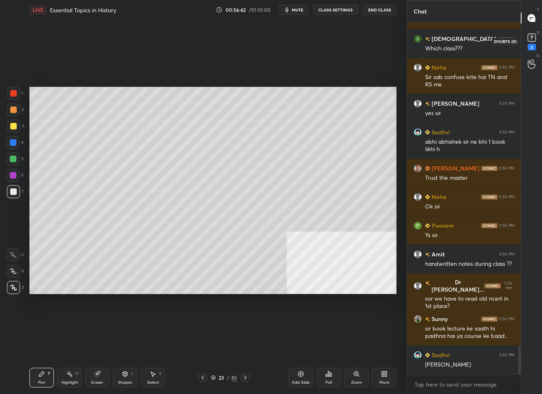
click at [532, 40] on rect at bounding box center [532, 38] width 8 height 8
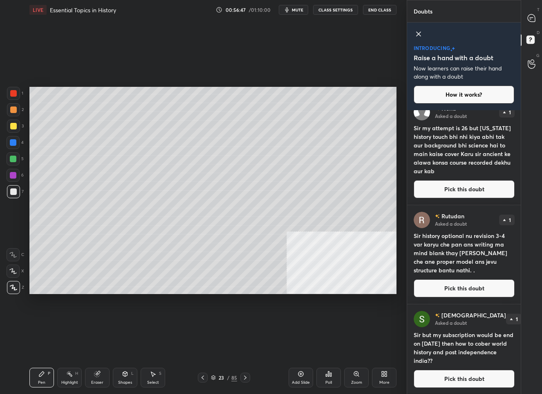
scroll to position [152, 0]
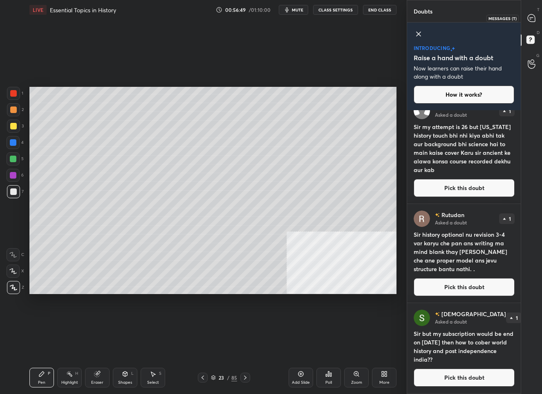
click at [531, 18] on icon at bounding box center [531, 17] width 7 height 7
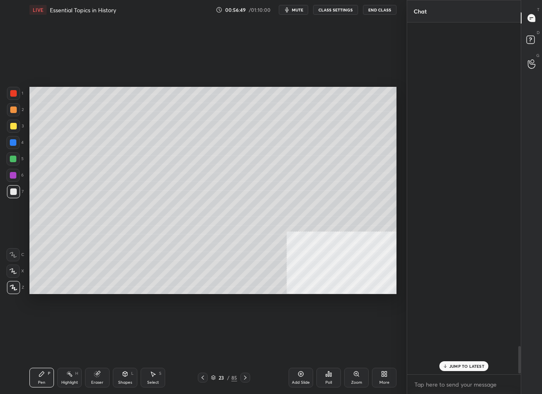
scroll to position [349, 112]
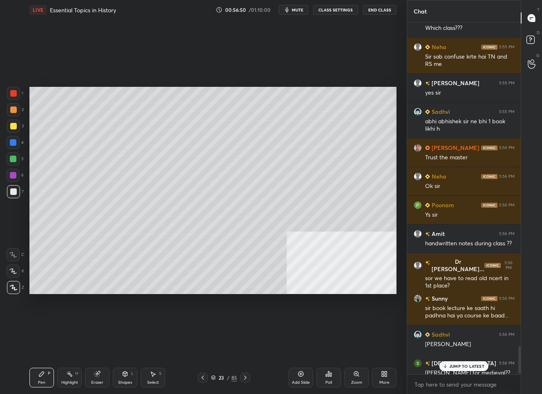
click at [466, 363] on p "JUMP TO LATEST" at bounding box center [467, 365] width 35 height 5
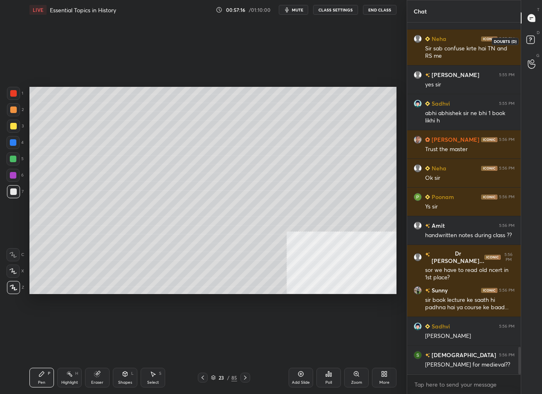
click at [530, 44] on icon at bounding box center [532, 41] width 15 height 15
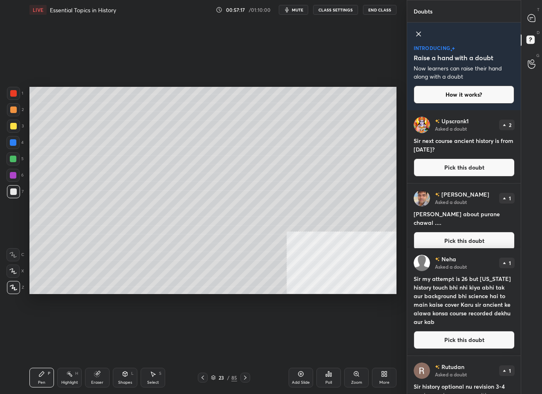
scroll to position [152, 0]
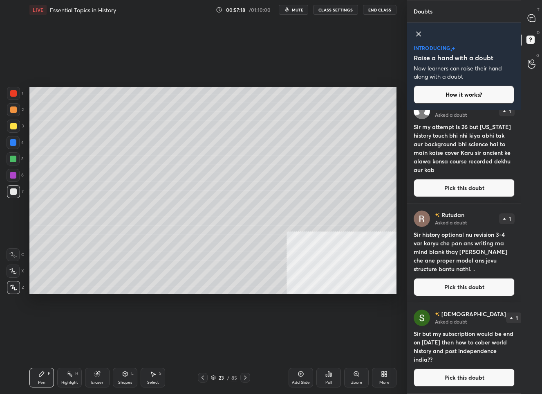
click at [454, 380] on button "Pick this doubt" at bounding box center [464, 377] width 101 height 18
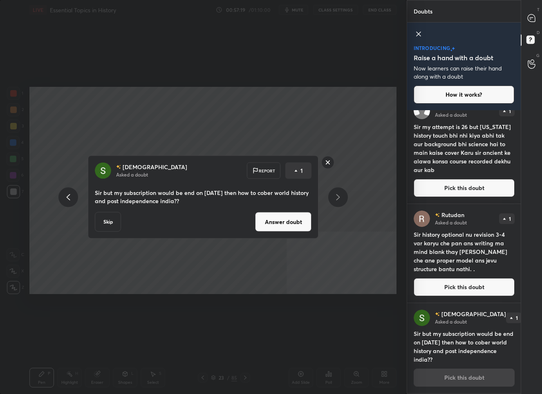
click at [280, 223] on button "Answer doubt" at bounding box center [283, 222] width 56 height 20
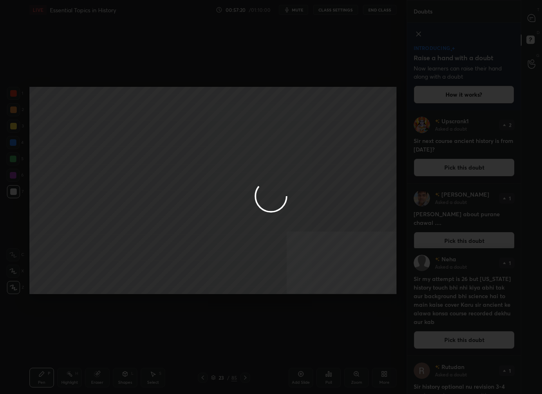
click at [531, 17] on div at bounding box center [271, 197] width 542 height 394
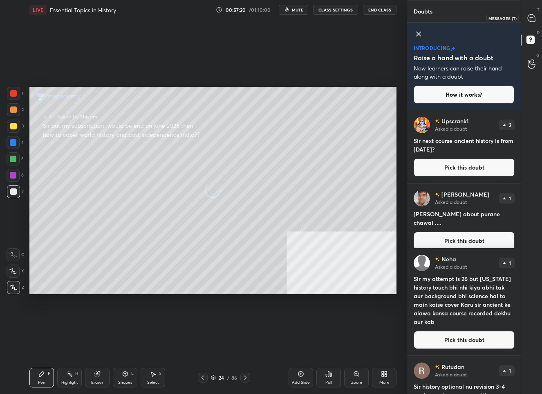
click at [531, 17] on icon at bounding box center [531, 17] width 7 height 7
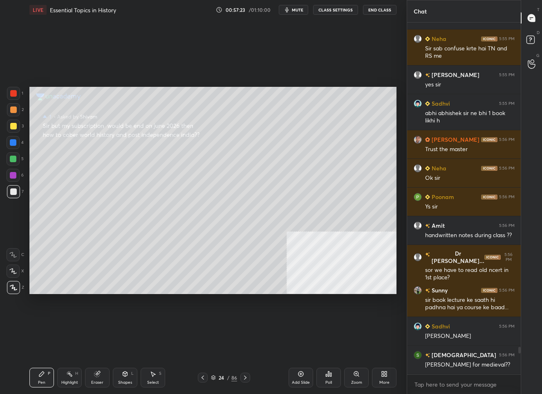
scroll to position [4154, 0]
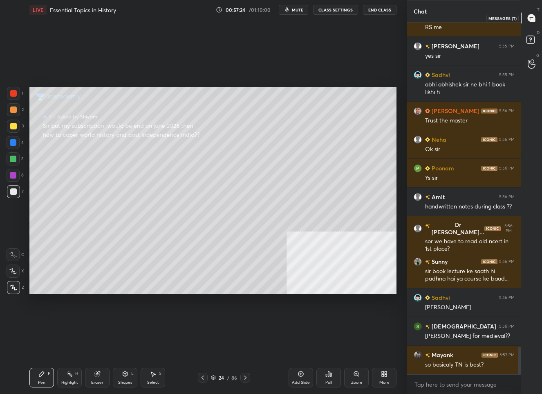
click at [535, 15] on icon at bounding box center [532, 18] width 9 height 9
click at [212, 378] on icon at bounding box center [213, 377] width 5 height 5
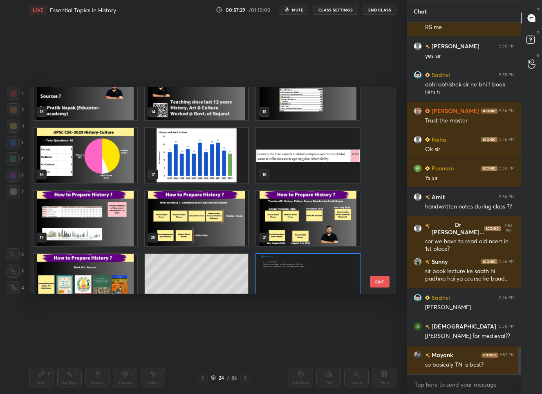
scroll to position [281, 0]
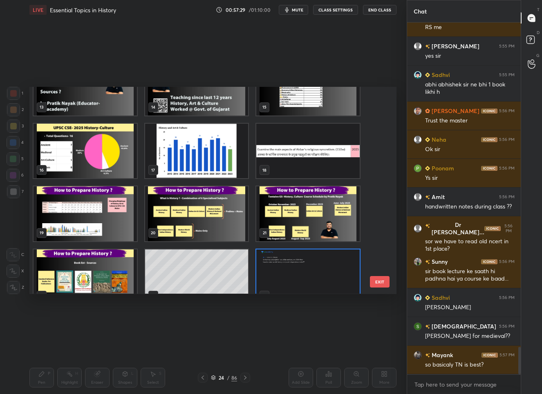
click at [191, 225] on img "grid" at bounding box center [196, 214] width 103 height 54
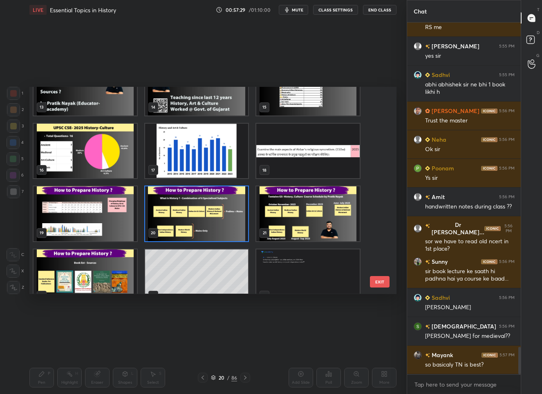
click at [191, 225] on img "grid" at bounding box center [196, 214] width 103 height 54
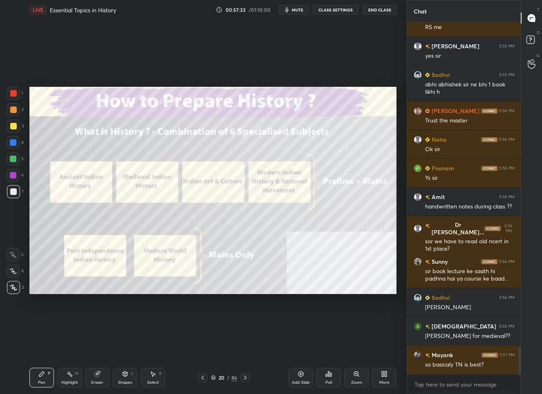
scroll to position [4190, 0]
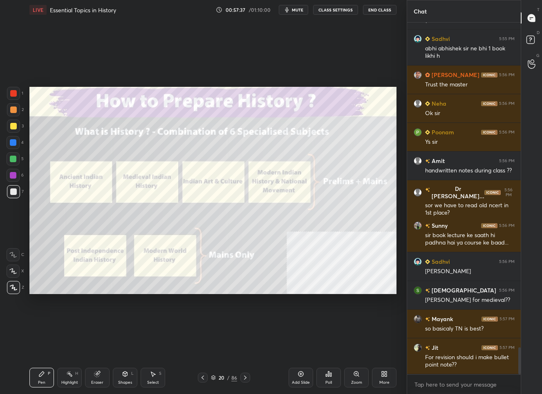
click at [223, 378] on div "20" at bounding box center [222, 377] width 8 height 5
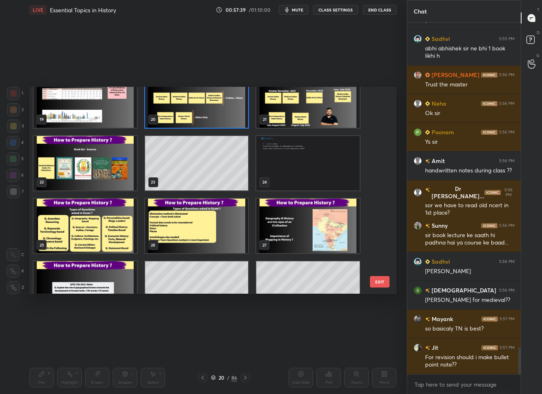
scroll to position [4218, 0]
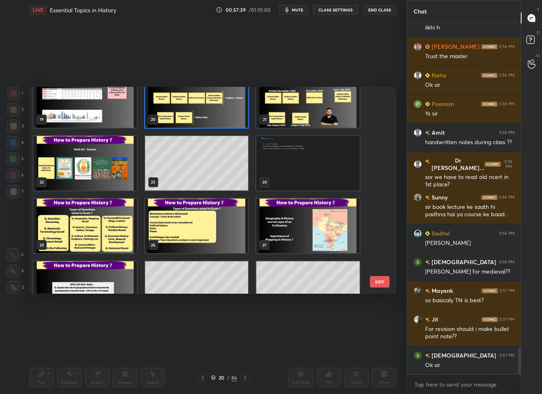
click at [322, 168] on img "grid" at bounding box center [307, 163] width 103 height 54
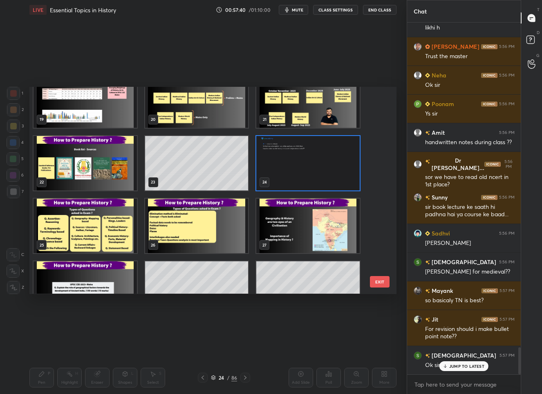
click at [322, 168] on img "grid" at bounding box center [307, 163] width 103 height 54
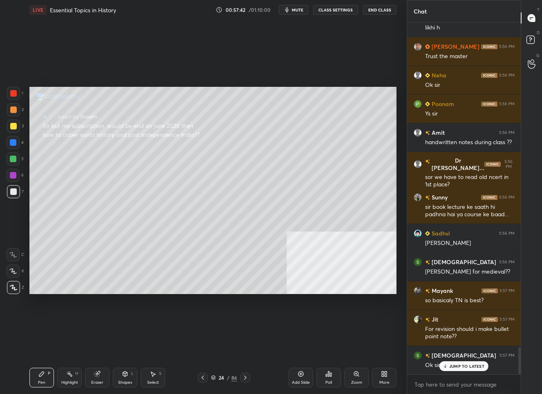
click at [458, 367] on p "JUMP TO LATEST" at bounding box center [467, 365] width 35 height 5
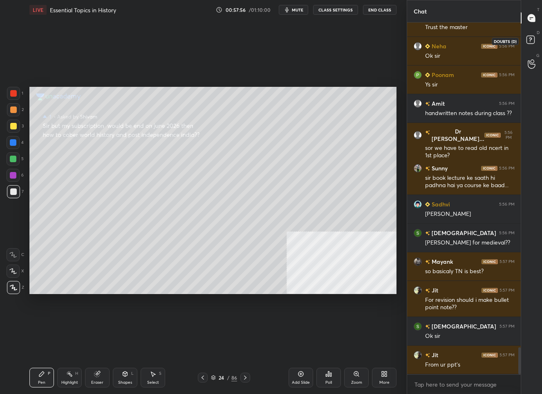
scroll to position [4276, 0]
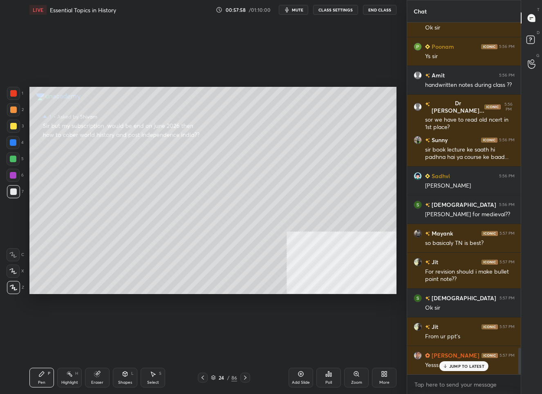
click at [468, 364] on p "JUMP TO LATEST" at bounding box center [467, 365] width 35 height 5
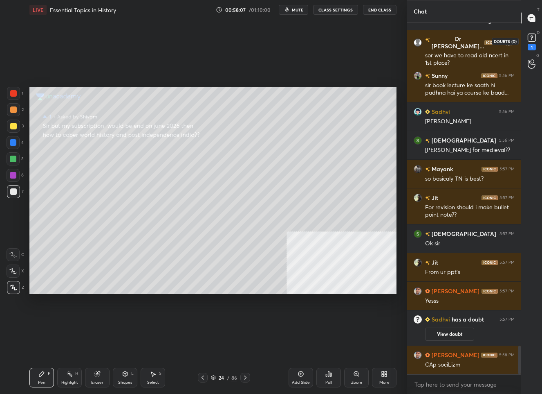
scroll to position [3956, 0]
click at [534, 34] on rect at bounding box center [532, 38] width 8 height 8
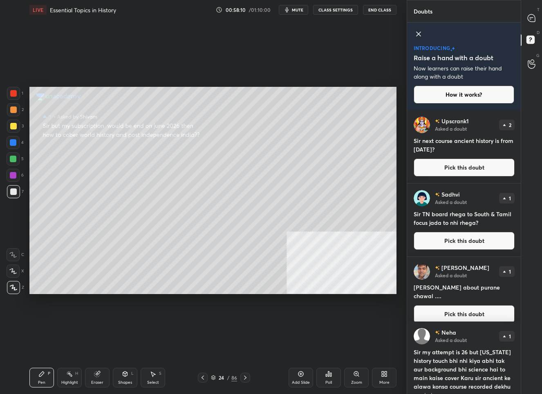
click at [450, 239] on button "Pick this doubt" at bounding box center [464, 241] width 101 height 18
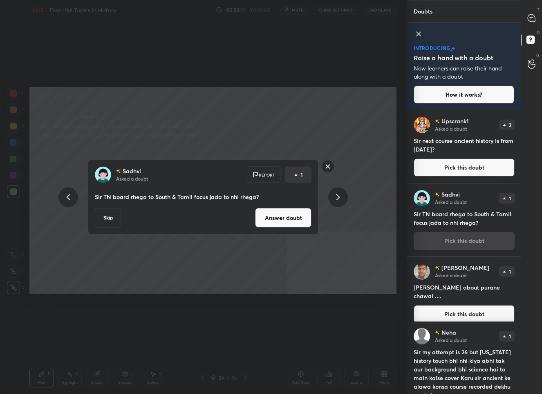
click at [288, 220] on button "Answer doubt" at bounding box center [283, 218] width 56 height 20
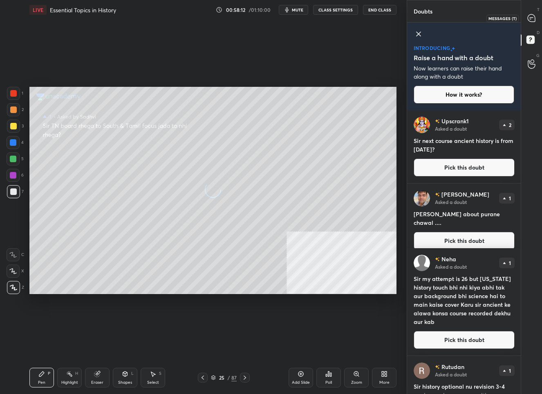
click at [528, 17] on icon at bounding box center [531, 17] width 7 height 7
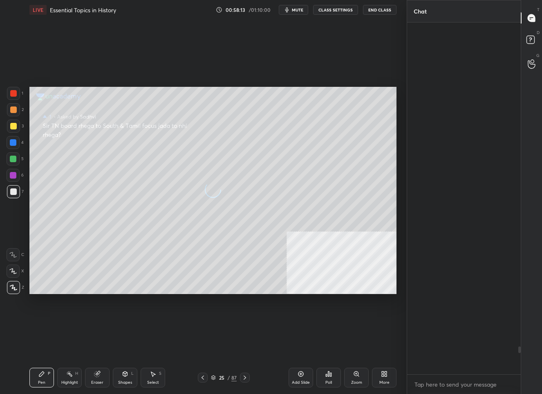
click at [528, 17] on icon at bounding box center [531, 17] width 7 height 7
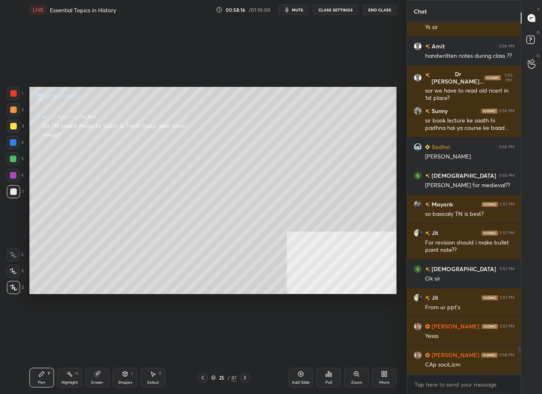
click at [16, 126] on div at bounding box center [13, 126] width 7 height 7
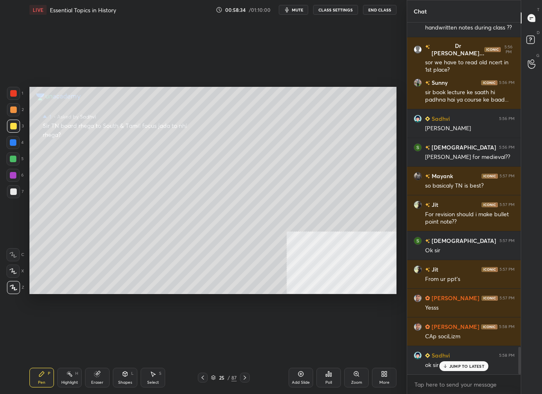
click at [453, 366] on p "JUMP TO LATEST" at bounding box center [467, 365] width 35 height 5
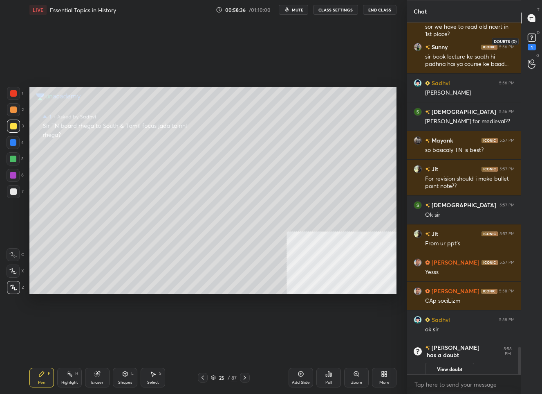
click at [532, 38] on rect at bounding box center [532, 38] width 8 height 8
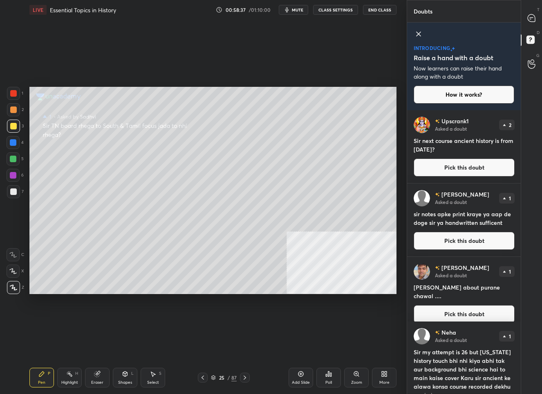
click at [439, 166] on button "Pick this doubt" at bounding box center [464, 167] width 101 height 18
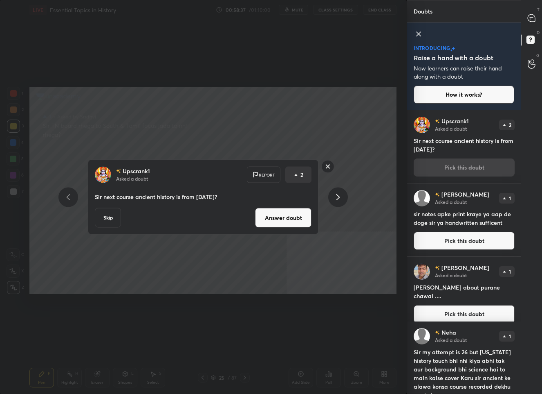
click at [260, 218] on button "Answer doubt" at bounding box center [283, 218] width 56 height 20
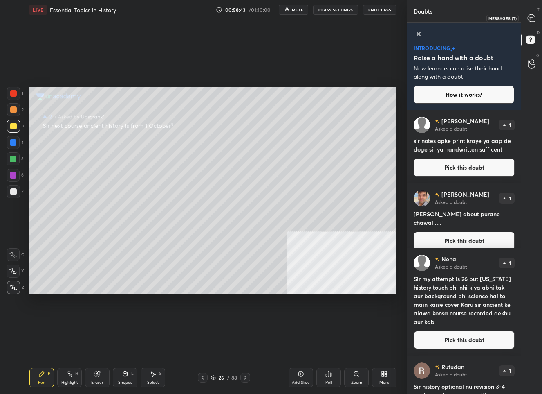
click at [533, 16] on icon at bounding box center [531, 17] width 7 height 7
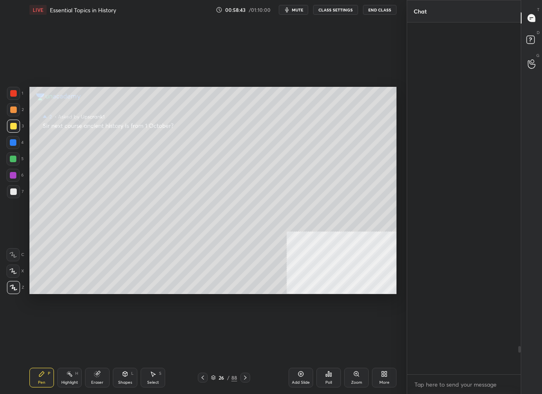
scroll to position [349, 112]
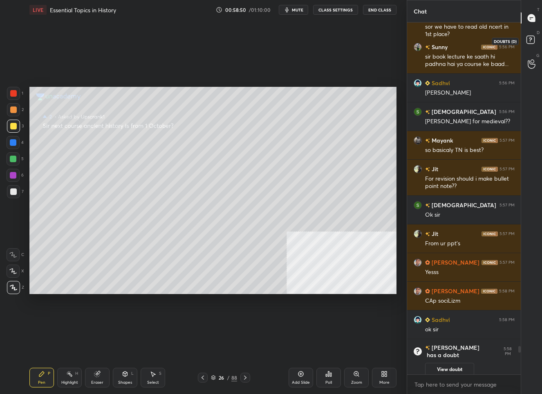
click at [526, 40] on icon at bounding box center [532, 41] width 15 height 15
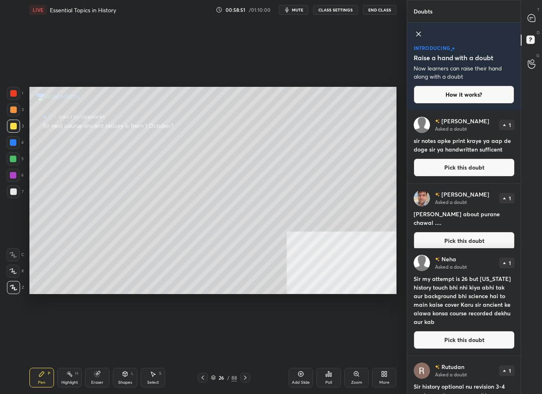
click at [459, 162] on button "Pick this doubt" at bounding box center [464, 167] width 101 height 18
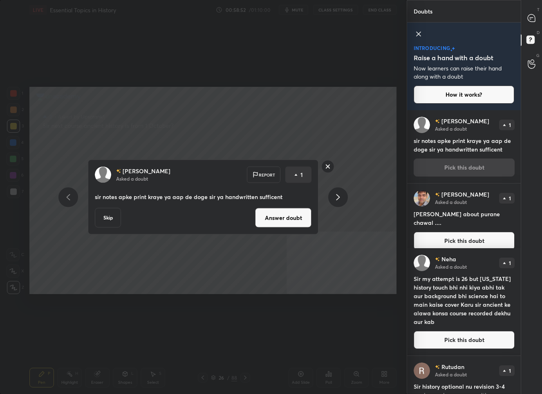
click at [274, 219] on button "Answer doubt" at bounding box center [283, 218] width 56 height 20
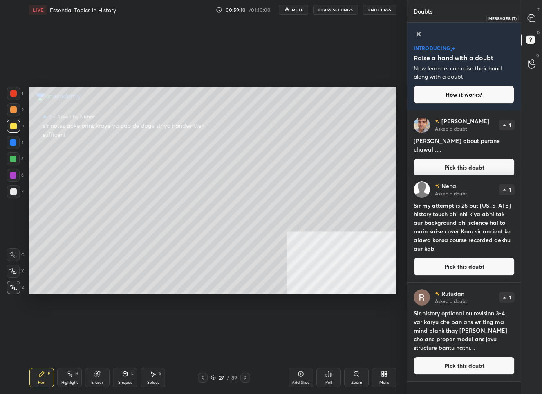
click at [533, 21] on icon at bounding box center [531, 17] width 7 height 7
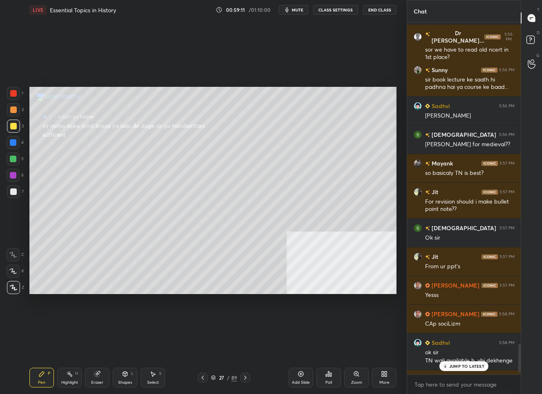
click at [457, 364] on p "JUMP TO LATEST" at bounding box center [467, 365] width 35 height 5
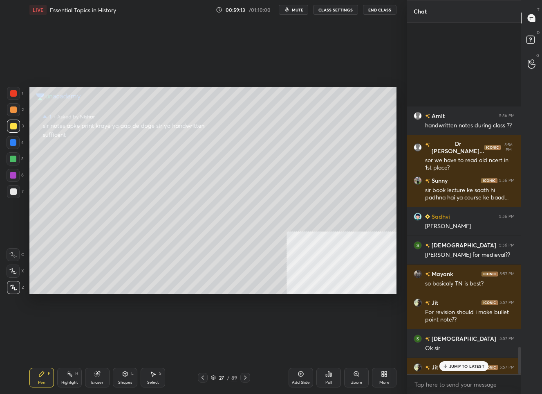
scroll to position [4143, 0]
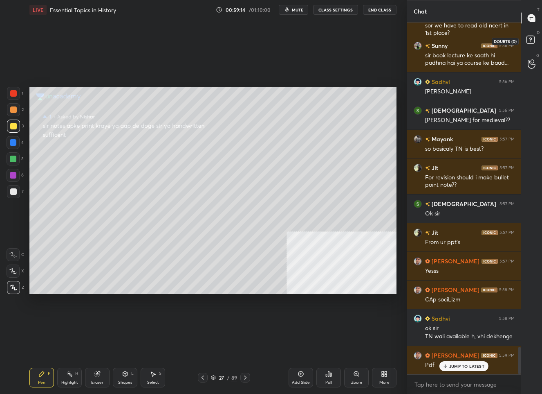
click at [533, 39] on rect at bounding box center [531, 40] width 8 height 8
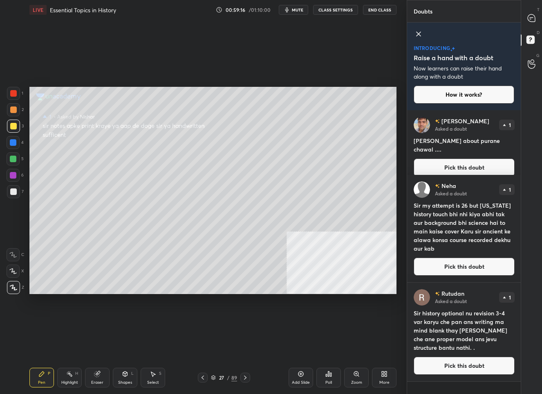
click at [451, 158] on button "Pick this doubt" at bounding box center [464, 167] width 101 height 18
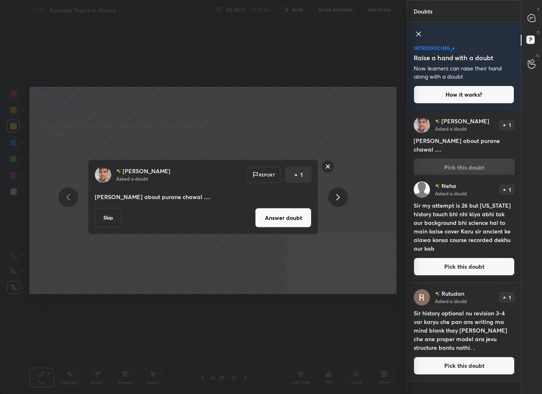
click at [270, 220] on button "Answer doubt" at bounding box center [283, 218] width 56 height 20
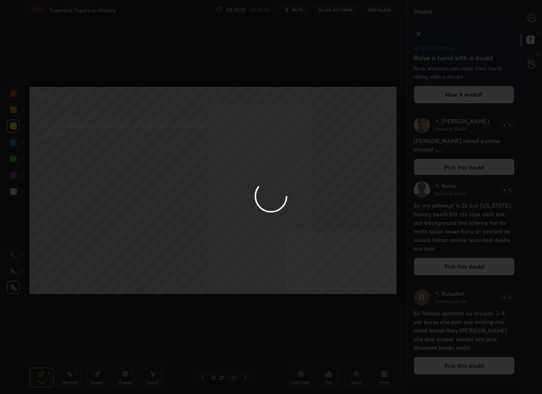
click at [533, 20] on div at bounding box center [271, 197] width 542 height 394
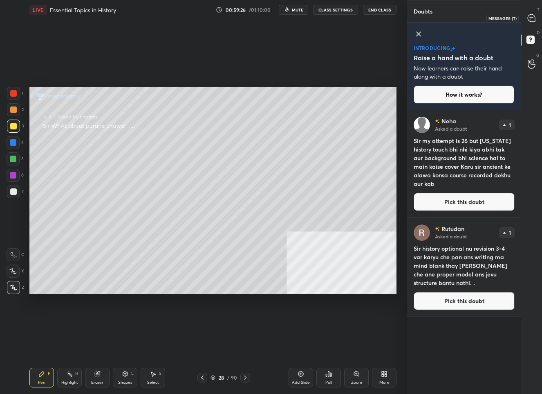
click at [535, 15] on icon at bounding box center [532, 18] width 9 height 9
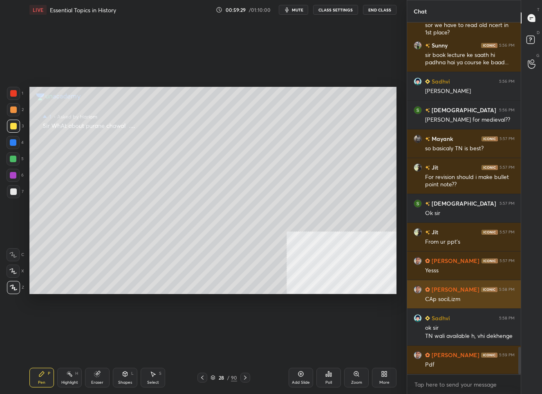
scroll to position [4151, 0]
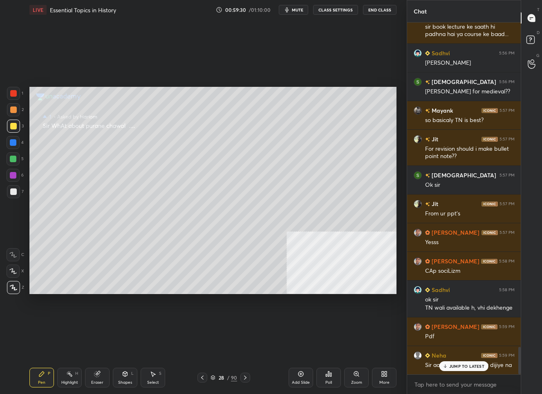
click at [452, 366] on p "JUMP TO LATEST" at bounding box center [467, 365] width 35 height 5
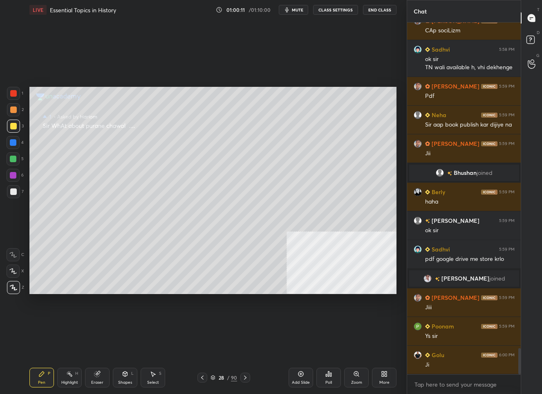
scroll to position [4420, 0]
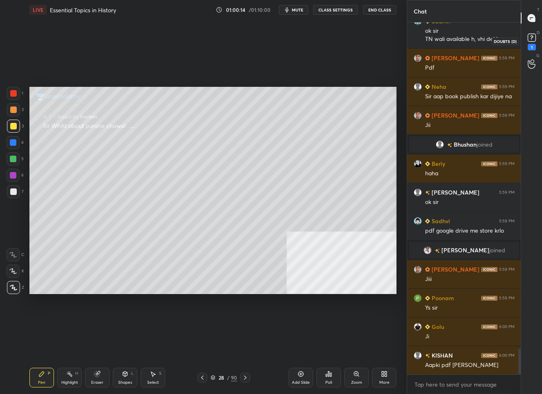
click at [530, 35] on rect at bounding box center [532, 38] width 8 height 8
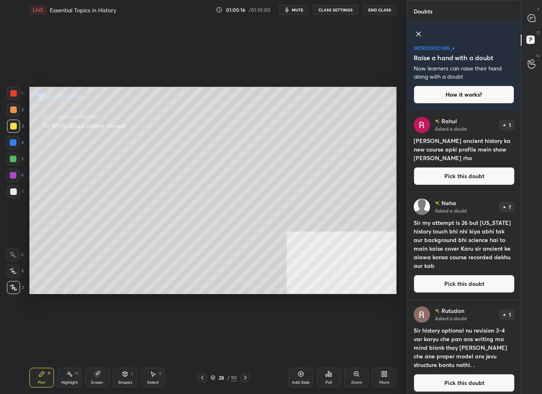
scroll to position [5, 0]
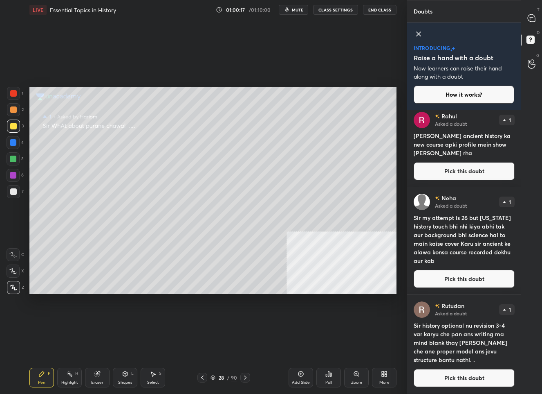
click at [439, 371] on button "Pick this doubt" at bounding box center [464, 378] width 101 height 18
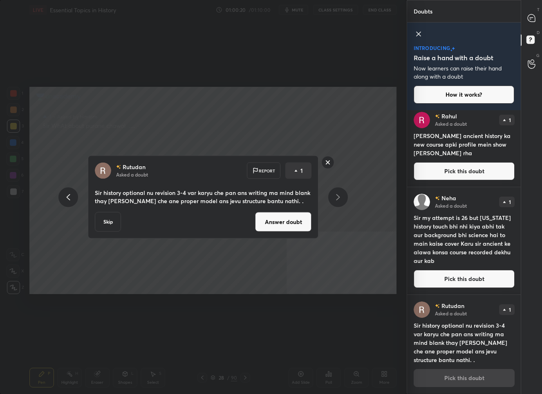
click at [331, 159] on rect at bounding box center [328, 162] width 13 height 13
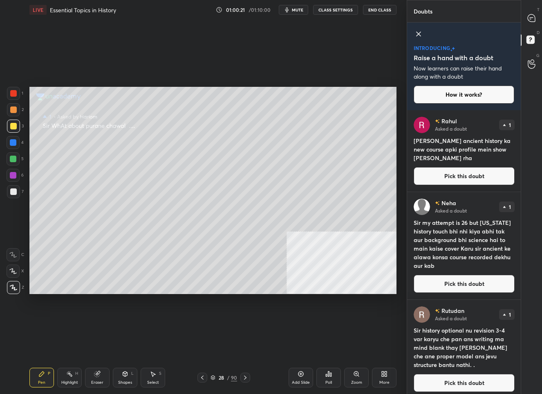
click at [477, 295] on div "[PERSON_NAME] Asked a doubt 1 Sir my attempt is 26 but [US_STATE] history touch…" at bounding box center [464, 245] width 114 height 107
click at [477, 290] on button "Pick this doubt" at bounding box center [464, 283] width 101 height 18
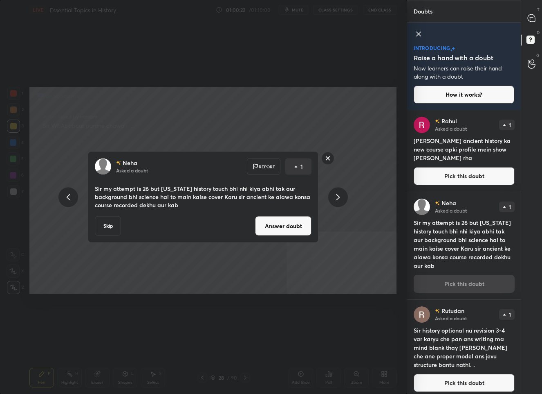
click at [284, 224] on button "Answer doubt" at bounding box center [283, 226] width 56 height 20
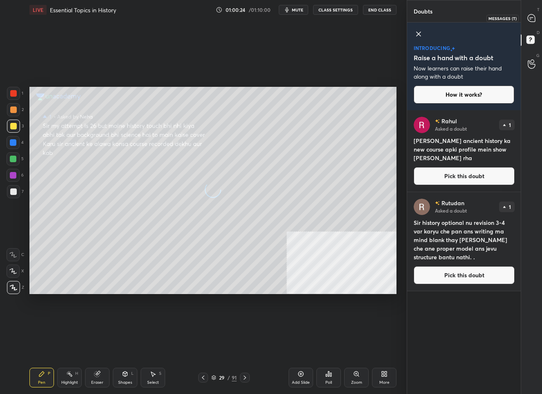
click at [531, 20] on icon at bounding box center [531, 17] width 7 height 7
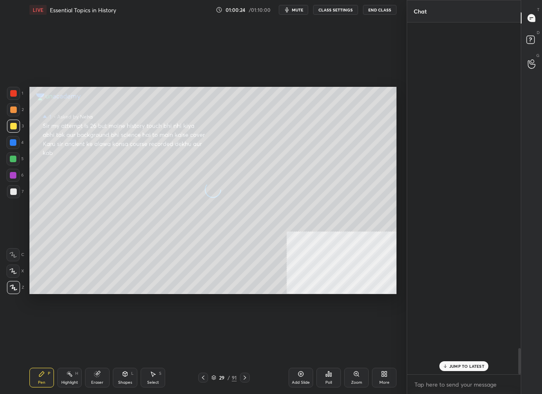
click at [531, 20] on icon at bounding box center [531, 17] width 7 height 7
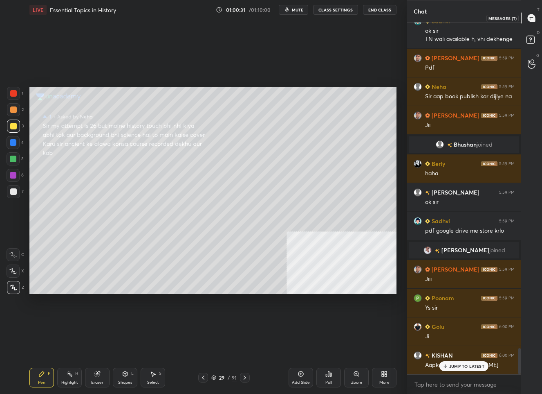
click at [529, 13] on div at bounding box center [532, 18] width 16 height 15
click at [470, 365] on p "JUMP TO LATEST" at bounding box center [467, 365] width 35 height 5
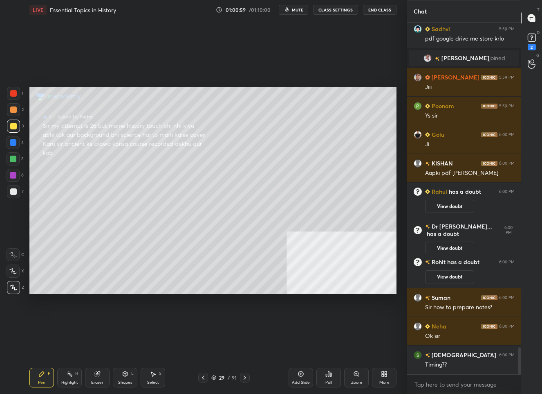
scroll to position [4254, 0]
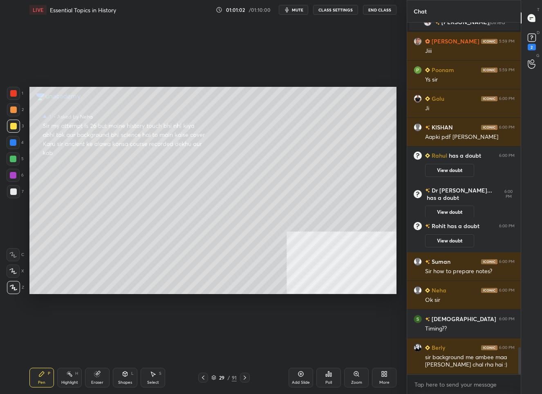
click at [224, 380] on div "29" at bounding box center [222, 377] width 8 height 5
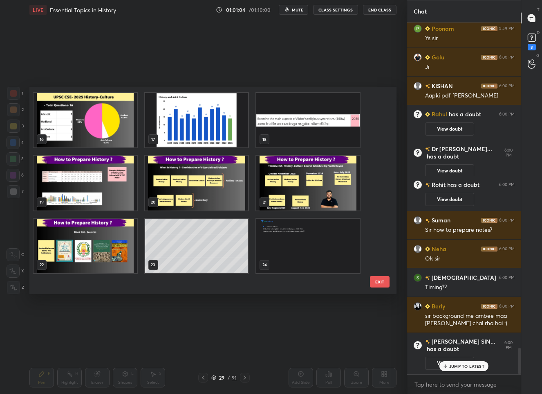
scroll to position [289, 0]
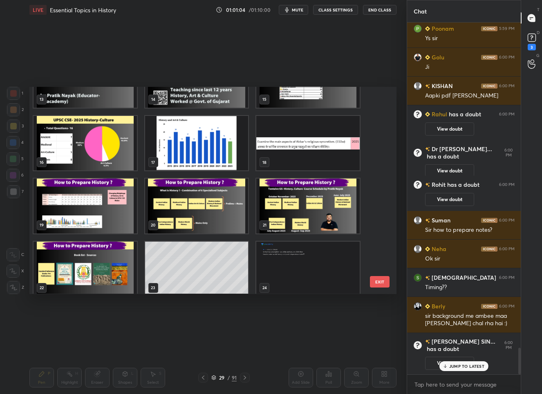
click at [178, 198] on img "grid" at bounding box center [196, 206] width 103 height 54
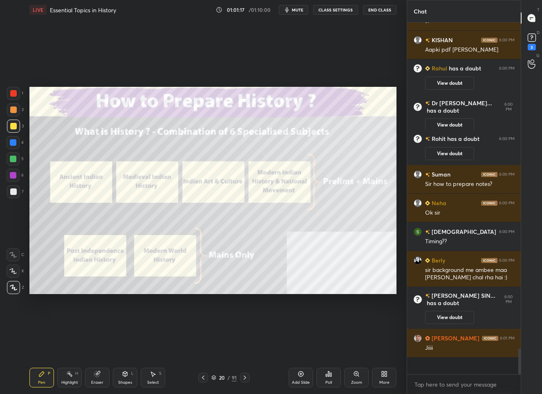
scroll to position [349, 112]
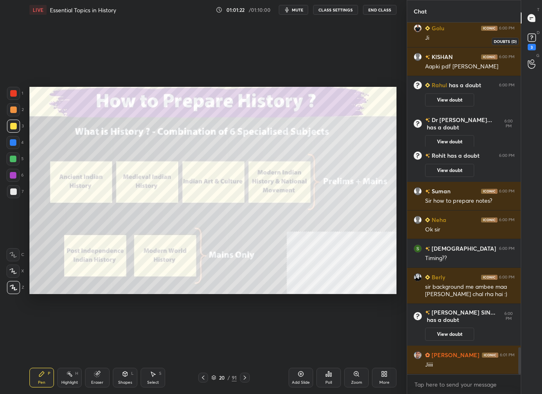
click at [534, 34] on rect at bounding box center [532, 38] width 8 height 8
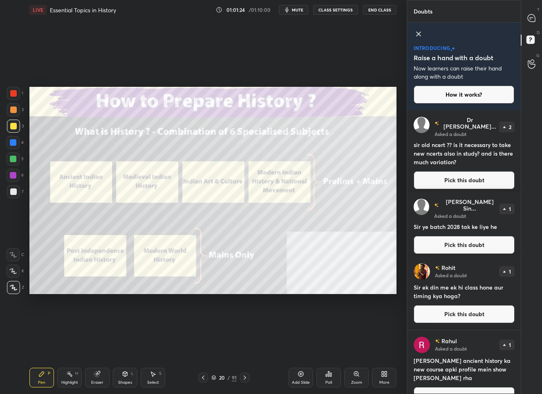
click at [451, 236] on button "Pick this doubt" at bounding box center [464, 245] width 101 height 18
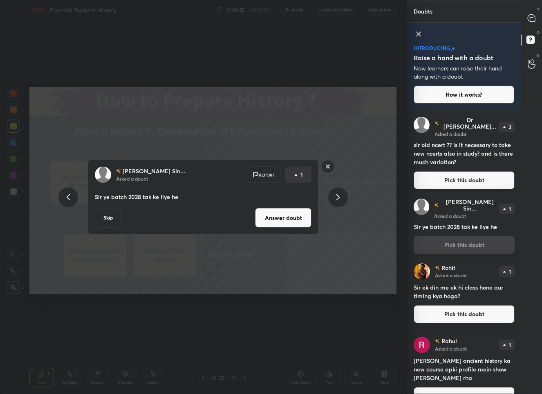
click at [268, 221] on button "Answer doubt" at bounding box center [283, 218] width 56 height 20
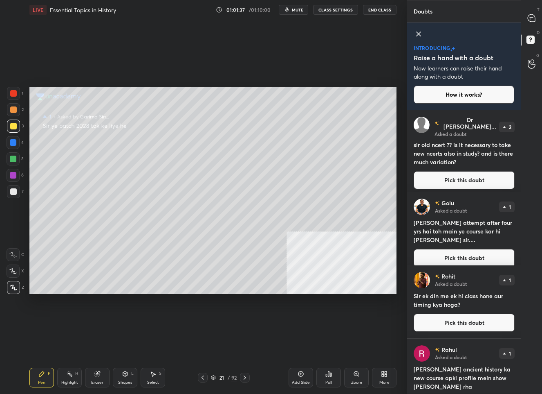
click at [474, 253] on button "Pick this doubt" at bounding box center [464, 258] width 101 height 18
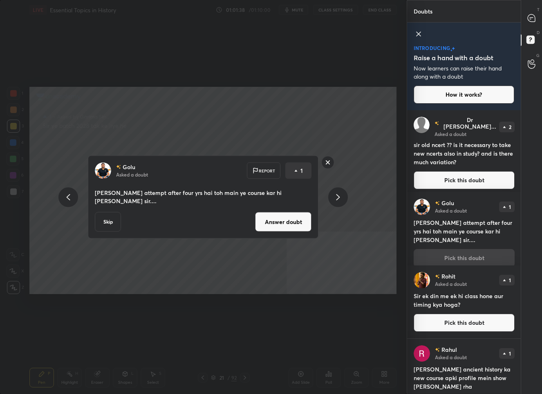
click at [269, 216] on button "Answer doubt" at bounding box center [283, 222] width 56 height 20
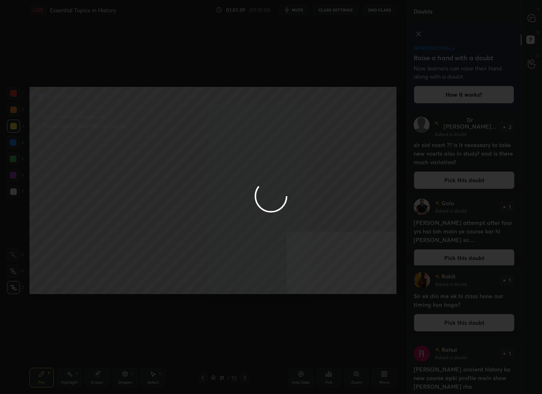
click at [530, 16] on div at bounding box center [271, 197] width 542 height 394
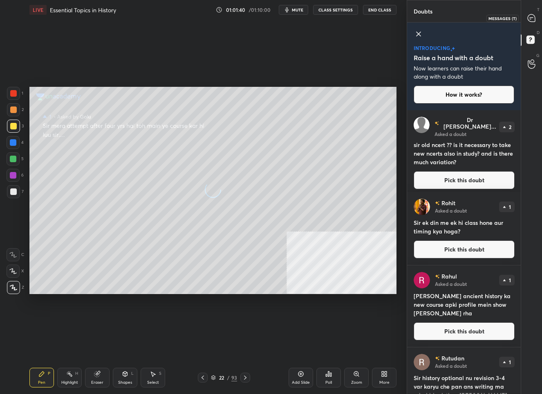
click at [530, 16] on icon at bounding box center [531, 17] width 7 height 7
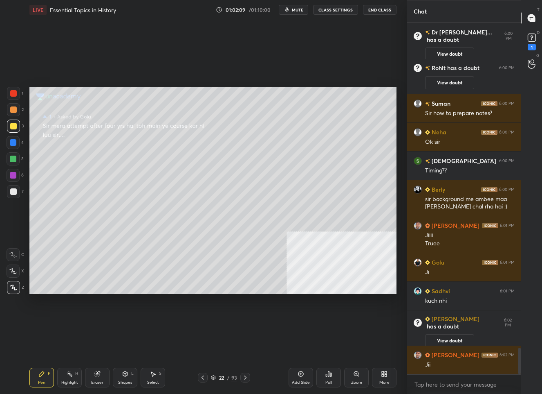
scroll to position [4290, 0]
click at [534, 40] on rect at bounding box center [532, 38] width 8 height 8
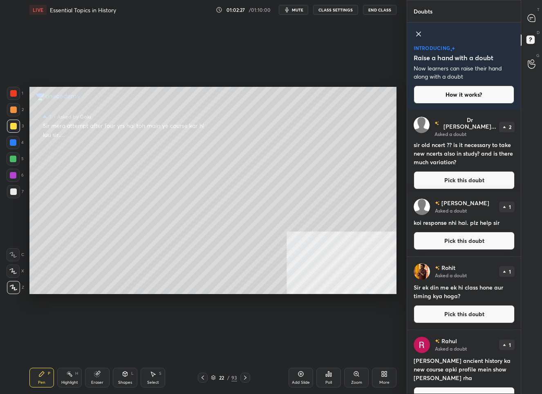
click at [451, 241] on button "Pick this doubt" at bounding box center [464, 241] width 101 height 18
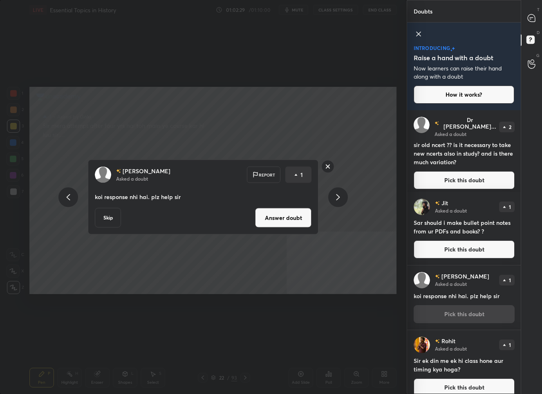
click at [290, 218] on button "Answer doubt" at bounding box center [283, 218] width 56 height 20
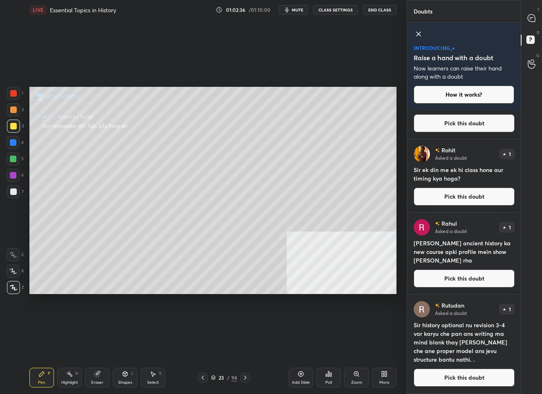
scroll to position [0, 0]
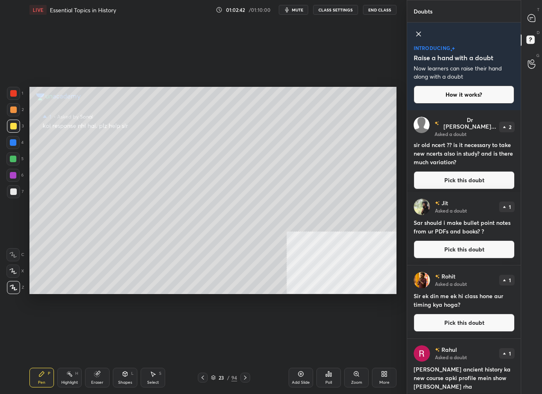
click at [452, 323] on button "Pick this doubt" at bounding box center [464, 322] width 101 height 18
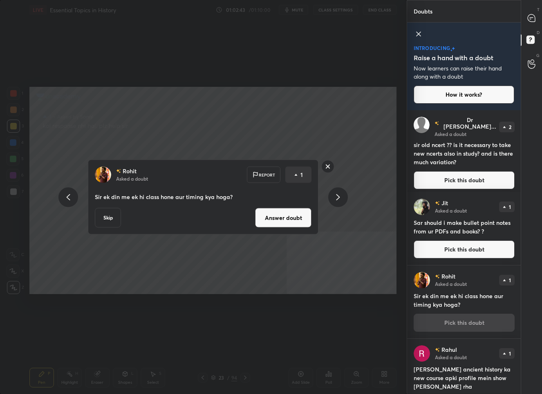
click at [271, 220] on button "Answer doubt" at bounding box center [283, 218] width 56 height 20
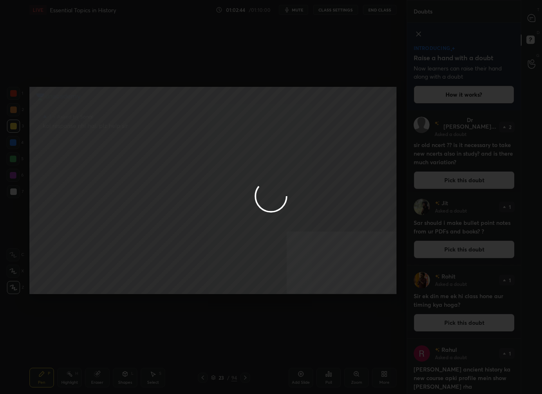
click at [531, 15] on div at bounding box center [271, 197] width 542 height 394
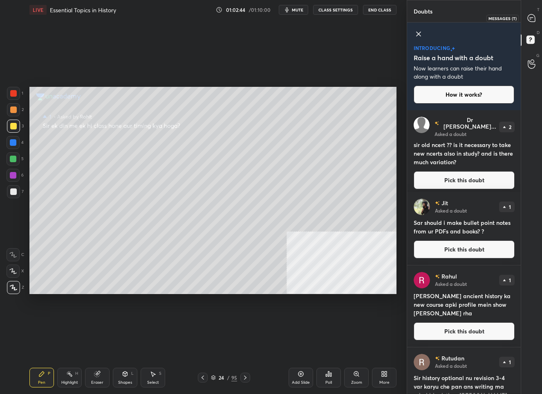
click at [531, 15] on icon at bounding box center [531, 17] width 7 height 7
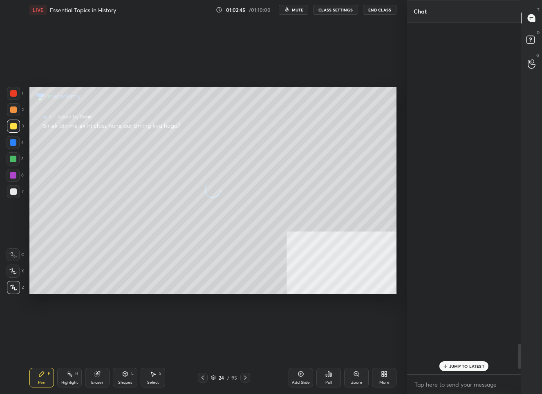
click at [531, 15] on icon at bounding box center [531, 17] width 7 height 7
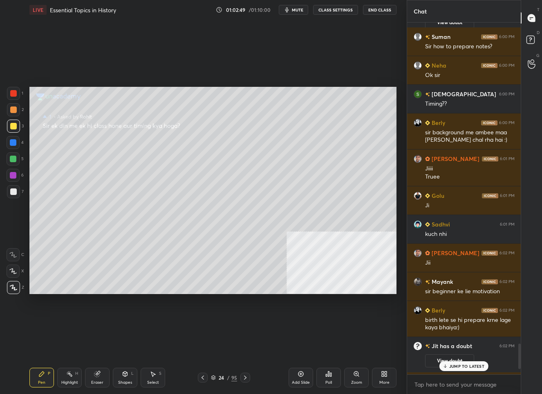
click at [452, 366] on p "JUMP TO LATEST" at bounding box center [467, 365] width 35 height 5
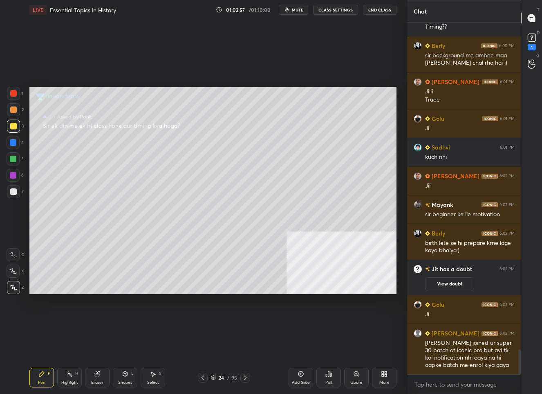
scroll to position [4621, 0]
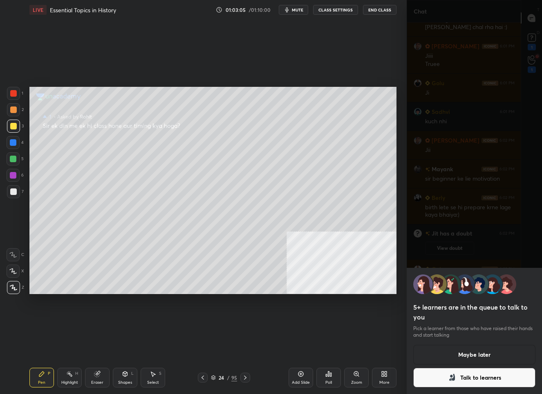
click at [474, 346] on button "Maybe later" at bounding box center [475, 354] width 123 height 20
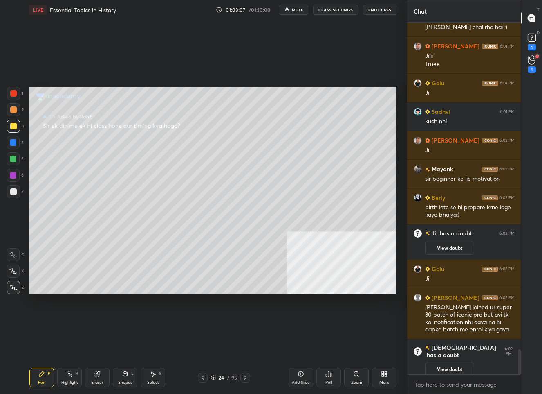
click at [533, 54] on div "G Raise Hand (G) 1" at bounding box center [532, 63] width 21 height 23
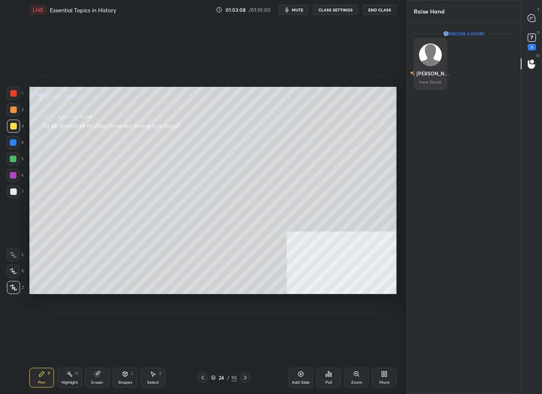
click at [436, 57] on img "grid" at bounding box center [430, 54] width 23 height 23
click at [428, 58] on img "grid" at bounding box center [430, 54] width 23 height 23
click at [535, 39] on rect at bounding box center [532, 38] width 8 height 8
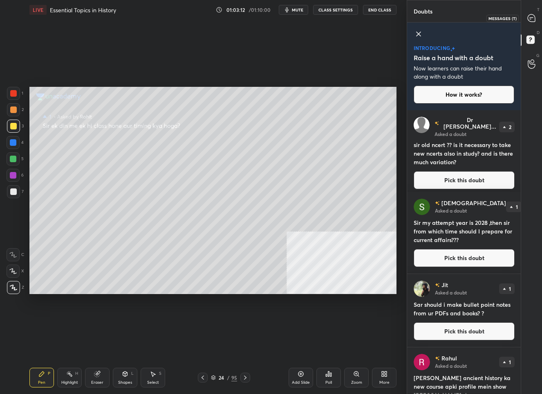
click at [530, 14] on icon at bounding box center [531, 17] width 7 height 7
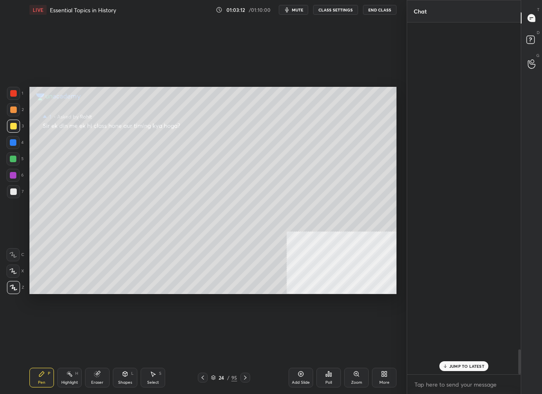
scroll to position [349, 112]
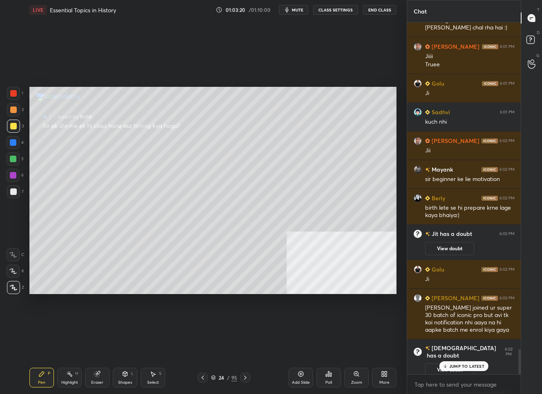
click at [464, 367] on p "JUMP TO LATEST" at bounding box center [467, 365] width 35 height 5
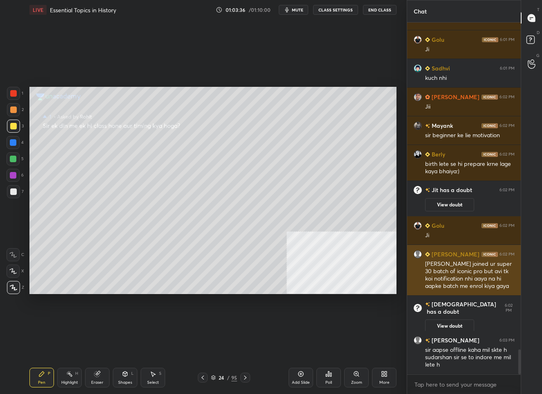
click at [441, 257] on h6 "[PERSON_NAME]" at bounding box center [454, 254] width 49 height 9
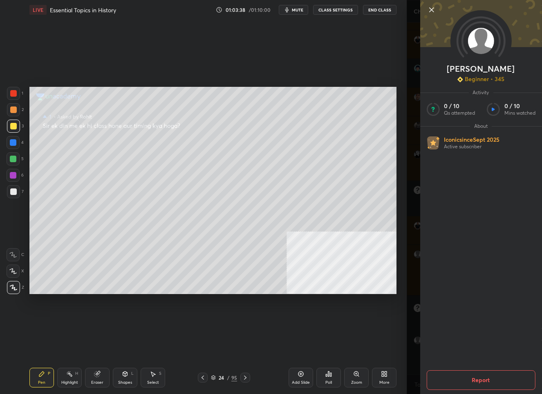
click at [428, 8] on icon at bounding box center [432, 10] width 10 height 10
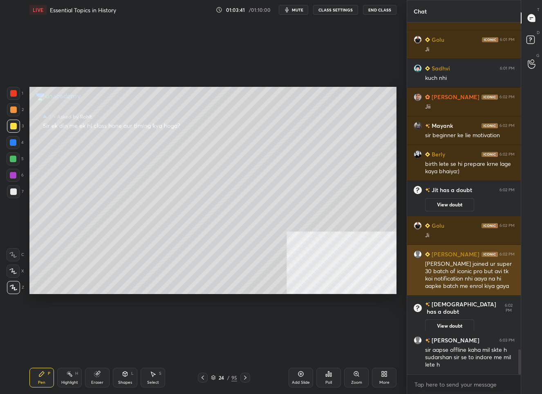
click at [462, 265] on div "[PERSON_NAME] joined ur super 30 batch of iconic pro but avi tk koi notificatio…" at bounding box center [470, 275] width 90 height 30
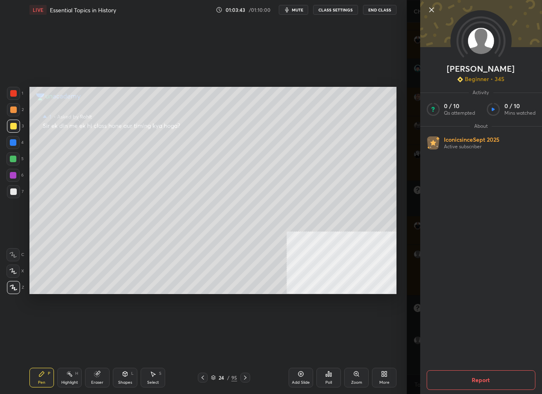
click at [432, 8] on icon at bounding box center [432, 10] width 10 height 10
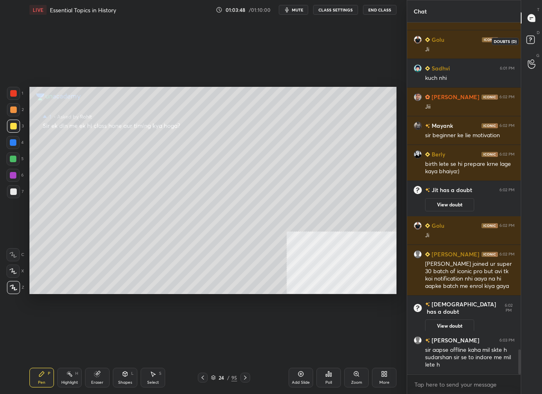
scroll to position [4660, 0]
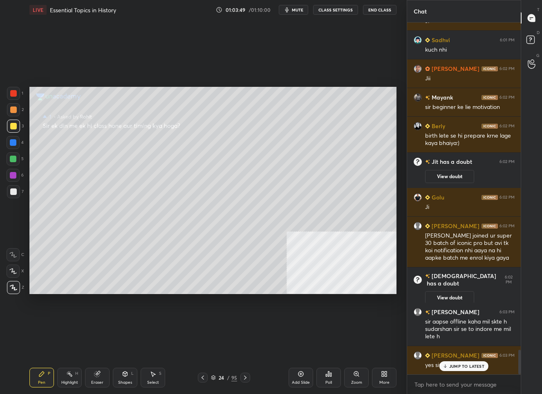
click at [457, 366] on p "JUMP TO LATEST" at bounding box center [467, 365] width 35 height 5
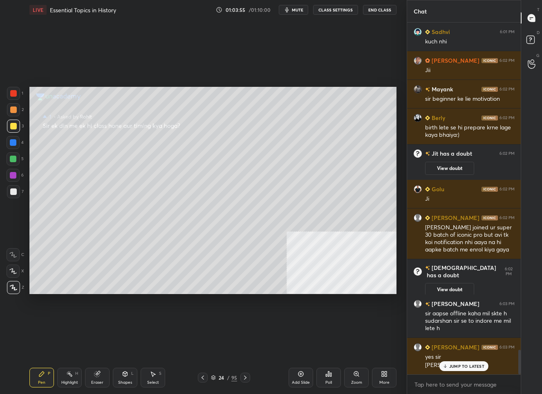
click at [463, 363] on p "JUMP TO LATEST" at bounding box center [467, 365] width 35 height 5
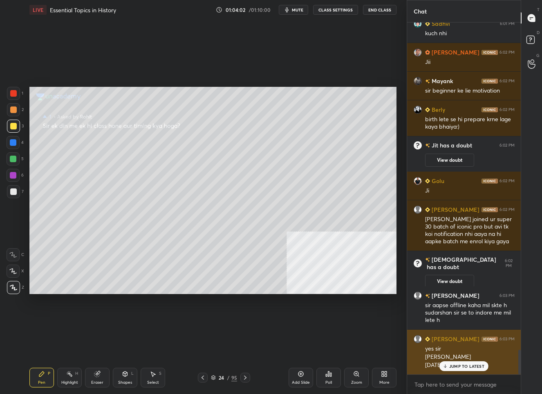
click at [458, 371] on div "[PERSON_NAME] 6:03 PM yes [PERSON_NAME] [DATE]" at bounding box center [464, 351] width 114 height 45
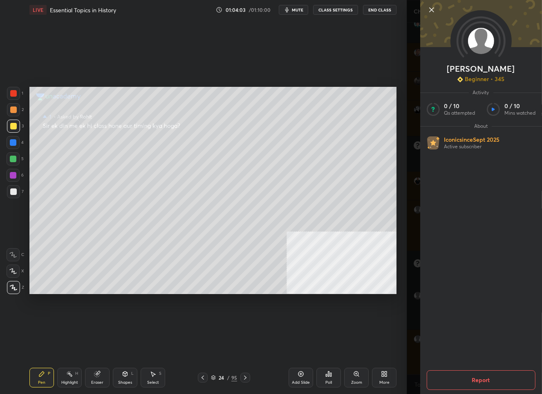
click at [432, 9] on icon at bounding box center [432, 10] width 4 height 4
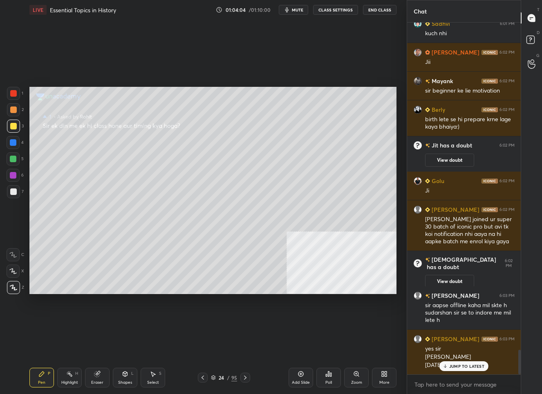
click at [461, 366] on p "JUMP TO LATEST" at bounding box center [467, 365] width 35 height 5
click at [529, 40] on rect at bounding box center [531, 40] width 8 height 8
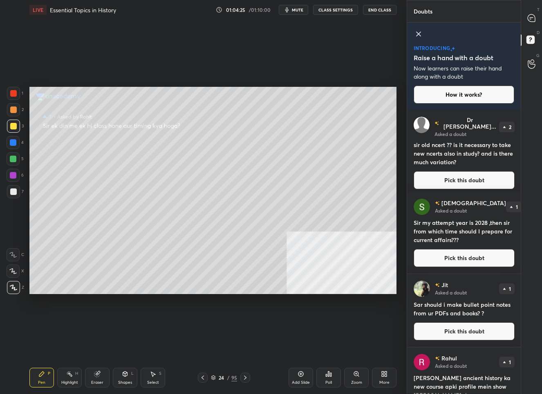
click at [486, 256] on button "Pick this doubt" at bounding box center [464, 258] width 101 height 18
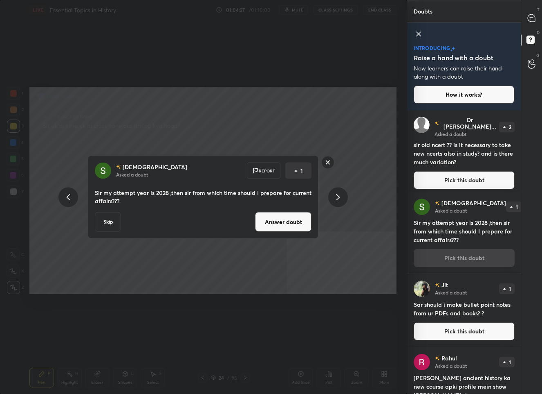
click at [266, 216] on button "Answer doubt" at bounding box center [283, 222] width 56 height 20
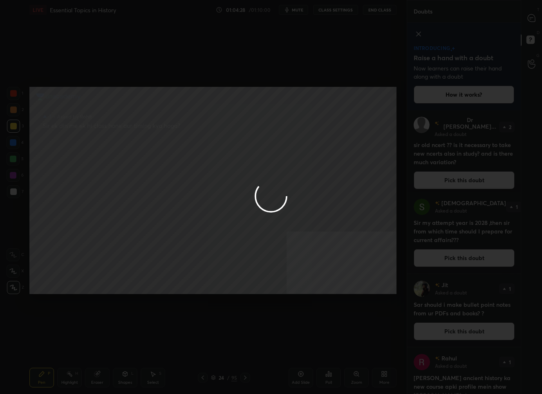
click at [533, 22] on div at bounding box center [271, 197] width 542 height 394
click at [533, 21] on div at bounding box center [271, 197] width 542 height 394
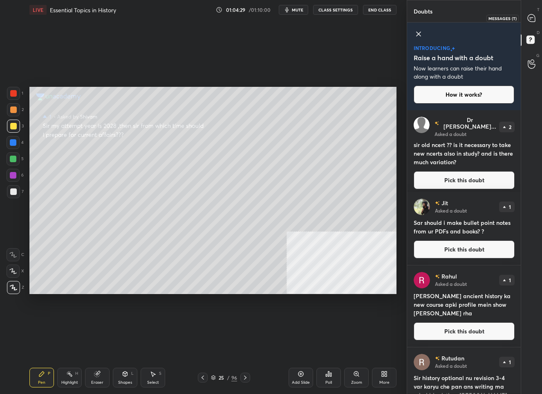
click at [533, 21] on icon at bounding box center [531, 17] width 7 height 7
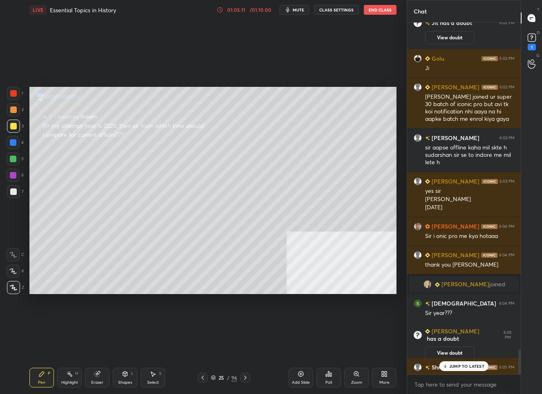
scroll to position [4624, 0]
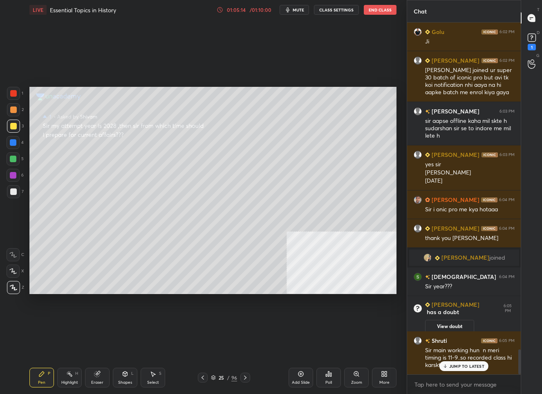
click at [452, 367] on p "JUMP TO LATEST" at bounding box center [467, 365] width 35 height 5
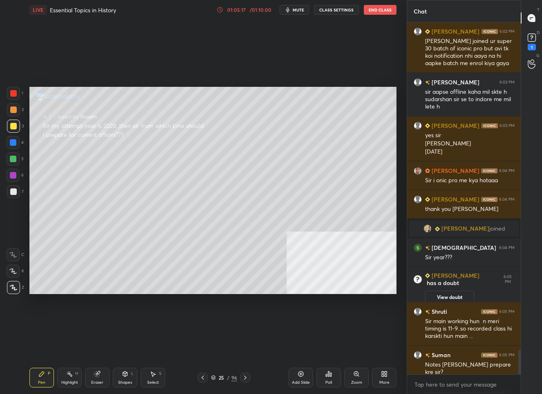
click at [300, 380] on div "Add Slide" at bounding box center [301, 382] width 18 height 4
click at [529, 40] on rect at bounding box center [532, 38] width 8 height 8
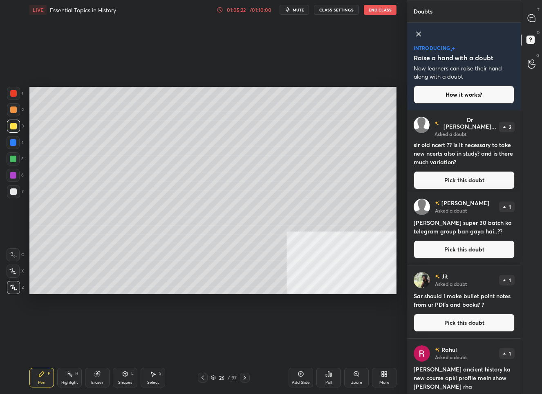
click at [461, 176] on button "Pick this doubt" at bounding box center [464, 180] width 101 height 18
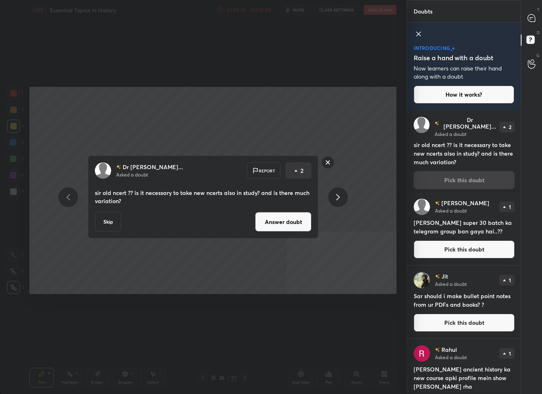
click at [270, 218] on button "Answer doubt" at bounding box center [283, 222] width 56 height 20
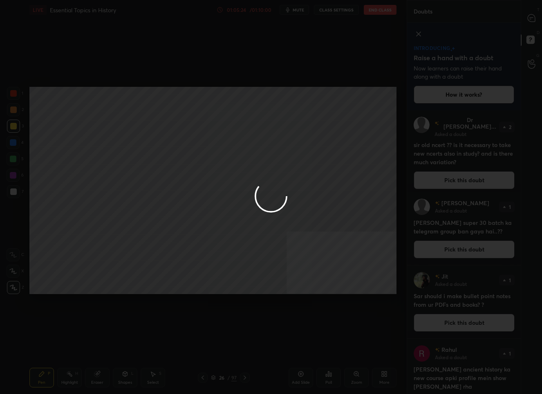
click at [527, 19] on div at bounding box center [271, 197] width 542 height 394
click at [527, 18] on div at bounding box center [271, 197] width 542 height 394
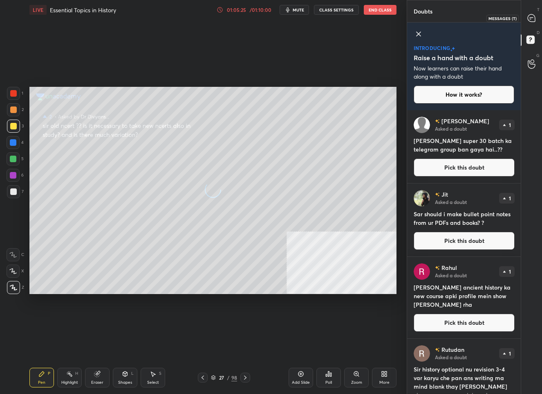
click at [529, 17] on icon at bounding box center [531, 17] width 7 height 7
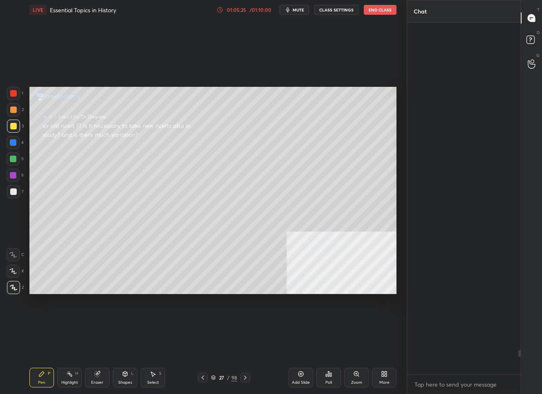
click at [529, 17] on icon at bounding box center [531, 17] width 7 height 7
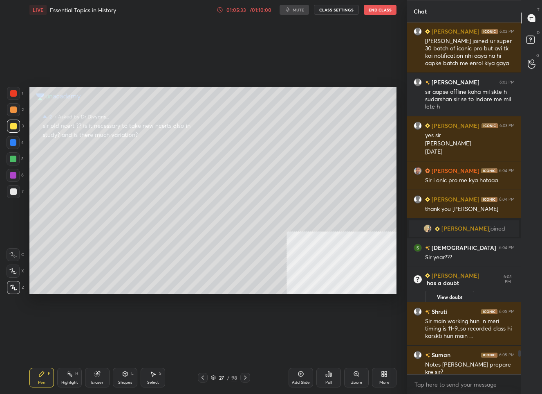
click at [120, 203] on div "1 2 3 4 5 6 7 C X Z C X Z E E Erase all H H LIVE Essential Topics in History 01…" at bounding box center [271, 197] width 542 height 394
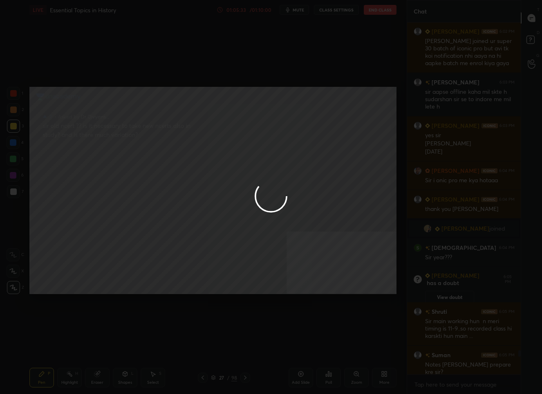
click at [127, 201] on div at bounding box center [271, 197] width 542 height 394
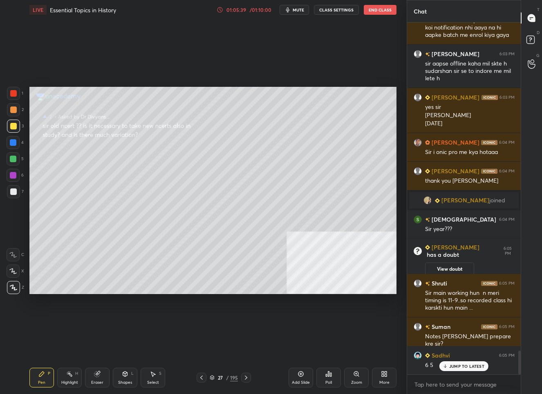
click at [454, 366] on p "JUMP TO LATEST" at bounding box center [467, 365] width 35 height 5
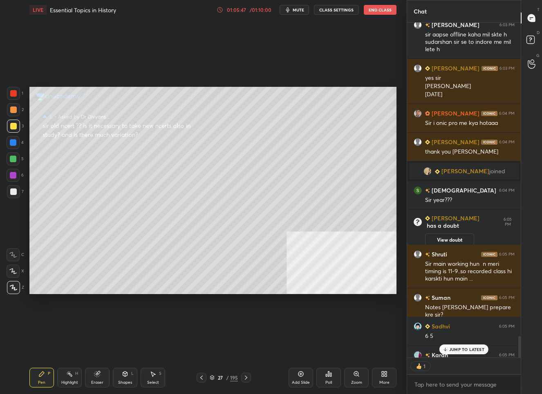
scroll to position [4906, 0]
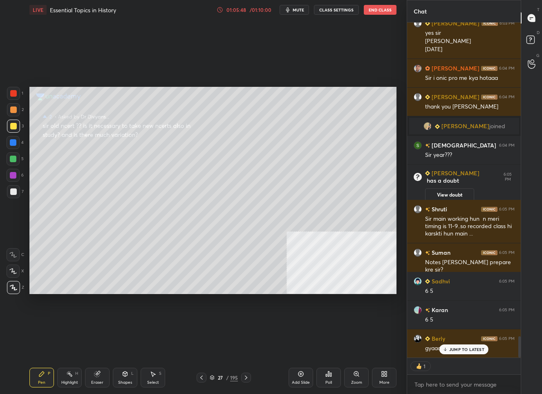
click at [467, 348] on p "JUMP TO LATEST" at bounding box center [467, 348] width 35 height 5
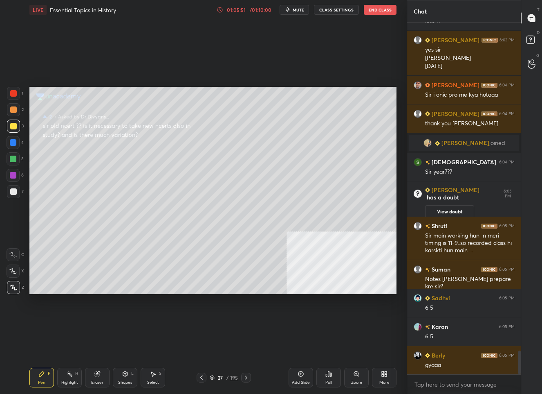
scroll to position [4889, 0]
click at [531, 38] on icon at bounding box center [530, 39] width 3 height 3
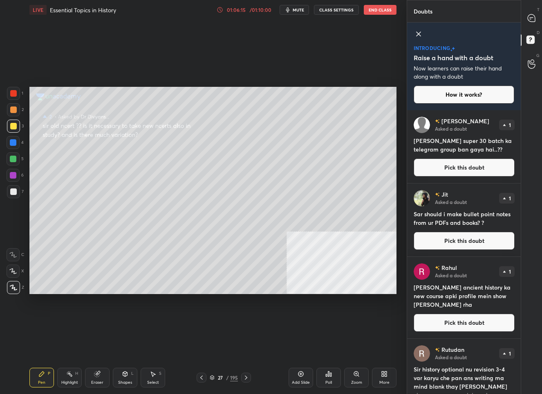
click at [457, 166] on button "Pick this doubt" at bounding box center [464, 167] width 101 height 18
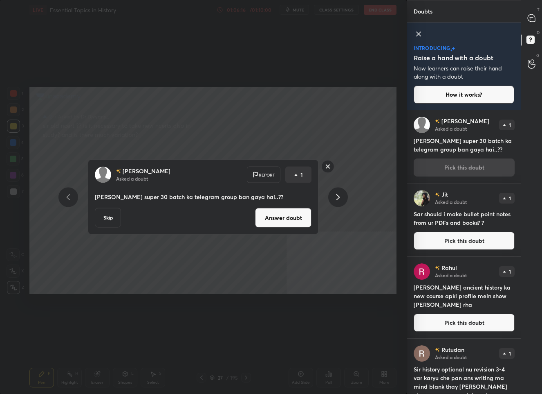
click at [265, 215] on button "Answer doubt" at bounding box center [283, 218] width 56 height 20
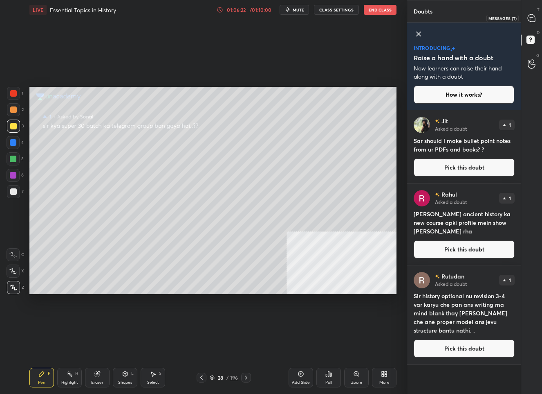
click at [529, 18] on icon at bounding box center [531, 17] width 7 height 7
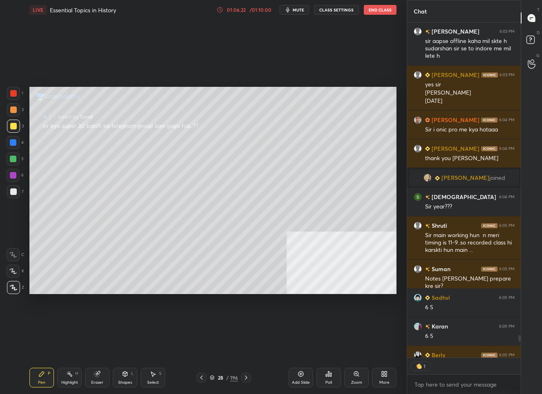
scroll to position [4871, 0]
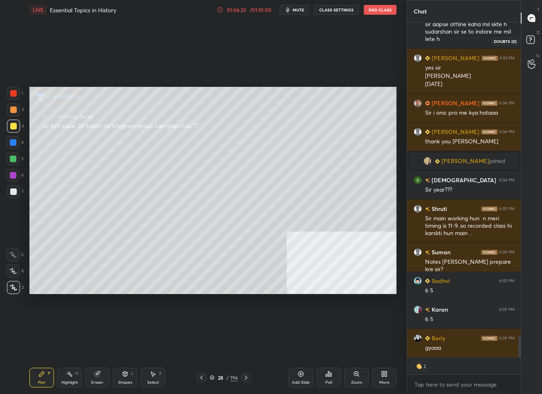
click at [529, 37] on rect at bounding box center [531, 40] width 8 height 8
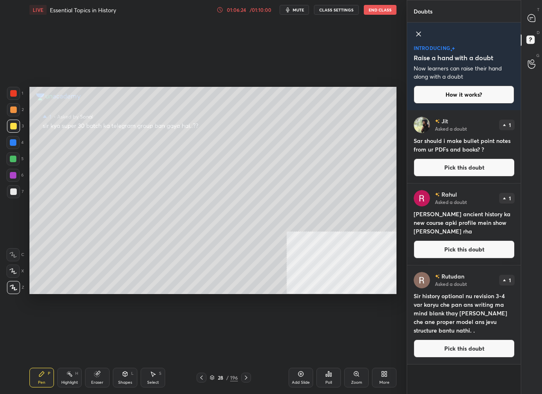
click at [467, 169] on button "Pick this doubt" at bounding box center [464, 167] width 101 height 18
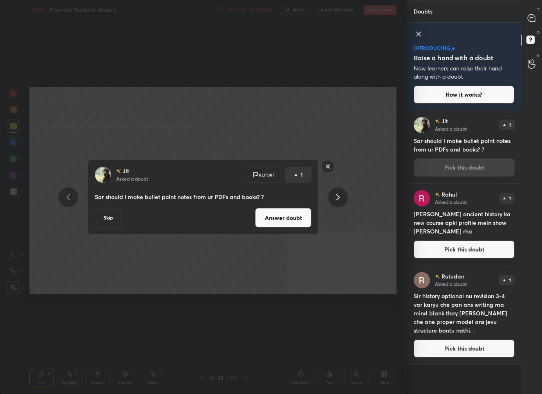
click at [277, 220] on button "Answer doubt" at bounding box center [283, 218] width 56 height 20
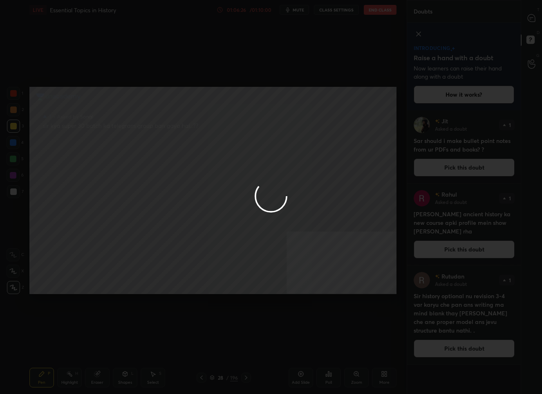
click at [530, 16] on div at bounding box center [271, 197] width 542 height 394
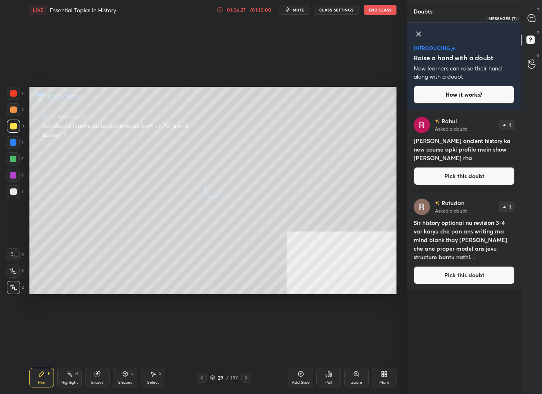
click at [530, 17] on icon at bounding box center [532, 18] width 9 height 9
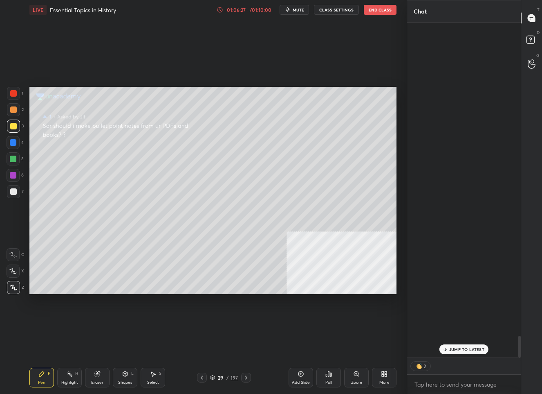
scroll to position [332, 112]
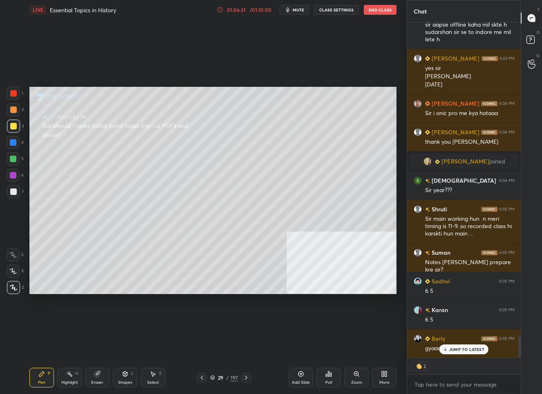
click at [80, 144] on div "Setting up your live class Poll for secs No correct answer Start poll" at bounding box center [213, 190] width 374 height 341
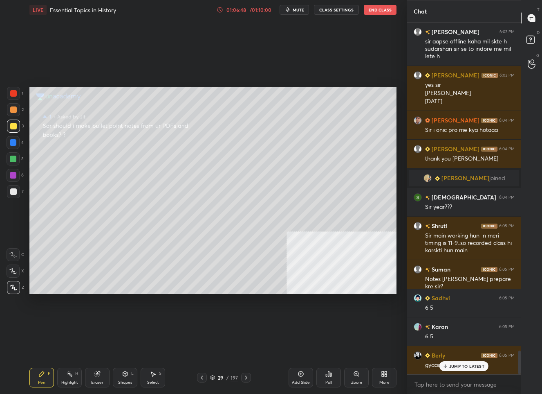
scroll to position [4855, 0]
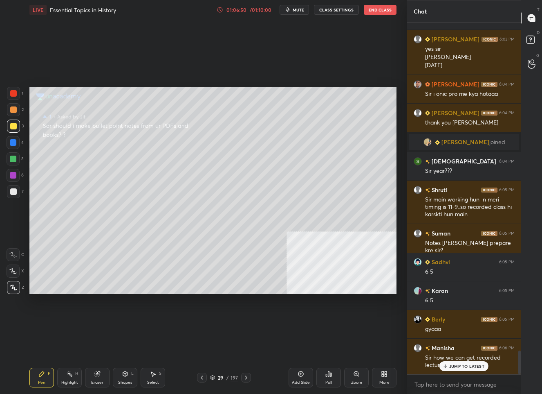
click at [450, 366] on p "JUMP TO LATEST" at bounding box center [467, 365] width 35 height 5
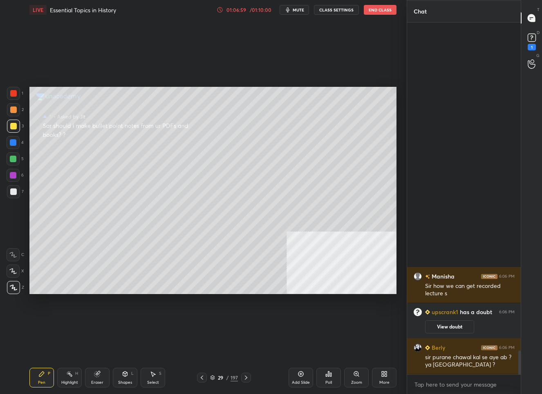
scroll to position [4701, 0]
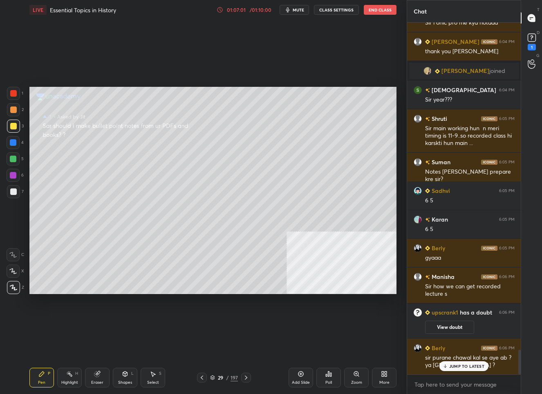
click at [445, 363] on icon at bounding box center [445, 365] width 5 height 5
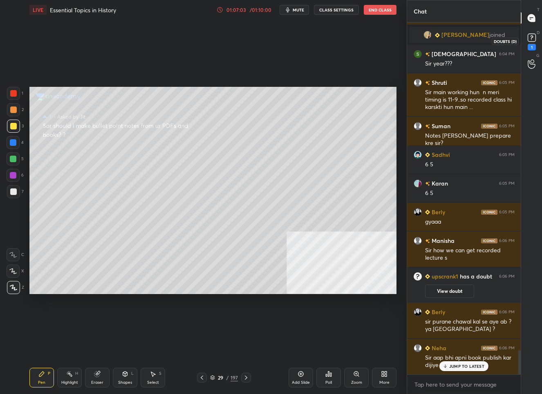
click at [535, 36] on rect at bounding box center [532, 38] width 8 height 8
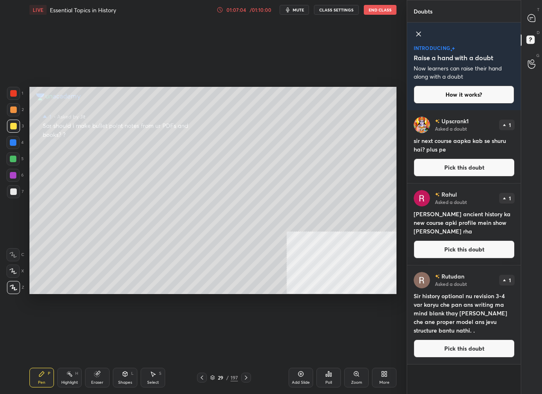
click at [447, 171] on button "Pick this doubt" at bounding box center [464, 167] width 101 height 18
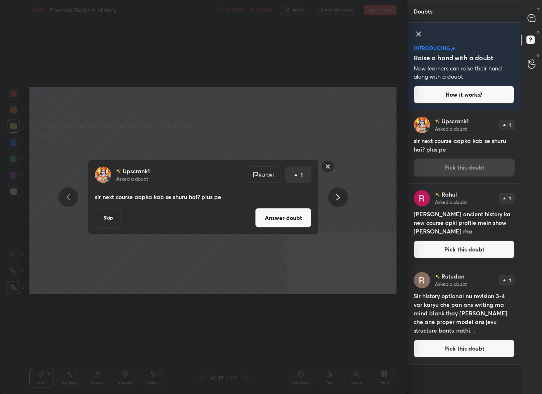
click at [281, 215] on button "Answer doubt" at bounding box center [283, 218] width 56 height 20
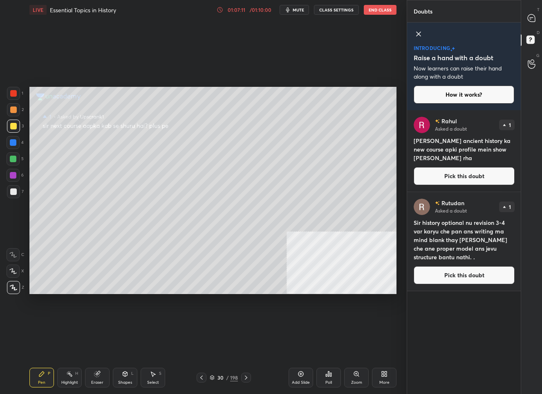
click at [476, 178] on button "Pick this doubt" at bounding box center [464, 176] width 101 height 18
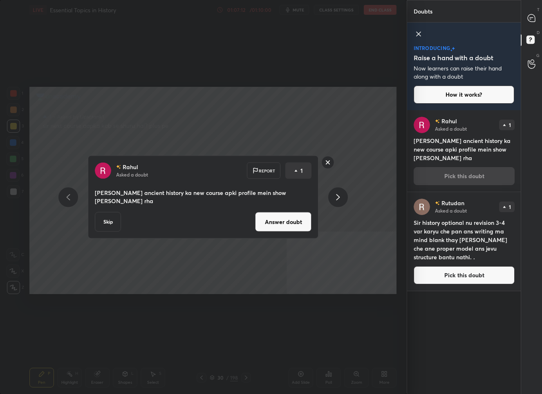
click at [266, 219] on button "Answer doubt" at bounding box center [283, 222] width 56 height 20
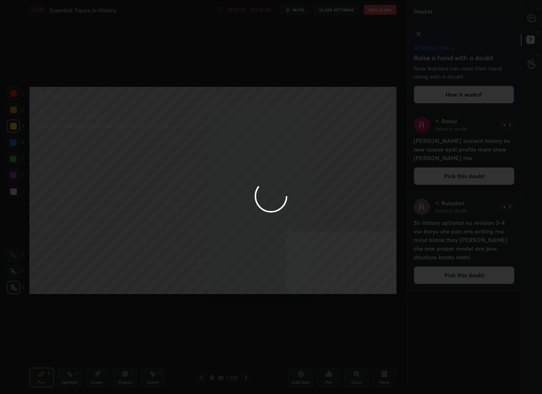
click at [532, 16] on div at bounding box center [271, 197] width 542 height 394
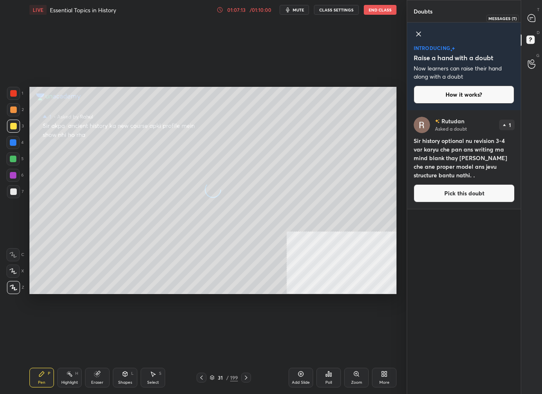
click at [532, 16] on icon at bounding box center [531, 17] width 7 height 7
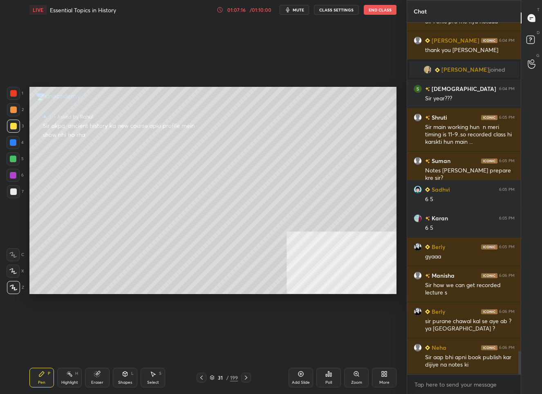
scroll to position [4904, 0]
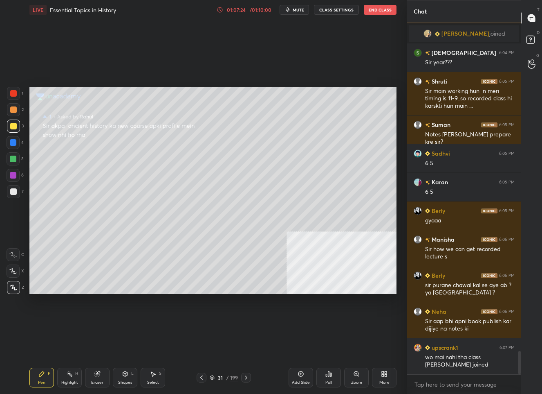
click at [99, 380] on div "Eraser" at bounding box center [97, 382] width 12 height 4
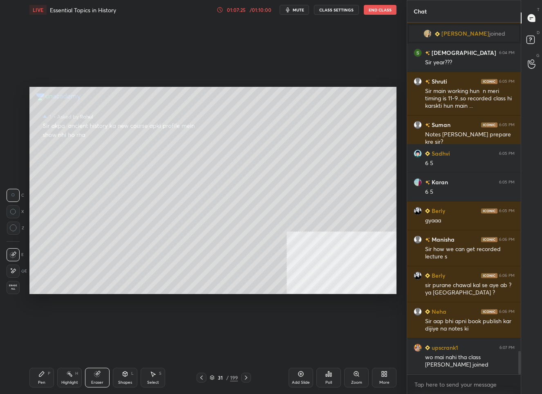
click at [9, 288] on span "Erase all" at bounding box center [13, 287] width 12 height 6
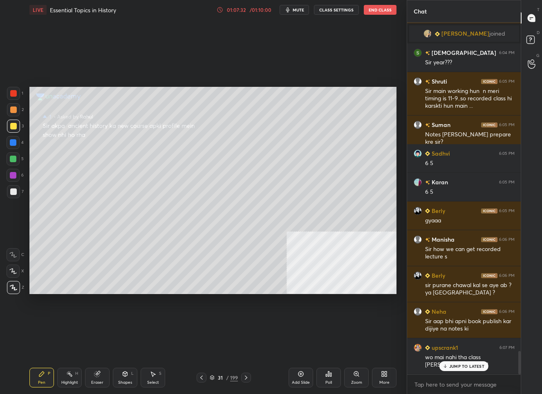
scroll to position [4932, 0]
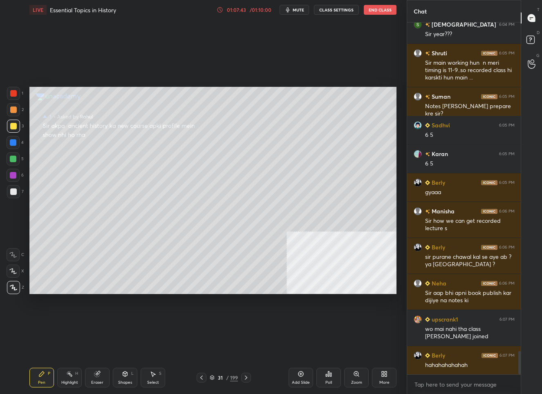
click at [463, 365] on div "[PERSON_NAME] 6:04 PM Sir year??? Shruti 6:05 PM Sir main working hun n meri ti…" at bounding box center [464, 197] width 114 height 351
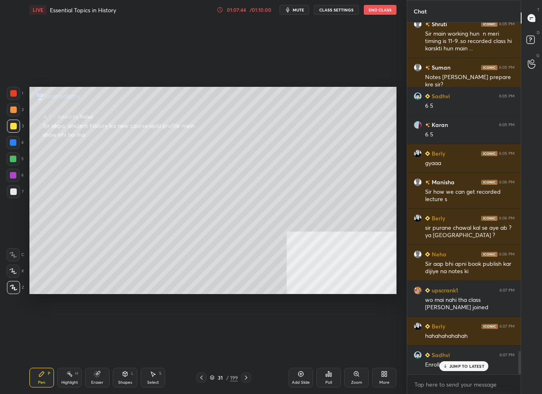
scroll to position [4989, 0]
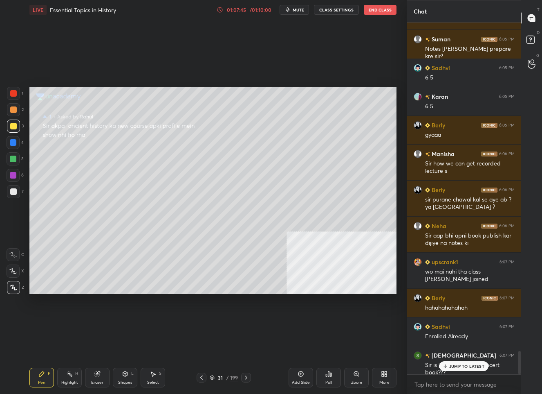
click at [468, 367] on p "JUMP TO LATEST" at bounding box center [467, 365] width 35 height 5
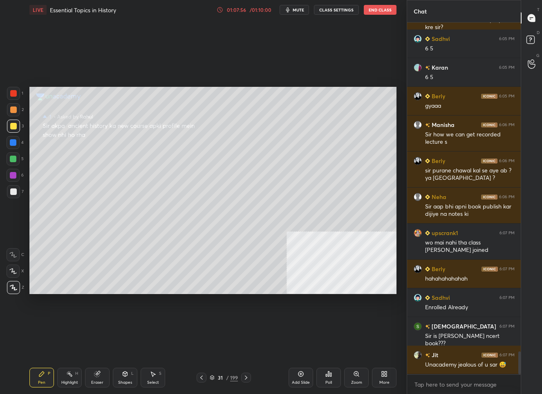
scroll to position [5046, 0]
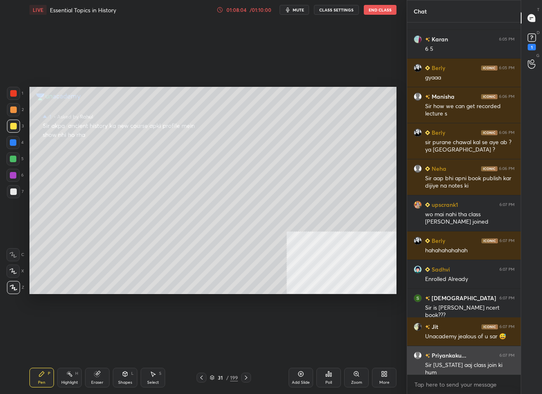
click at [414, 354] on div "grid" at bounding box center [418, 355] width 8 height 8
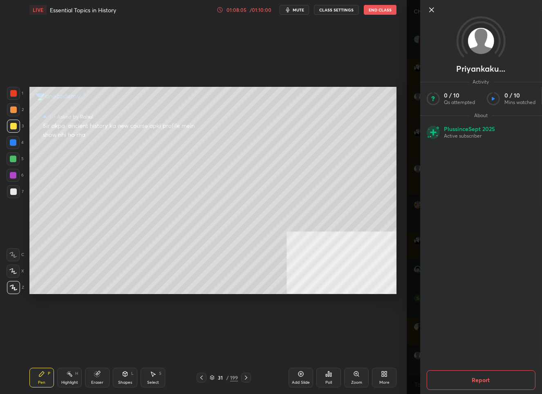
click at [431, 6] on icon at bounding box center [432, 10] width 10 height 10
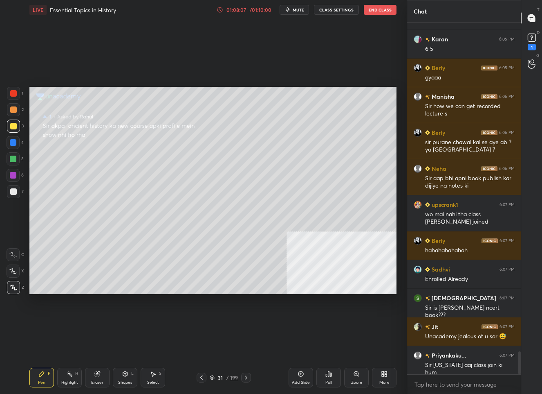
click at [224, 377] on div "31" at bounding box center [220, 377] width 8 height 5
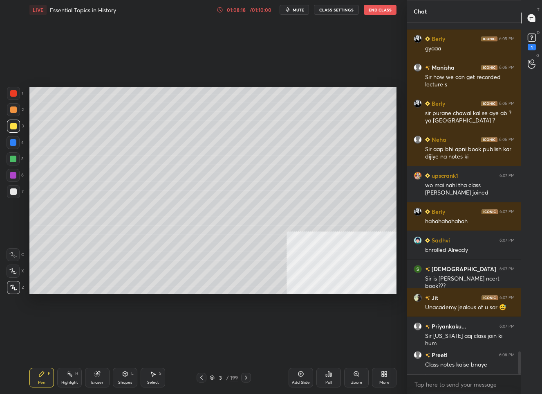
scroll to position [5111, 0]
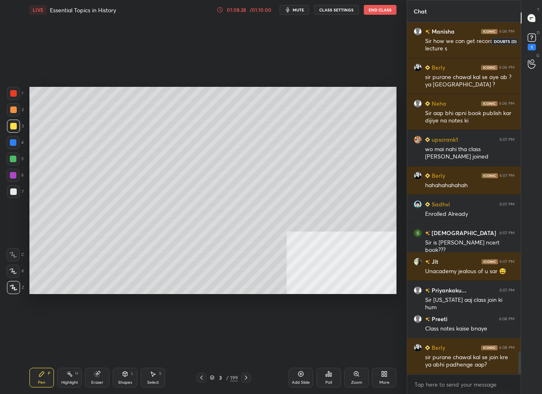
click at [530, 38] on rect at bounding box center [532, 38] width 8 height 8
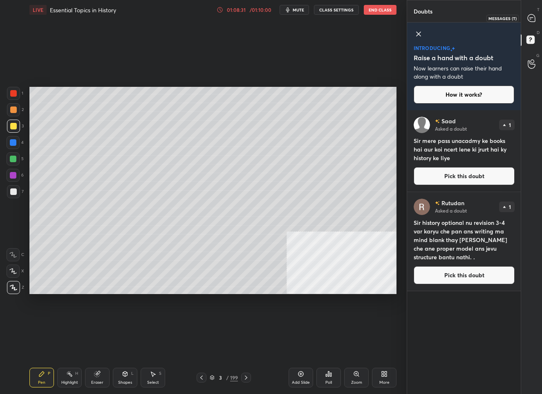
click at [535, 20] on icon at bounding box center [531, 17] width 7 height 7
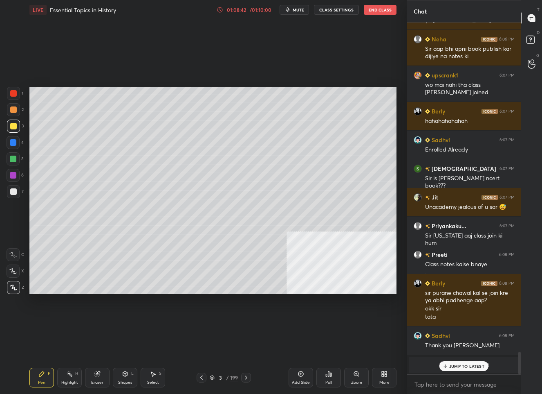
scroll to position [5212, 0]
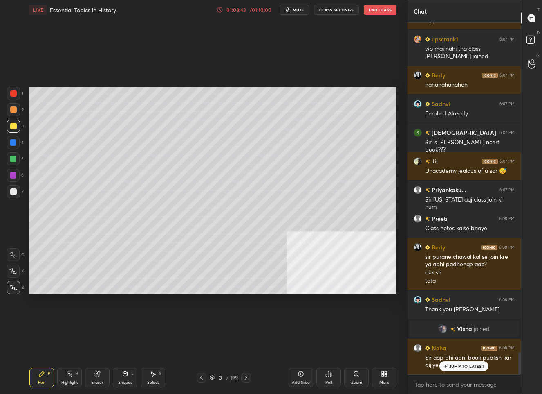
click at [459, 365] on p "JUMP TO LATEST" at bounding box center [467, 365] width 35 height 5
click at [533, 39] on rect at bounding box center [531, 40] width 8 height 8
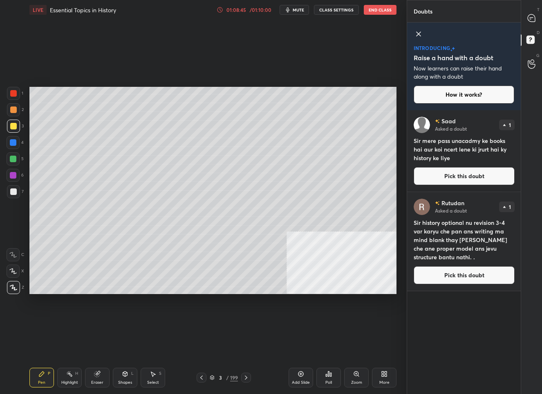
click at [453, 174] on button "Pick this doubt" at bounding box center [464, 176] width 101 height 18
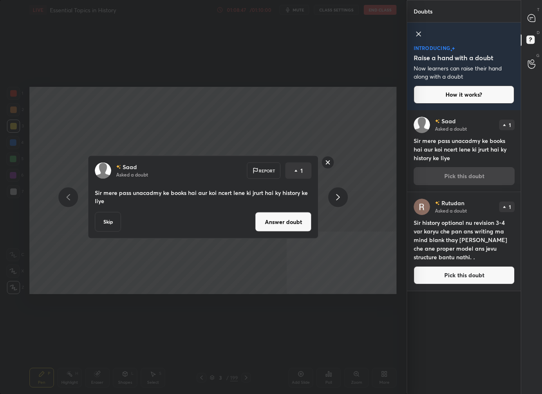
click at [298, 221] on button "Answer doubt" at bounding box center [283, 222] width 56 height 20
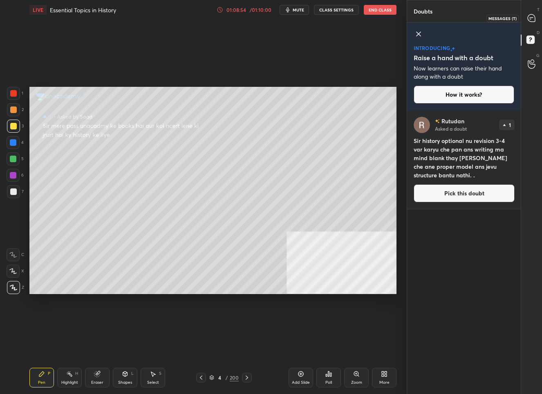
click at [528, 19] on icon at bounding box center [532, 18] width 9 height 9
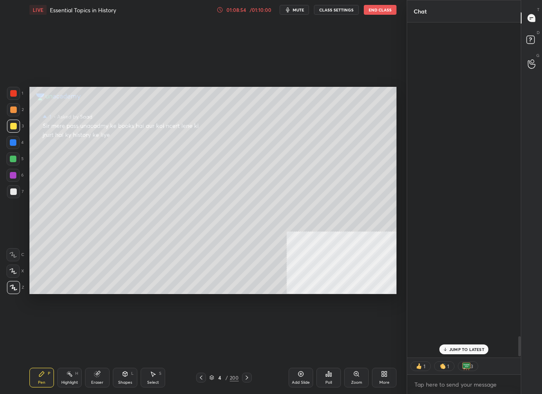
scroll to position [332, 112]
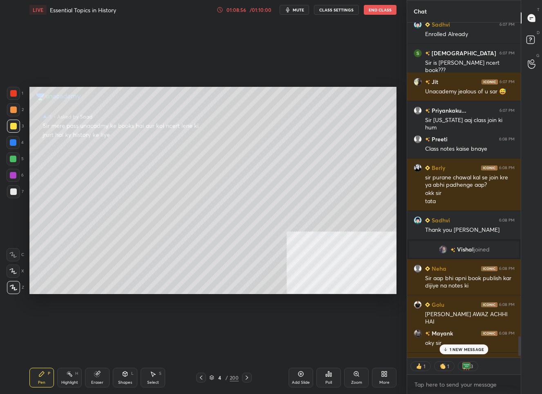
click at [452, 349] on p "1 NEW MESSAGE" at bounding box center [467, 348] width 35 height 5
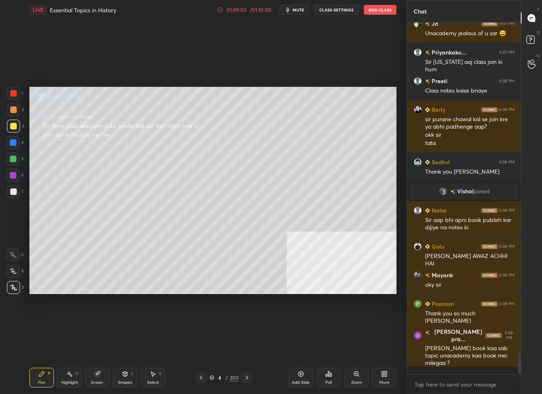
scroll to position [349, 112]
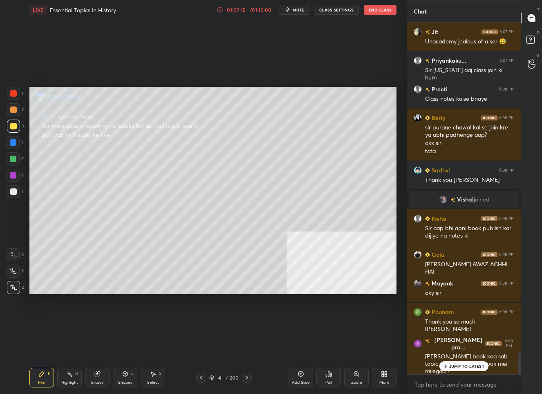
click at [468, 367] on p "JUMP TO LATEST" at bounding box center [467, 365] width 35 height 5
click at [527, 36] on rect at bounding box center [531, 40] width 8 height 8
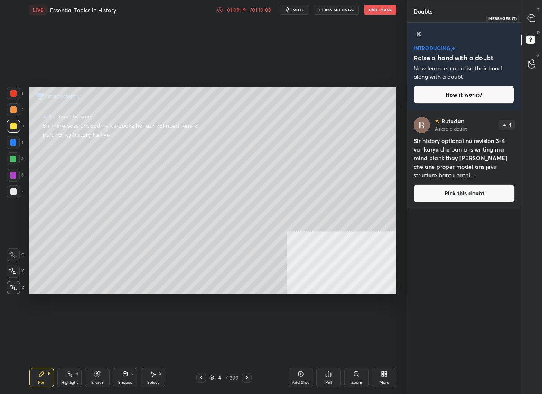
click at [528, 14] on icon at bounding box center [532, 18] width 9 height 9
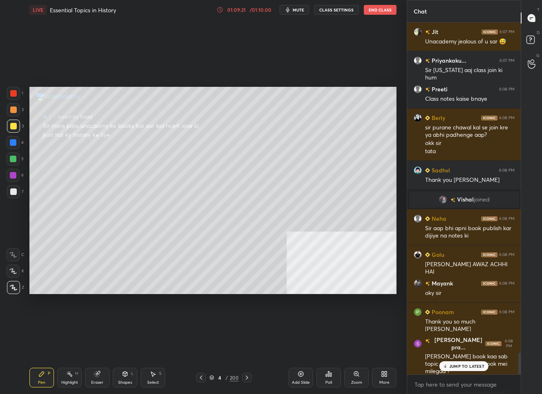
click at [461, 366] on p "JUMP TO LATEST" at bounding box center [467, 365] width 35 height 5
click at [535, 36] on icon at bounding box center [532, 41] width 15 height 15
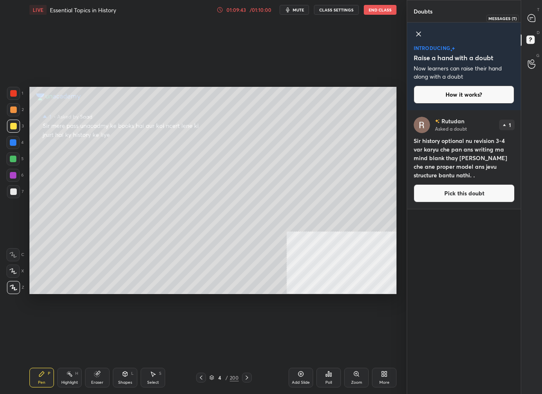
click at [531, 16] on icon at bounding box center [531, 17] width 7 height 7
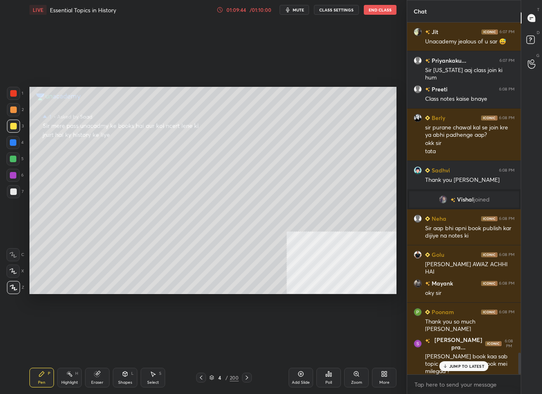
click at [463, 364] on p "JUMP TO LATEST" at bounding box center [467, 365] width 35 height 5
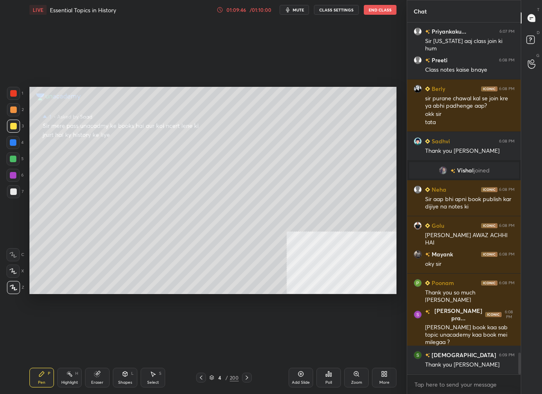
click at [227, 378] on div "/" at bounding box center [227, 377] width 2 height 5
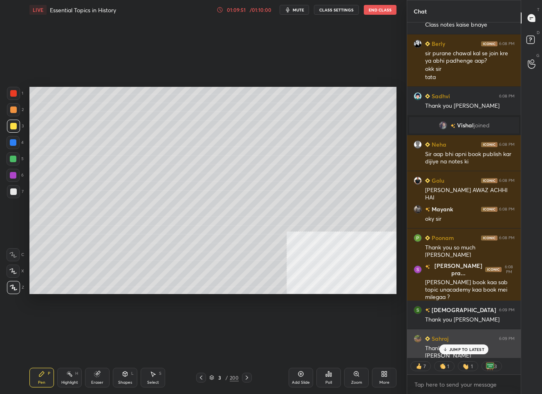
click at [470, 350] on p "JUMP TO LATEST" at bounding box center [467, 348] width 35 height 5
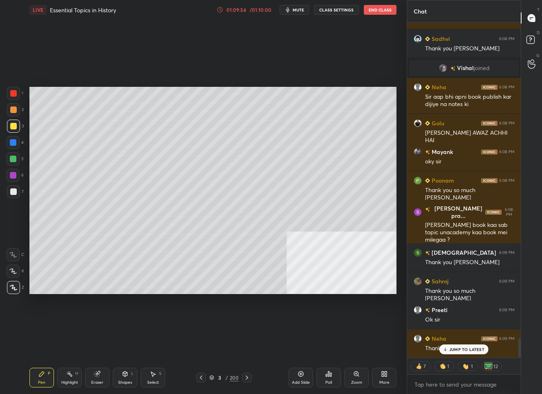
scroll to position [5501, 0]
click at [388, 12] on button "End Class" at bounding box center [380, 10] width 33 height 10
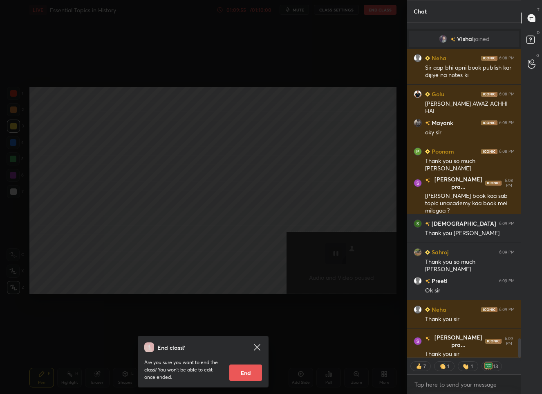
click at [240, 373] on button "End" at bounding box center [245, 372] width 33 height 16
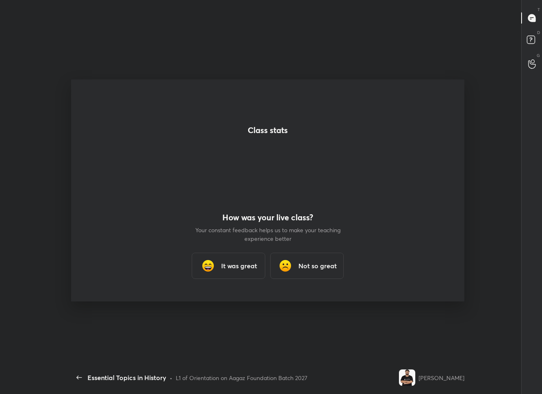
scroll to position [0, 0]
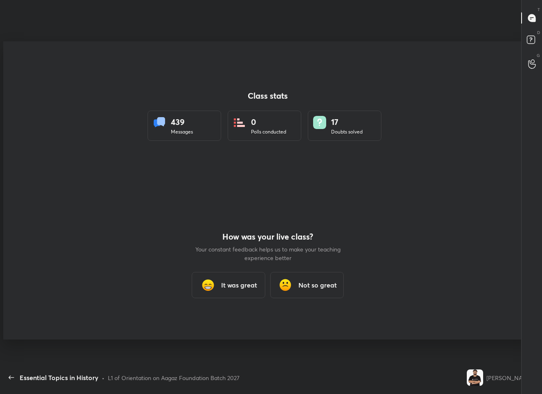
type textarea "x"
click at [225, 274] on div "It was great" at bounding box center [229, 285] width 74 height 26
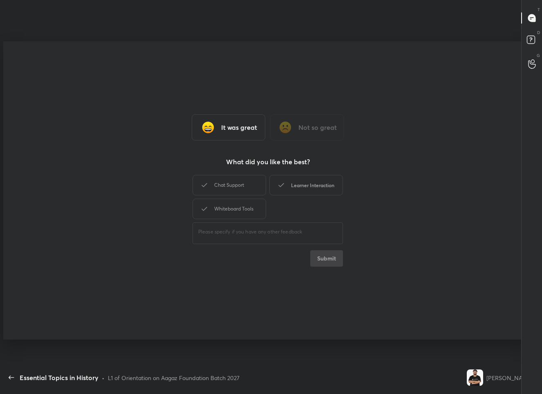
click at [297, 180] on div "Learner Interaction" at bounding box center [307, 185] width 74 height 20
click at [326, 266] on div "It was great Not so great What did you like the best? Chat Support Learner Inte…" at bounding box center [267, 190] width 529 height 298
click at [326, 258] on button "Submit" at bounding box center [326, 258] width 33 height 16
